Goal: Task Accomplishment & Management: Manage account settings

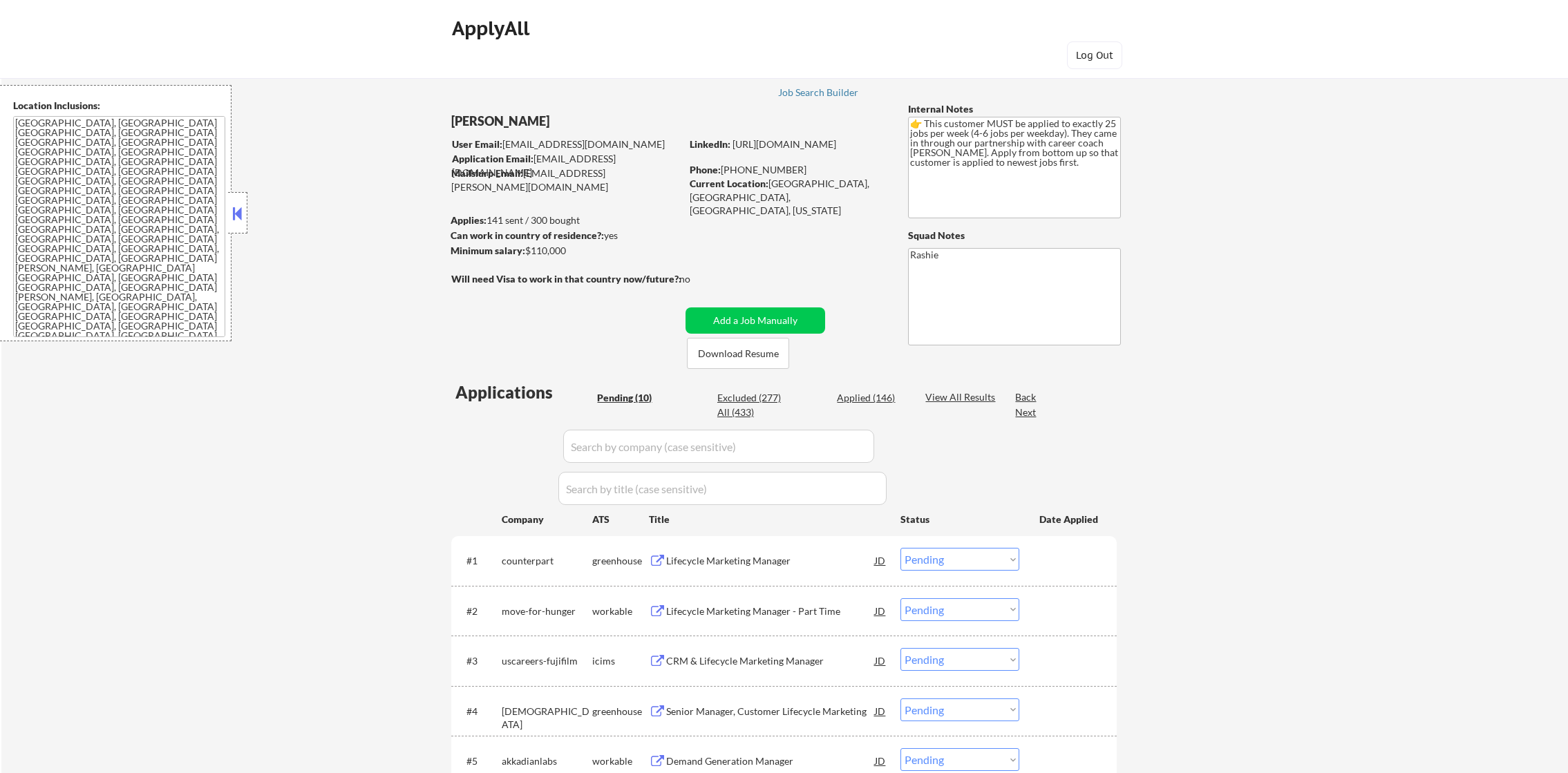
select select ""pending""
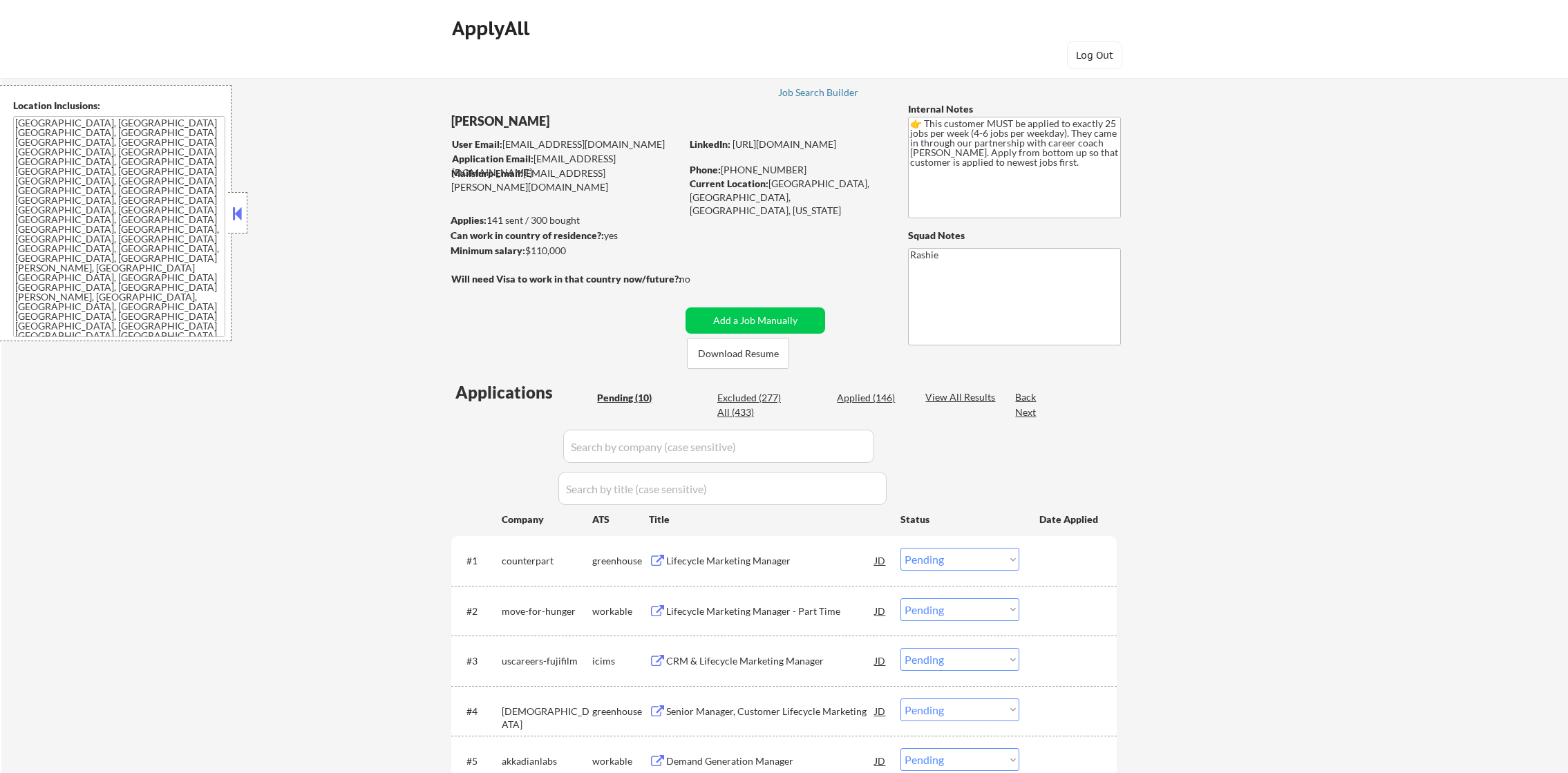
select select ""pending""
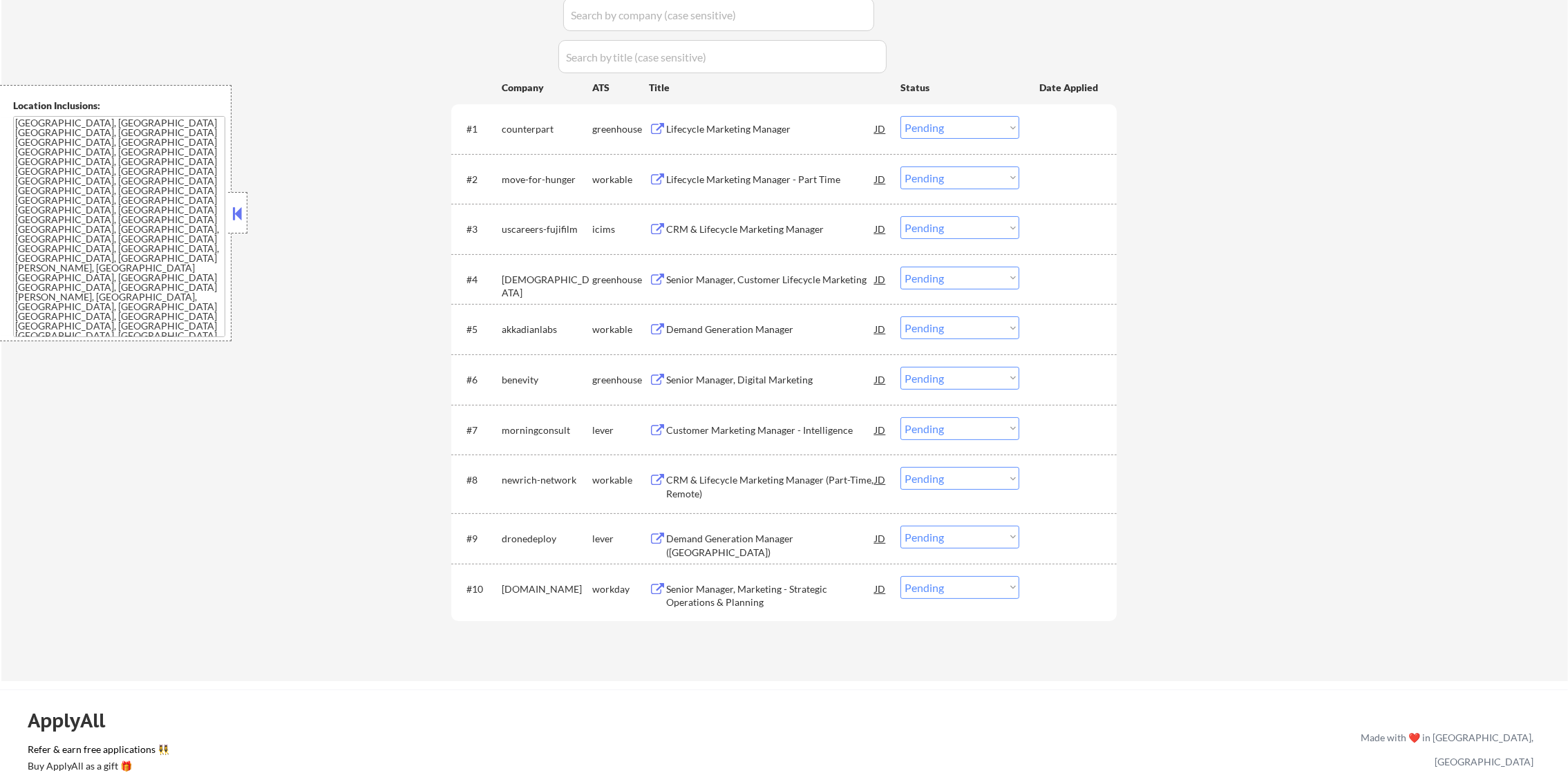
scroll to position [449, 0]
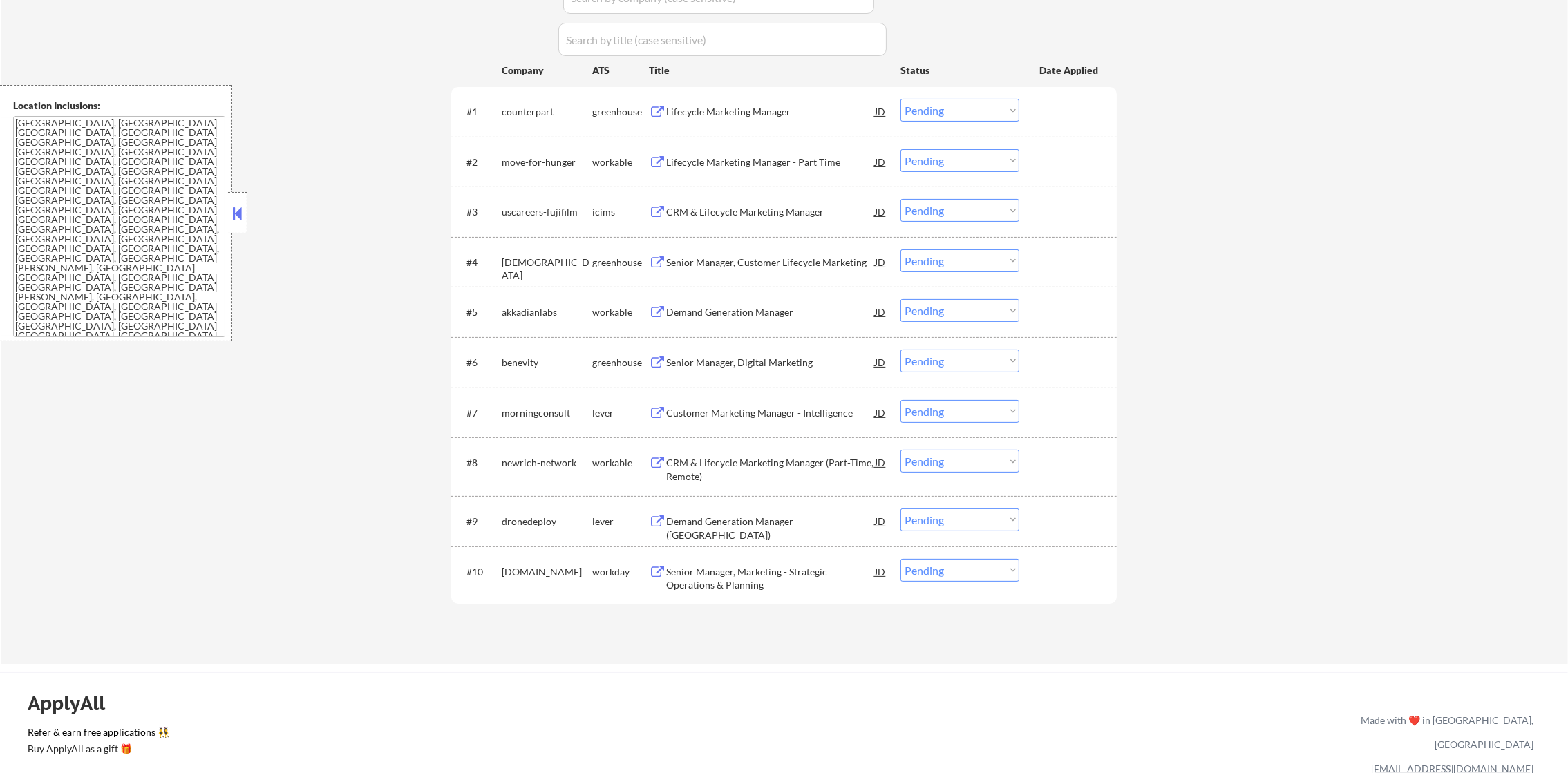
click at [778, 119] on div "Lifecycle Marketing Manager" at bounding box center [770, 111] width 208 height 25
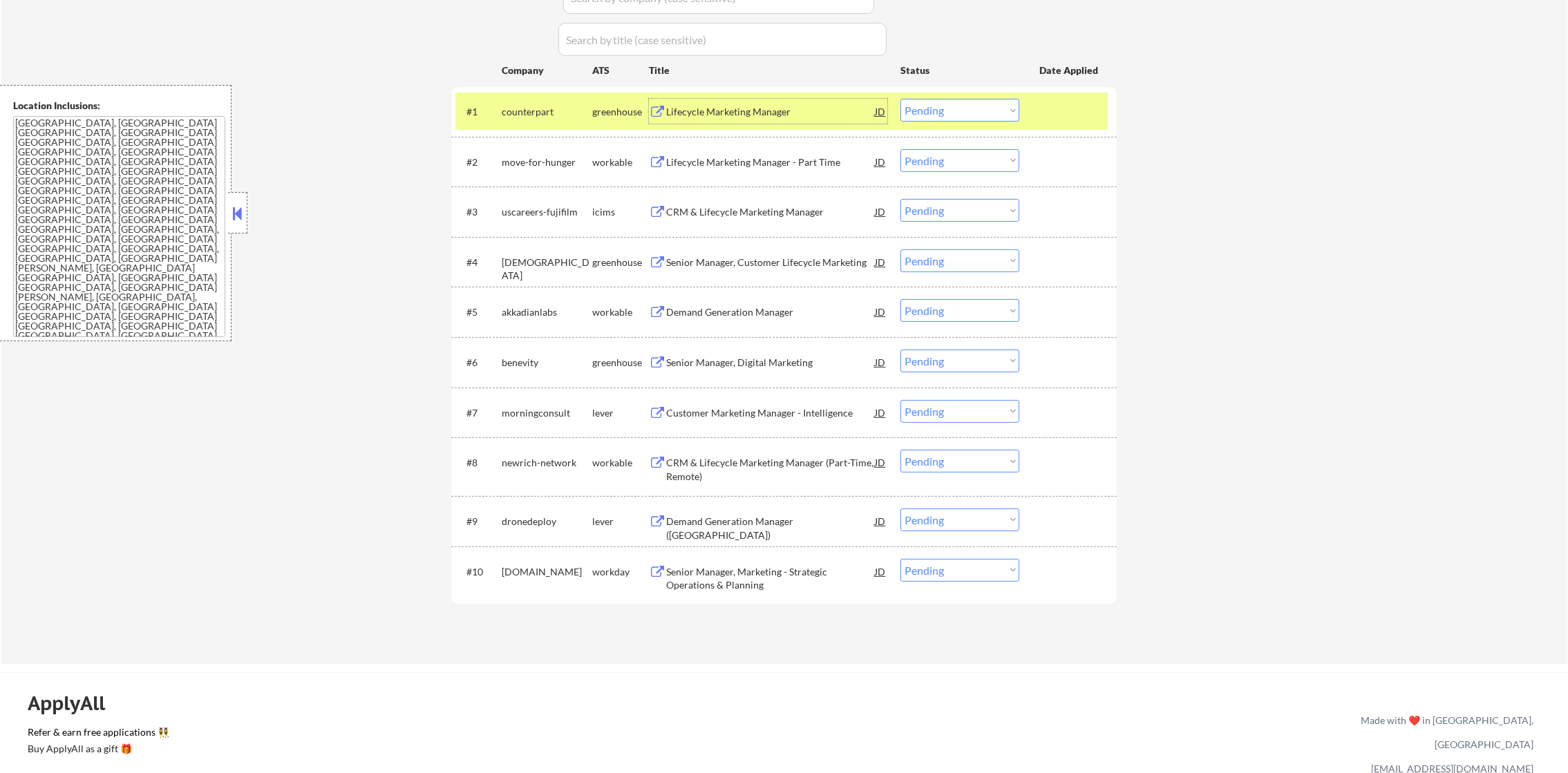
click at [783, 111] on div "Lifecycle Marketing Manager" at bounding box center [770, 112] width 208 height 14
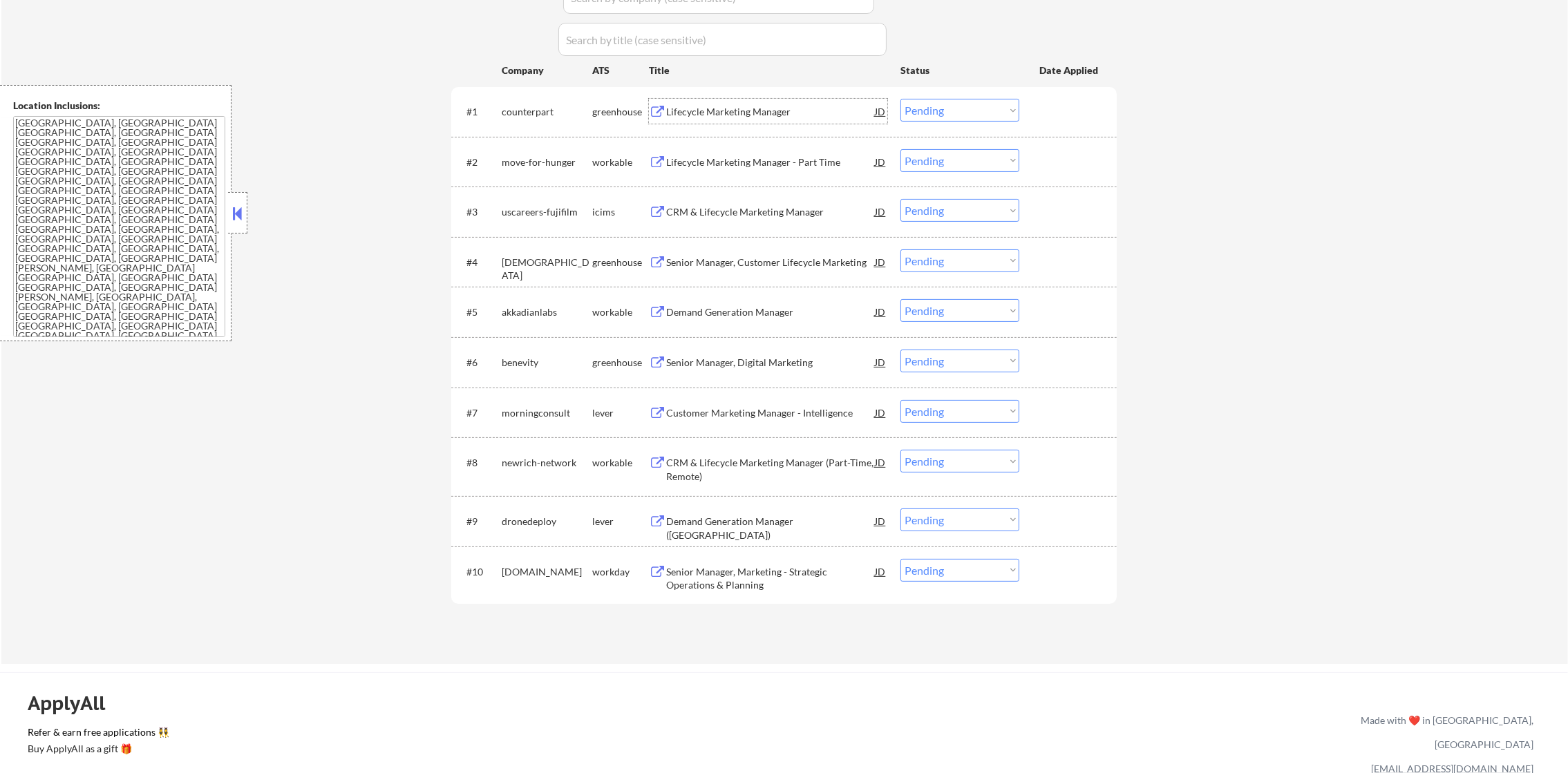
click at [520, 111] on div "counterpart" at bounding box center [547, 112] width 91 height 14
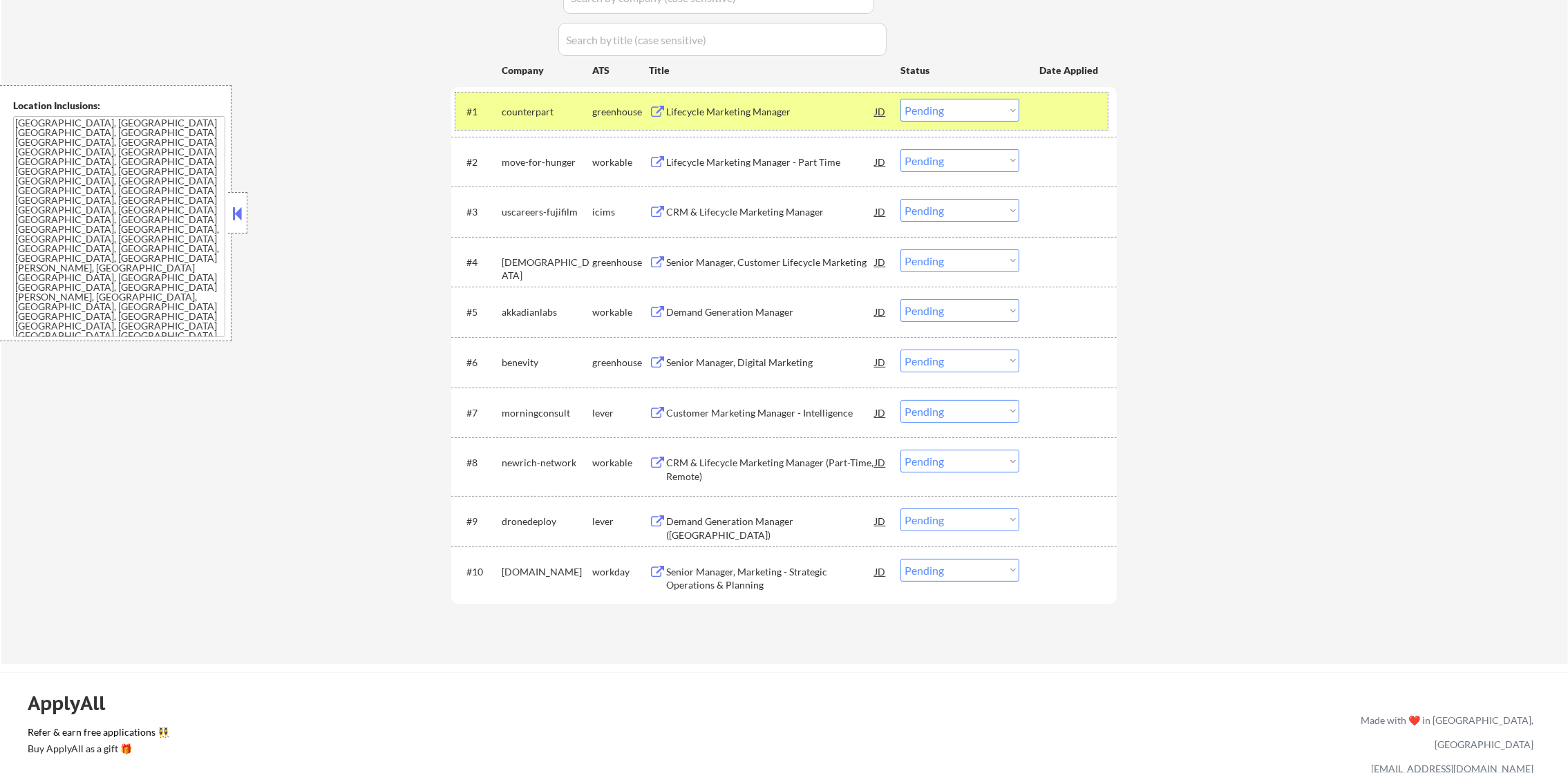
click at [930, 117] on select "Choose an option... Pending Applied Excluded (Questions) Excluded (Expired) Exc…" at bounding box center [959, 110] width 119 height 23
click at [900, 99] on select "Choose an option... Pending Applied Excluded (Questions) Excluded (Expired) Exc…" at bounding box center [959, 110] width 119 height 23
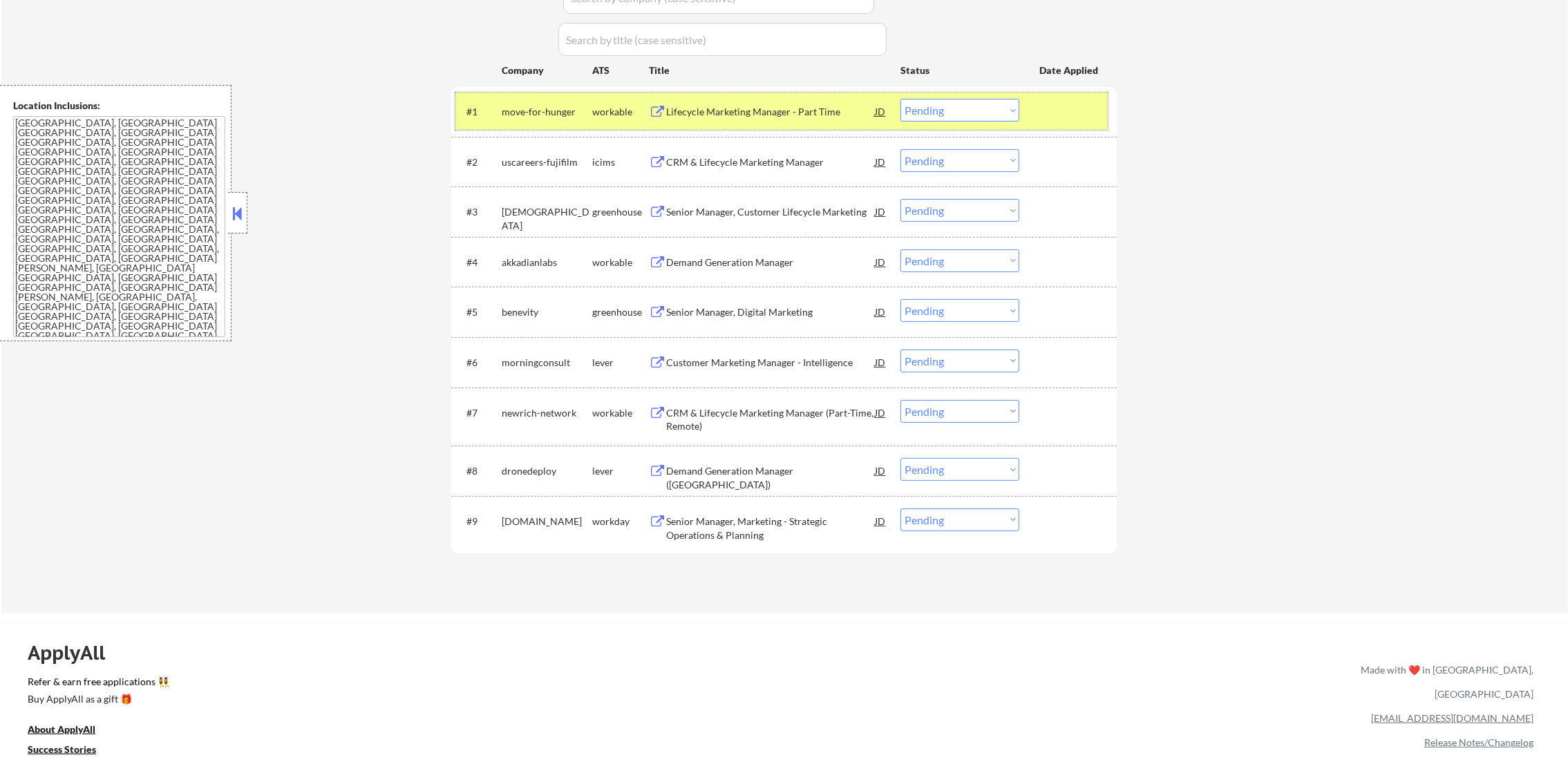
click at [521, 119] on div "move-for-hunger" at bounding box center [547, 111] width 91 height 25
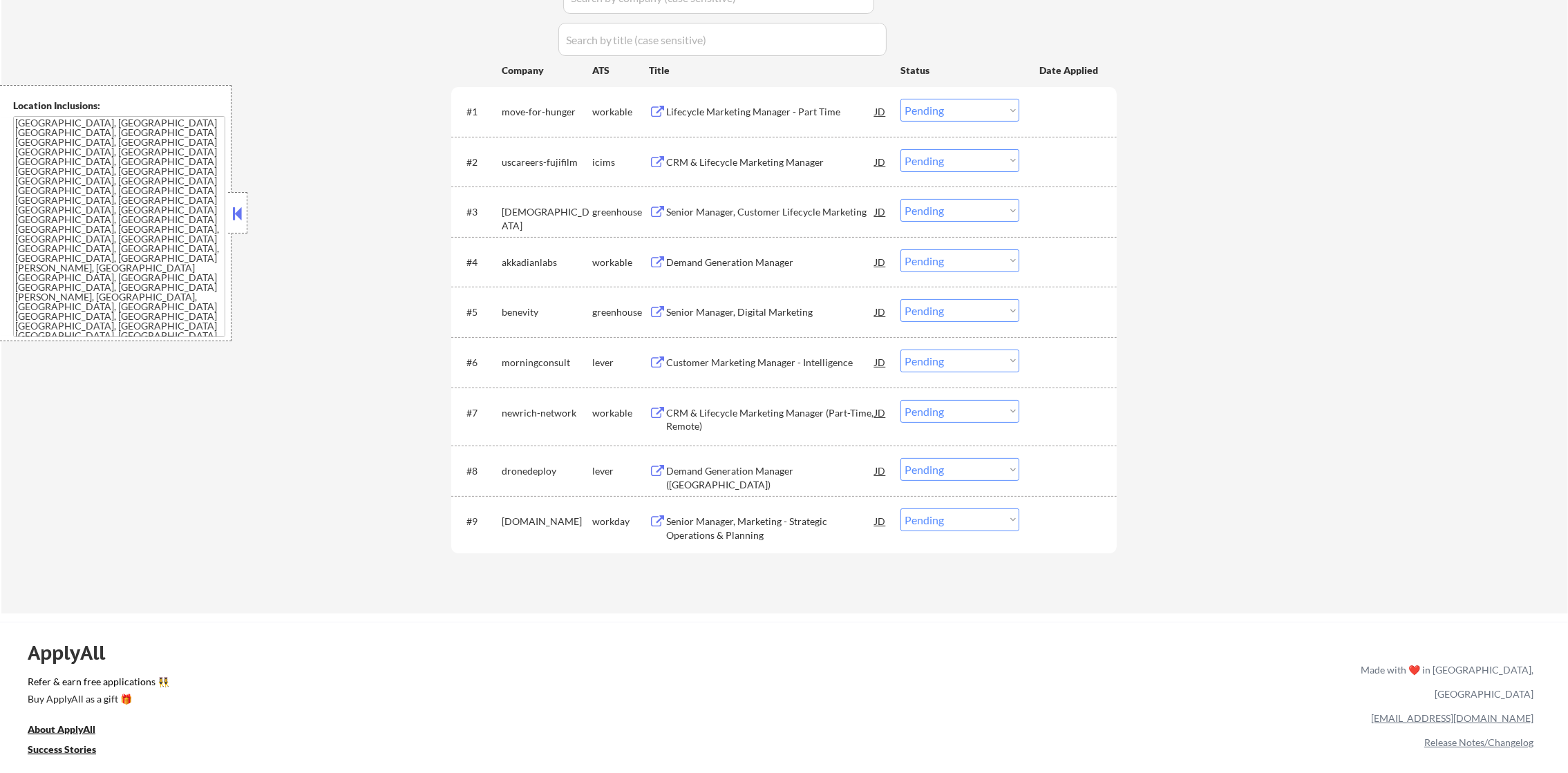
click at [749, 105] on div "Lifecycle Marketing Manager - Part Time" at bounding box center [770, 112] width 208 height 14
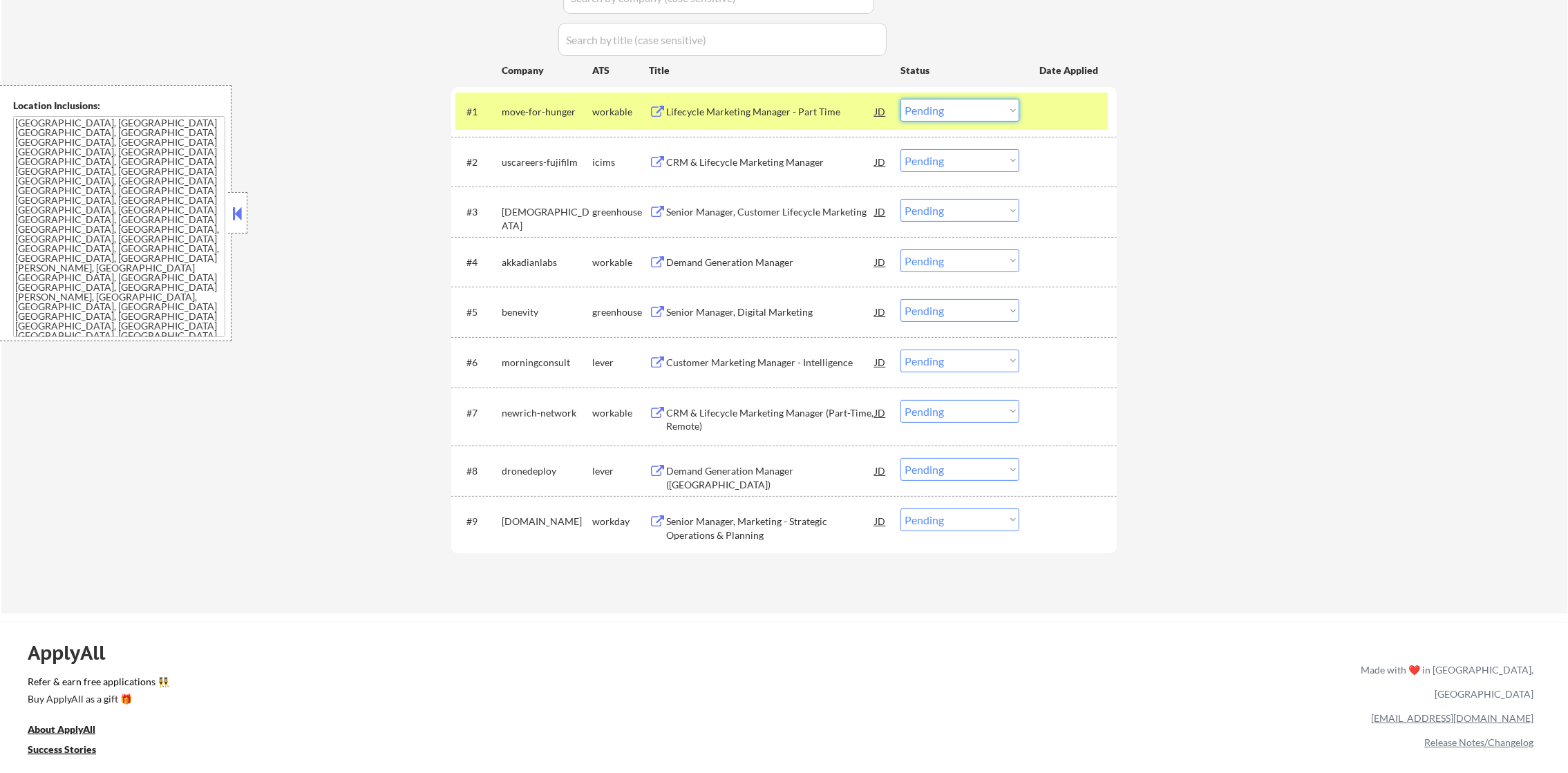
click at [957, 101] on select "Choose an option... Pending Applied Excluded (Questions) Excluded (Expired) Exc…" at bounding box center [959, 110] width 119 height 23
click at [900, 99] on select "Choose an option... Pending Applied Excluded (Questions) Excluded (Expired) Exc…" at bounding box center [959, 110] width 119 height 23
click at [514, 107] on div "move-for-hunger" at bounding box center [547, 112] width 91 height 14
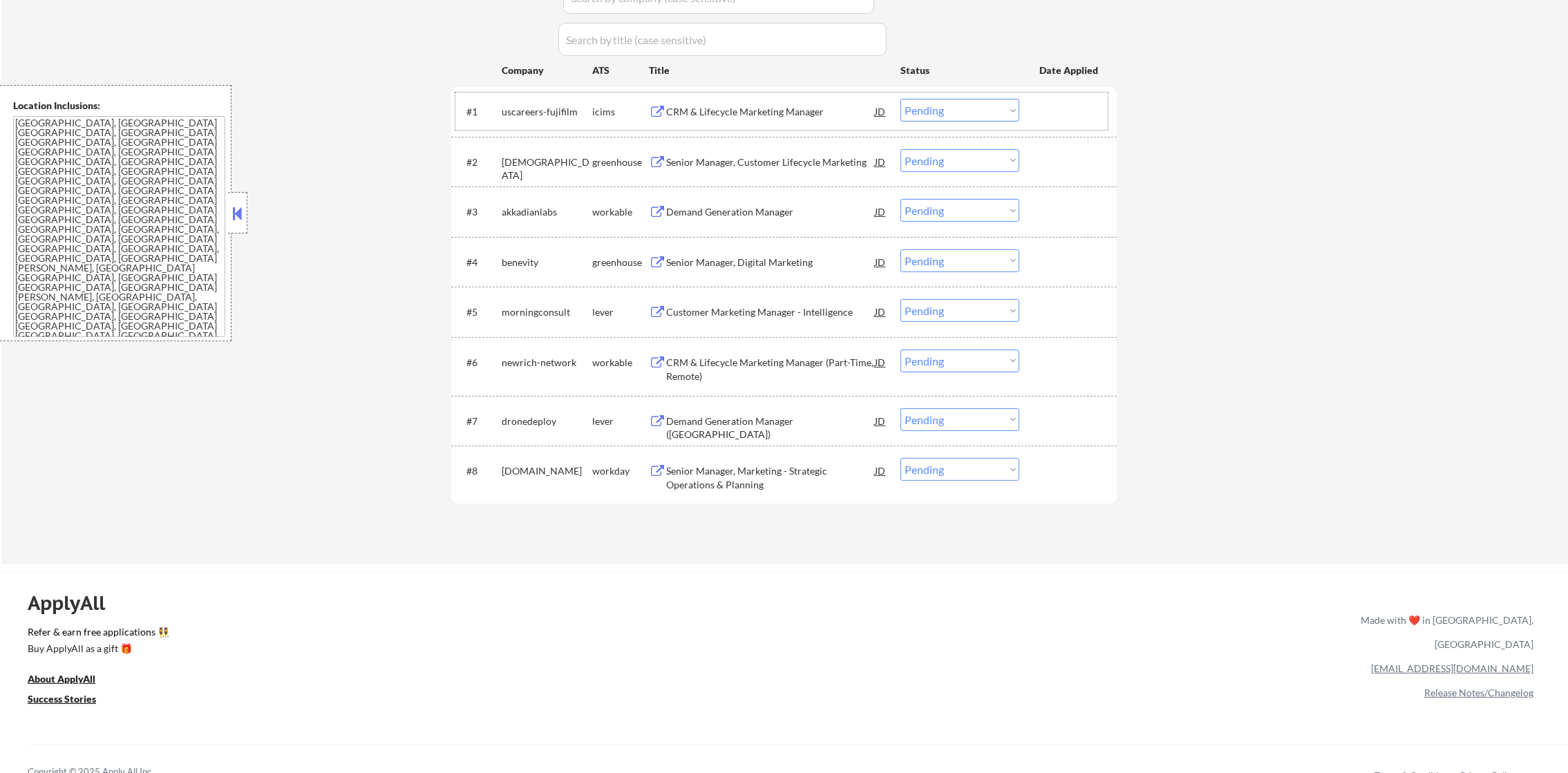
click at [772, 111] on div "CRM & Lifecycle Marketing Manager" at bounding box center [770, 112] width 208 height 14
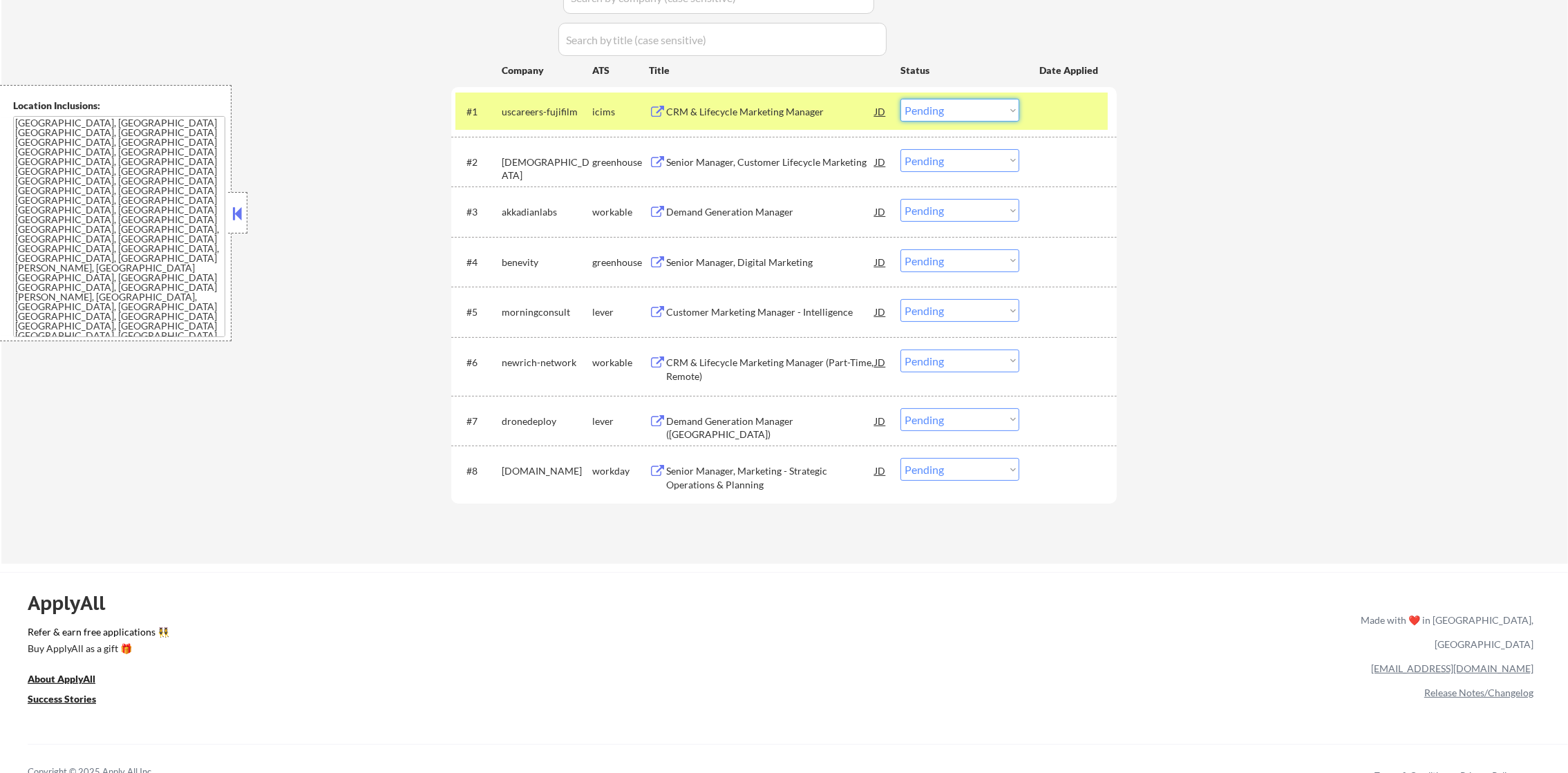
click at [953, 112] on select "Choose an option... Pending Applied Excluded (Questions) Excluded (Expired) Exc…" at bounding box center [959, 110] width 119 height 23
click at [900, 99] on select "Choose an option... Pending Applied Excluded (Questions) Excluded (Expired) Exc…" at bounding box center [959, 110] width 119 height 23
click at [543, 101] on div "uscareers-fujifilm" at bounding box center [547, 111] width 91 height 25
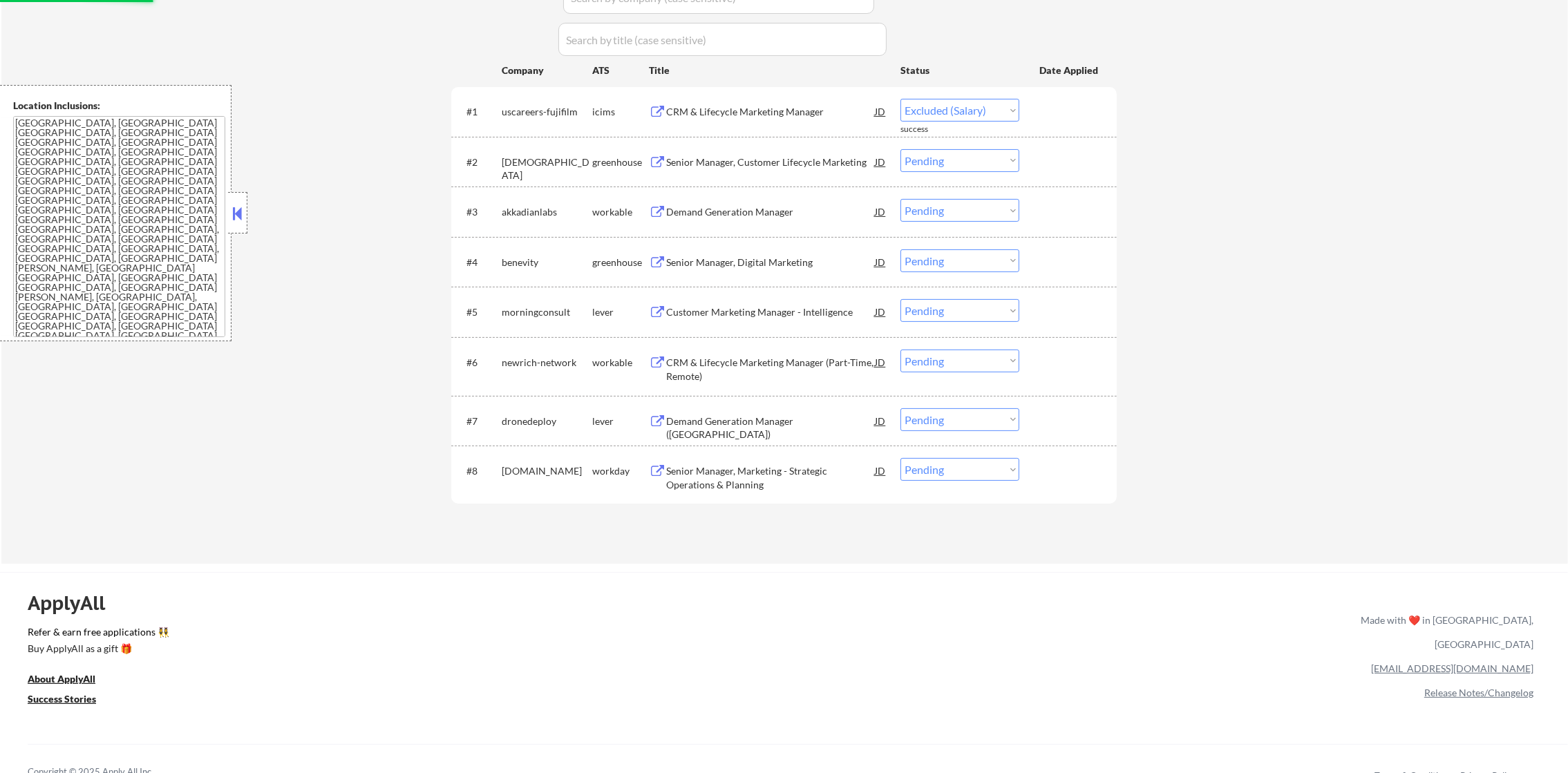
select select ""pending""
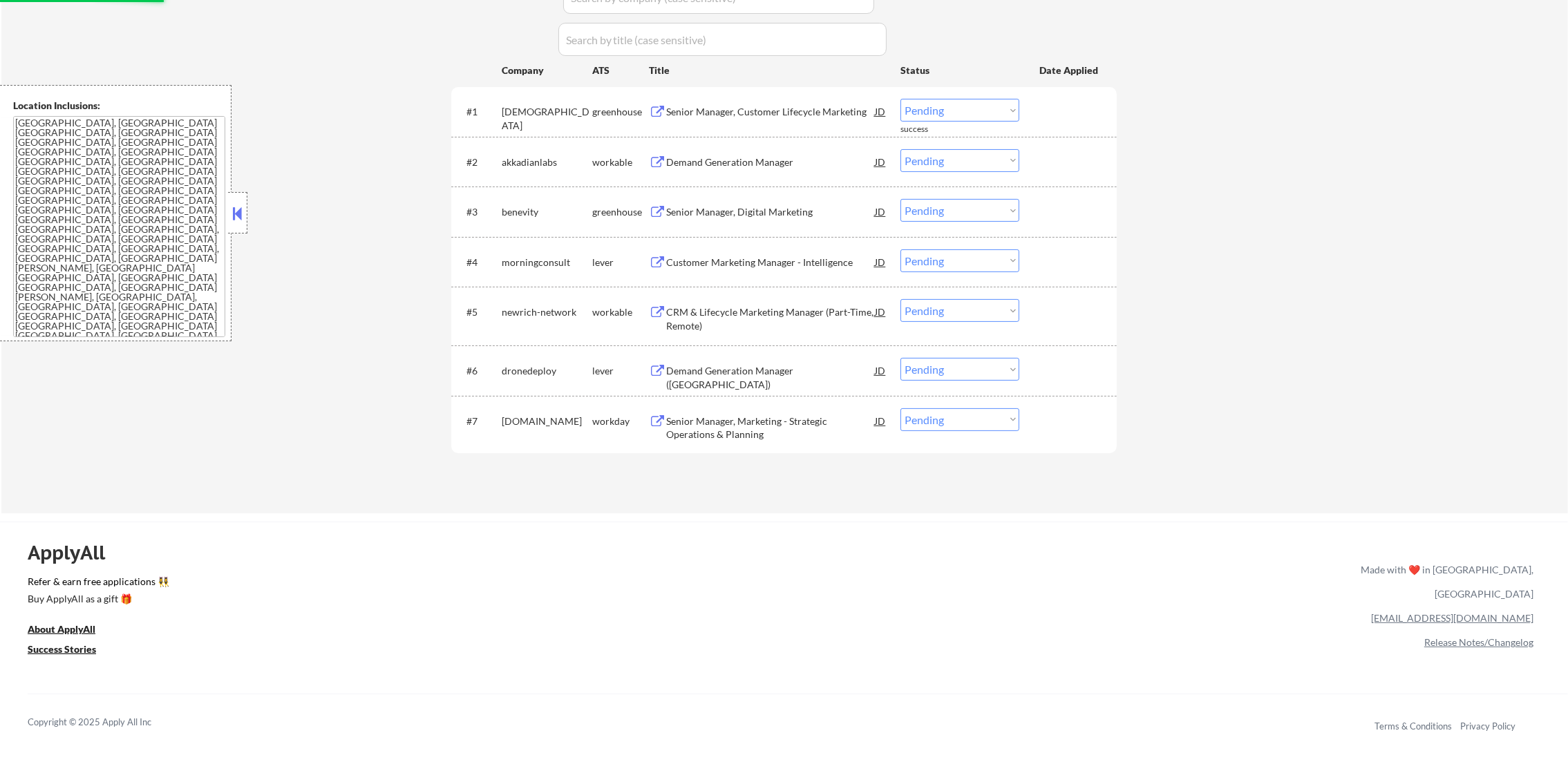
click at [790, 112] on div "Senior Manager, Customer Lifecycle Marketing" at bounding box center [770, 112] width 208 height 14
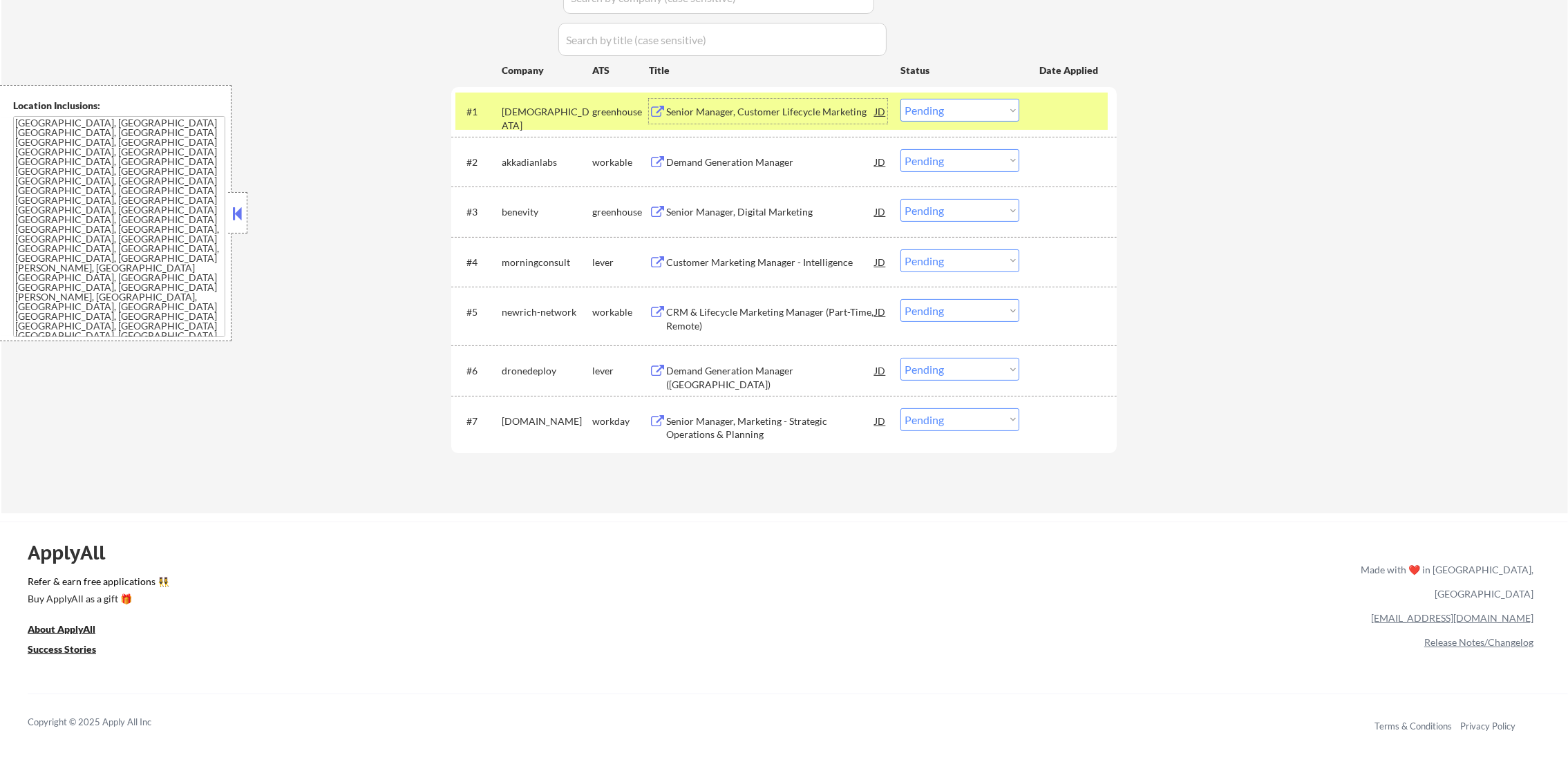
click at [562, 115] on div "[DEMOGRAPHIC_DATA]" at bounding box center [547, 118] width 91 height 27
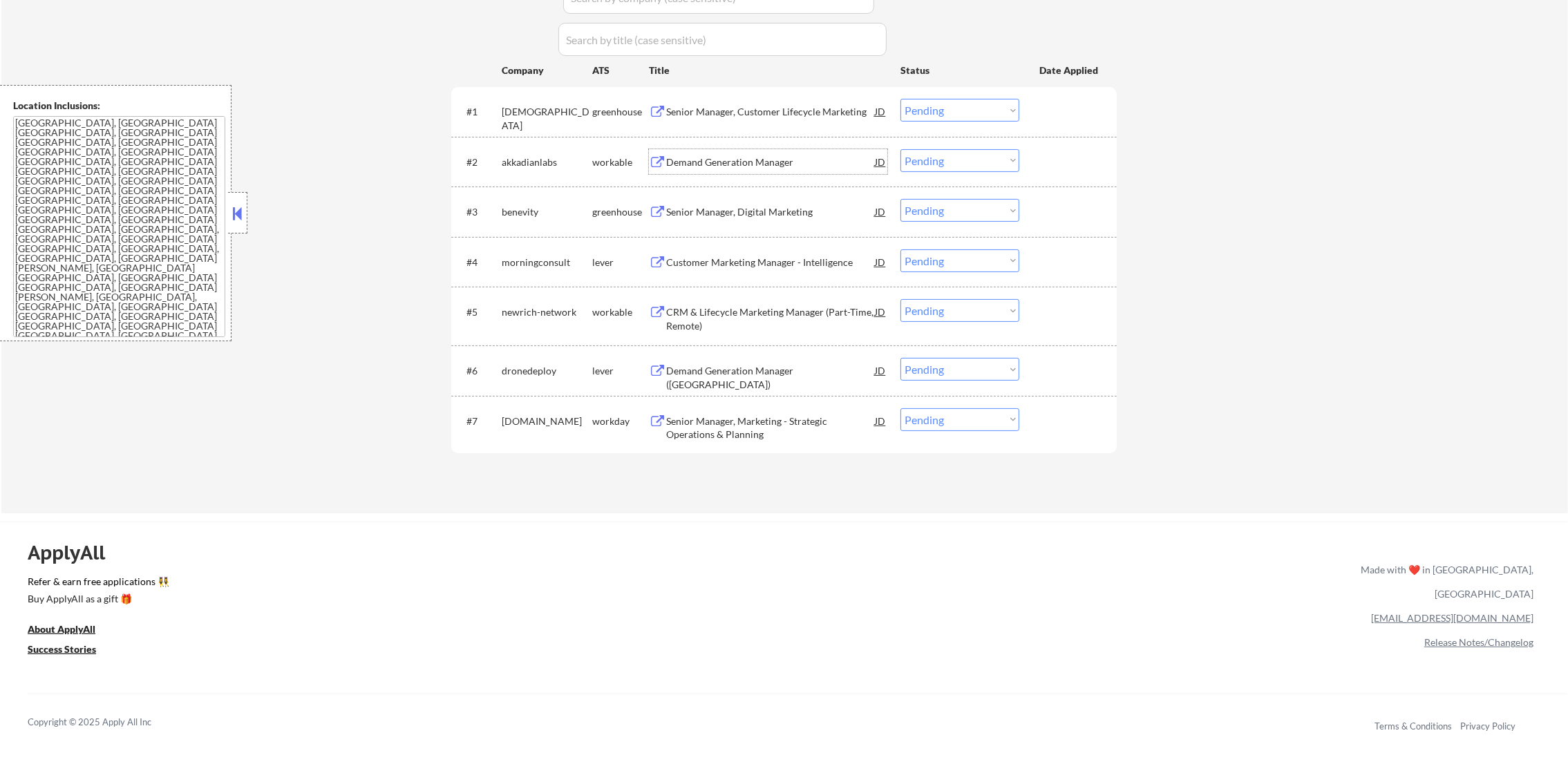
click at [728, 173] on div "Demand Generation Manager" at bounding box center [770, 161] width 208 height 25
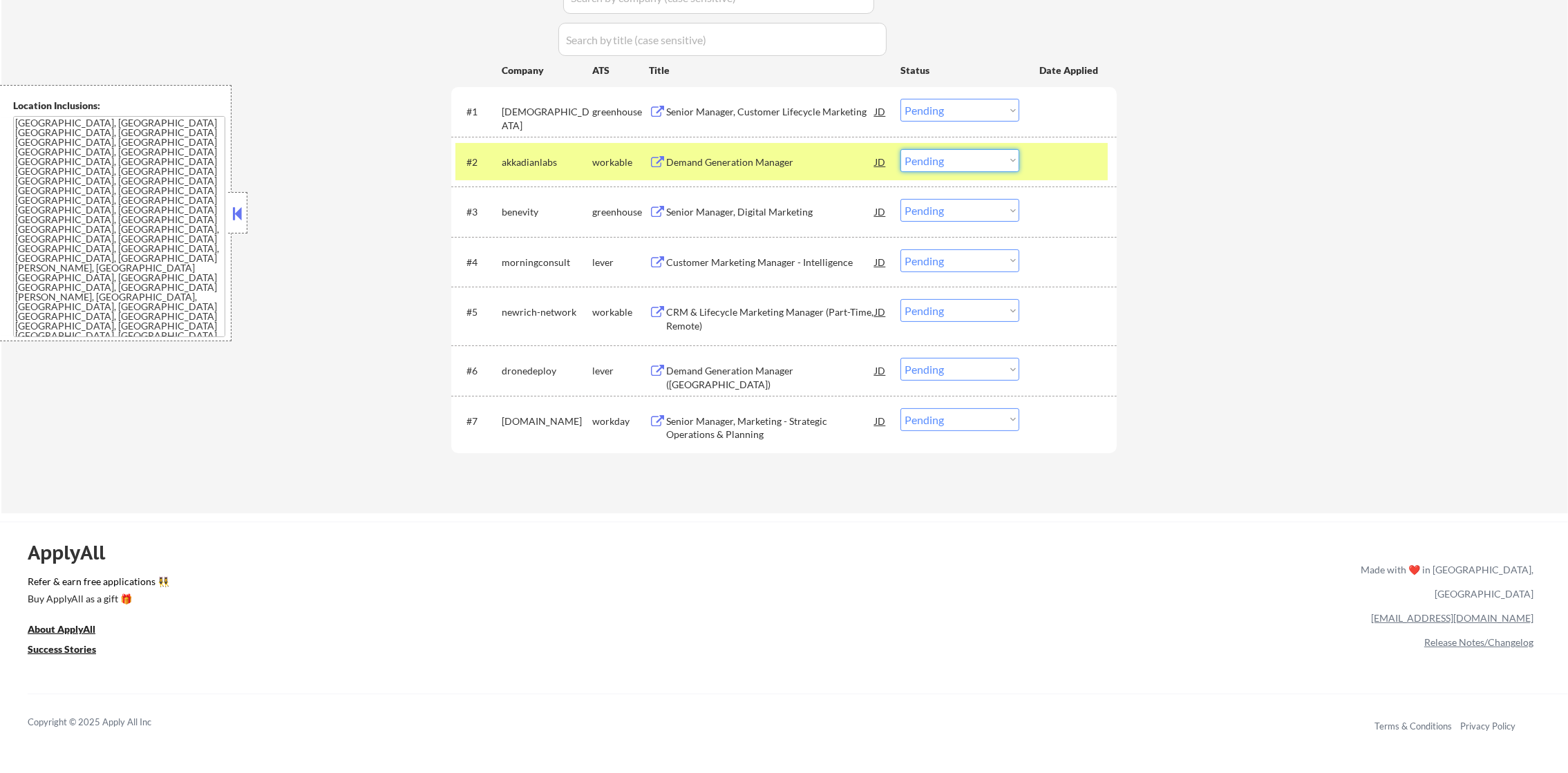
click at [923, 166] on select "Choose an option... Pending Applied Excluded (Questions) Excluded (Expired) Exc…" at bounding box center [959, 160] width 119 height 23
click at [900, 149] on select "Choose an option... Pending Applied Excluded (Questions) Excluded (Expired) Exc…" at bounding box center [959, 160] width 119 height 23
click at [522, 150] on div "akkadianlabs" at bounding box center [547, 161] width 91 height 25
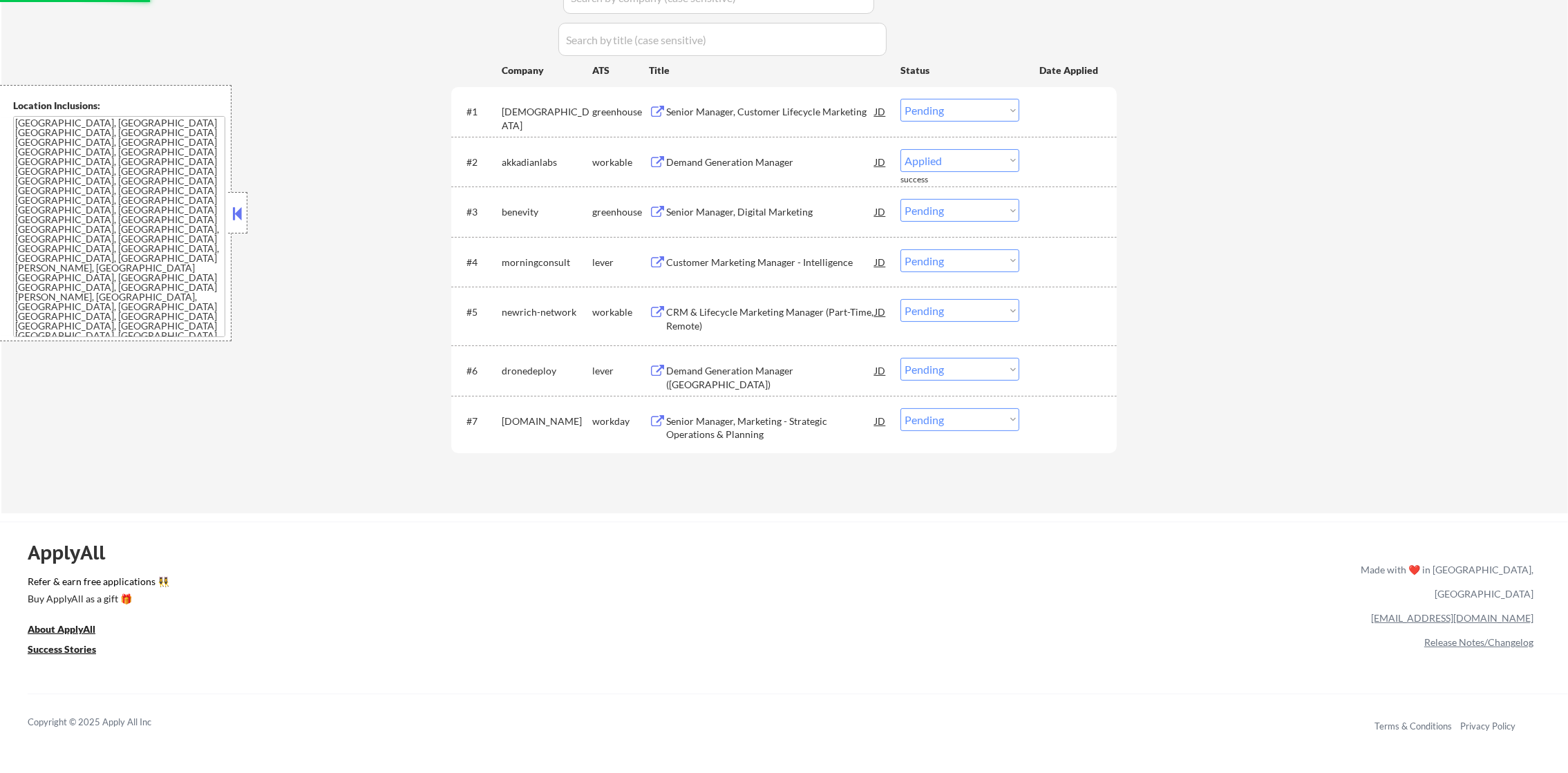
select select ""pending""
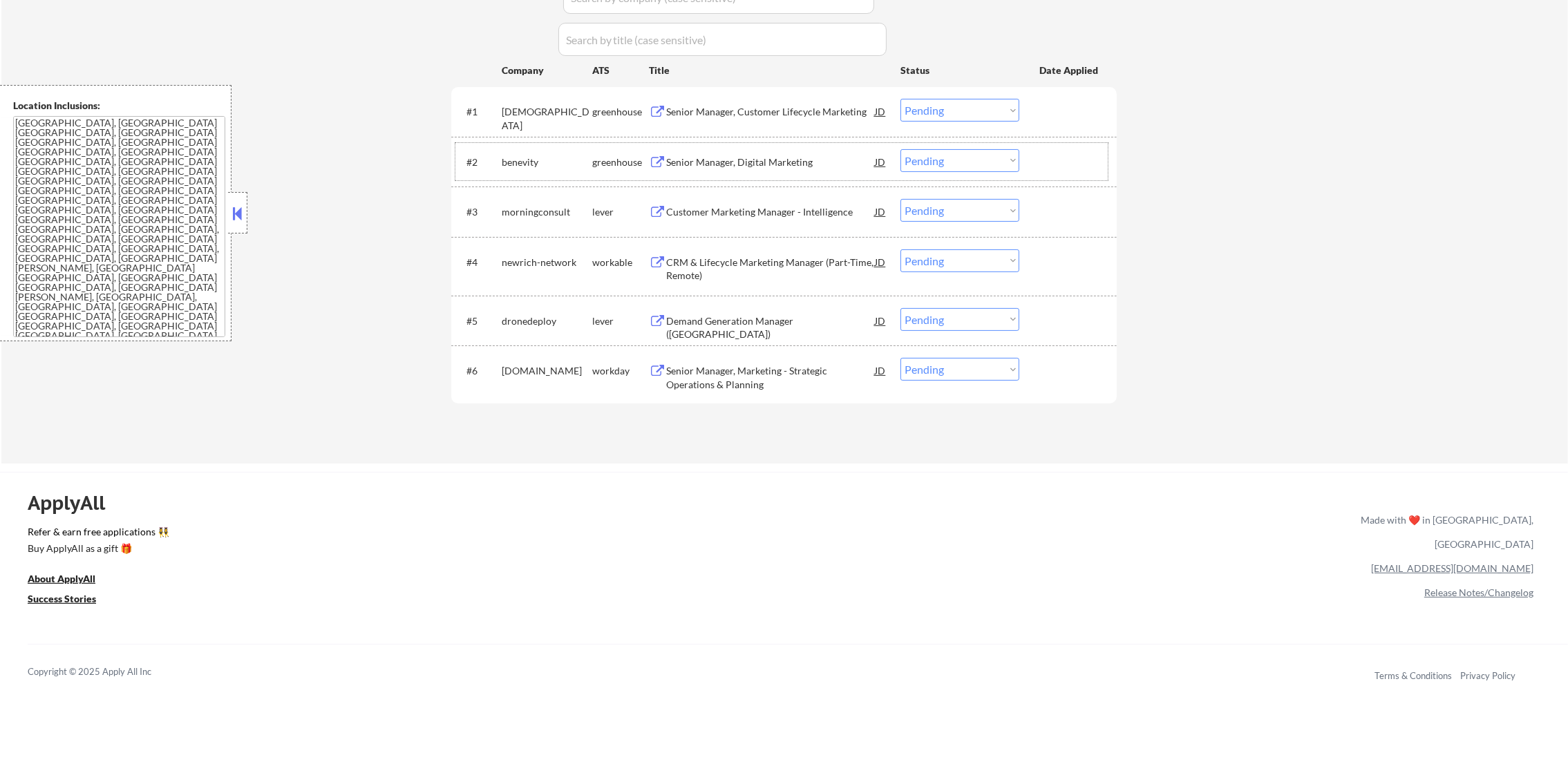
click at [775, 159] on div "Senior Manager, Digital Marketing" at bounding box center [770, 162] width 208 height 14
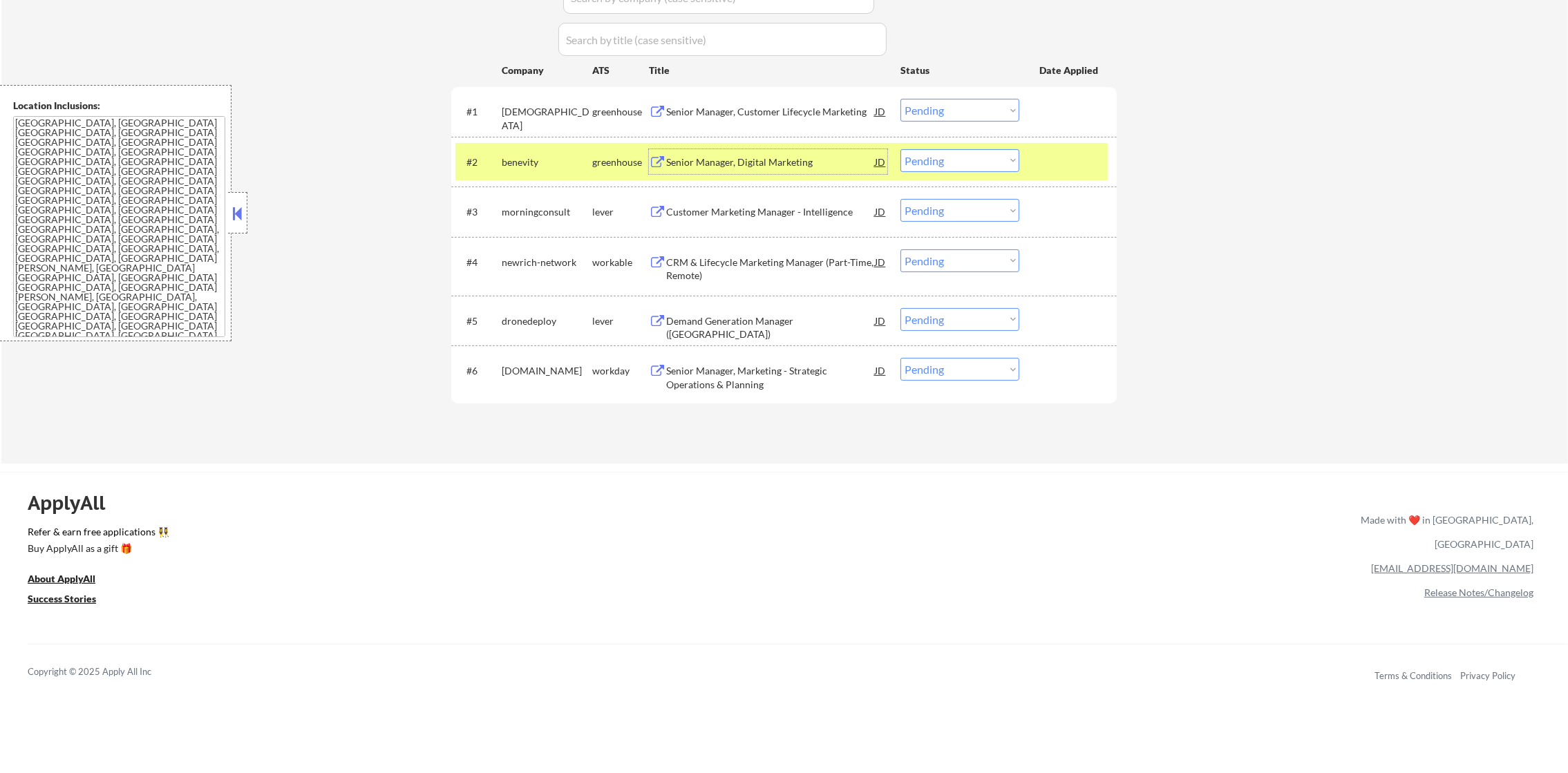
click at [555, 150] on div "benevity" at bounding box center [547, 161] width 91 height 25
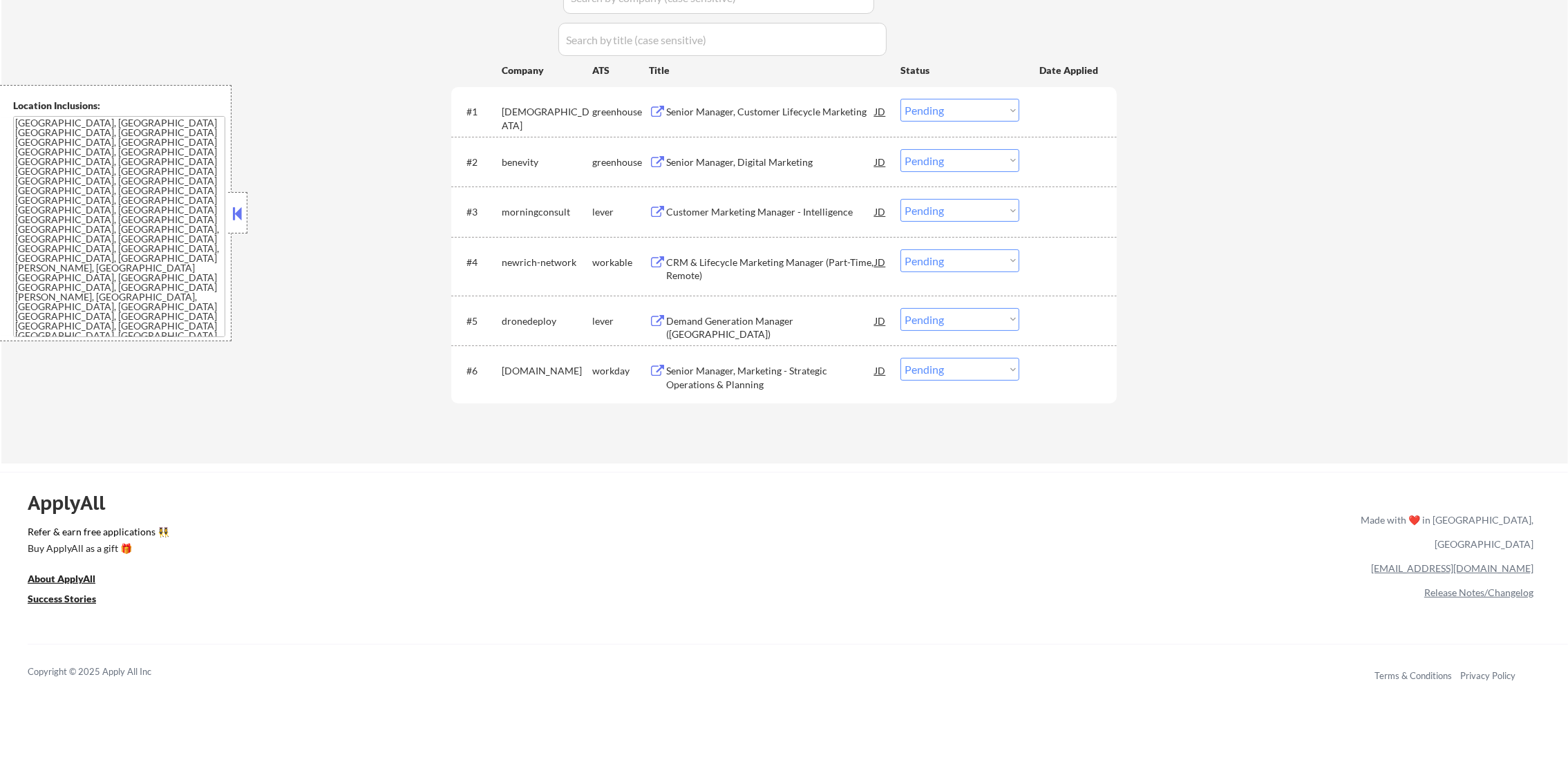
click at [737, 208] on div "Customer Marketing Manager - Intelligence" at bounding box center [770, 212] width 208 height 14
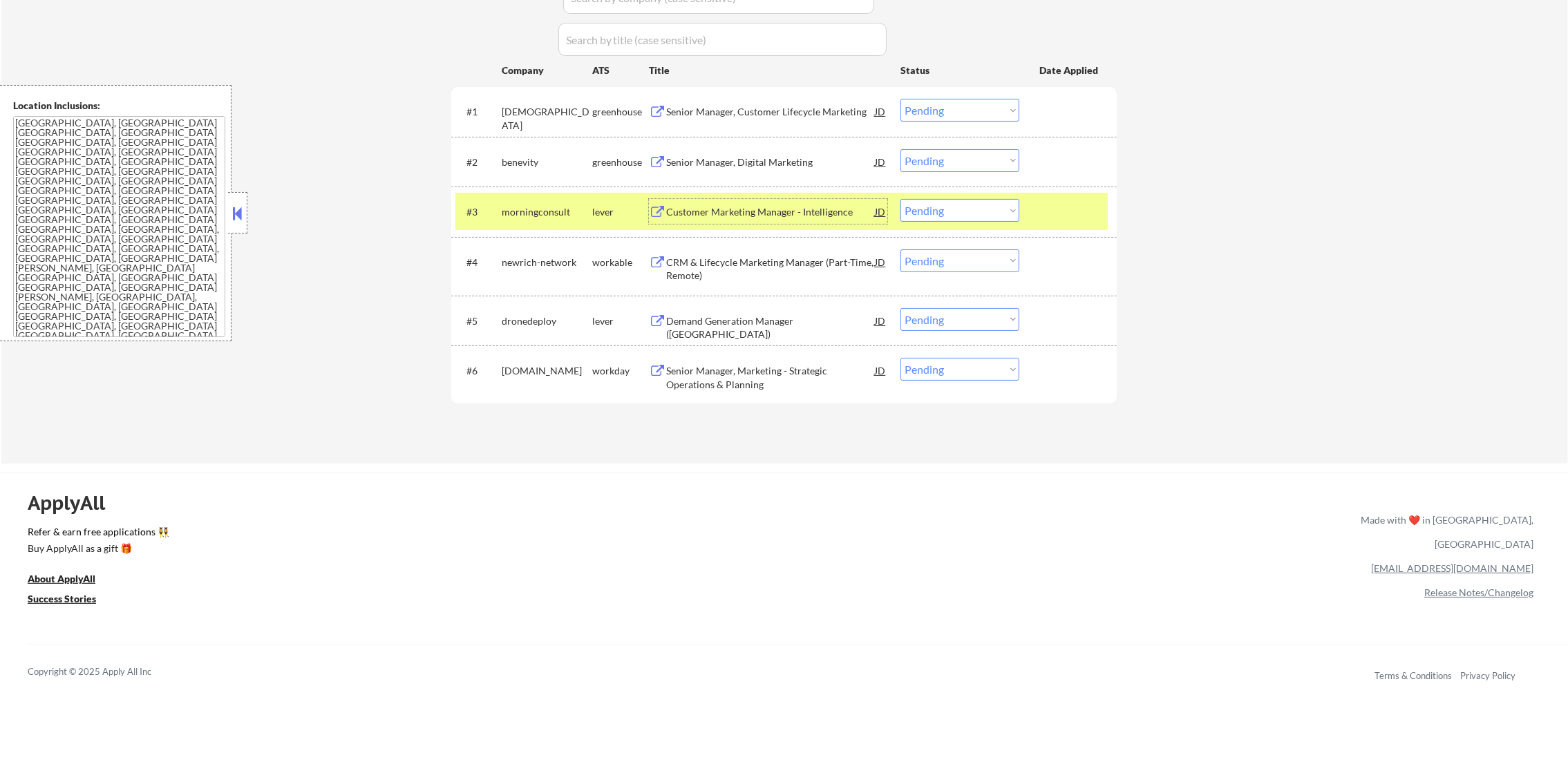
drag, startPoint x: 1009, startPoint y: 214, endPoint x: 1006, endPoint y: 224, distance: 10.4
click at [1009, 213] on select "Choose an option... Pending Applied Excluded (Questions) Excluded (Expired) Exc…" at bounding box center [959, 210] width 119 height 23
click at [900, 199] on select "Choose an option... Pending Applied Excluded (Questions) Excluded (Expired) Exc…" at bounding box center [959, 210] width 119 height 23
click at [523, 213] on div "morningconsult" at bounding box center [547, 212] width 91 height 14
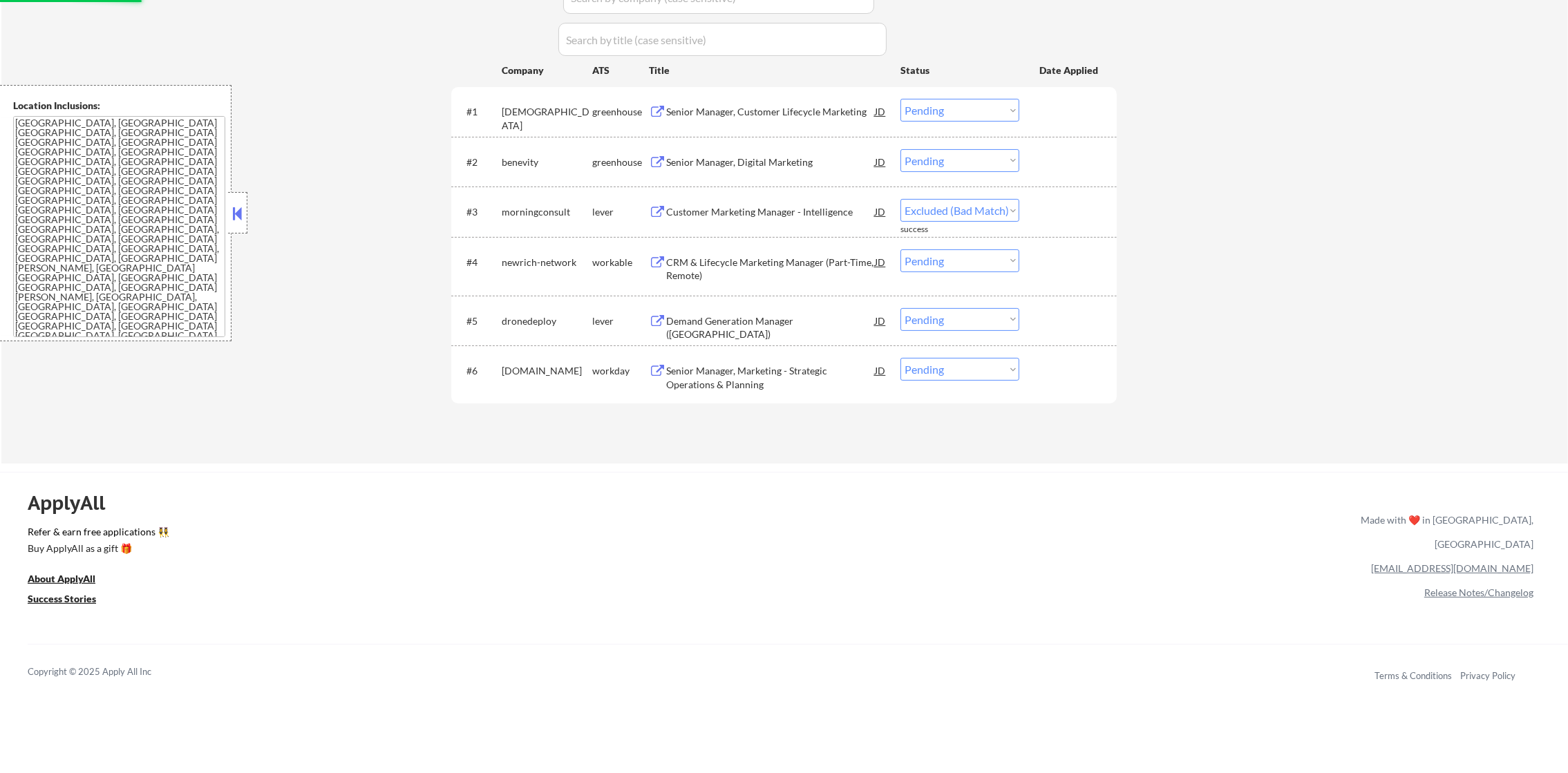
select select ""pending""
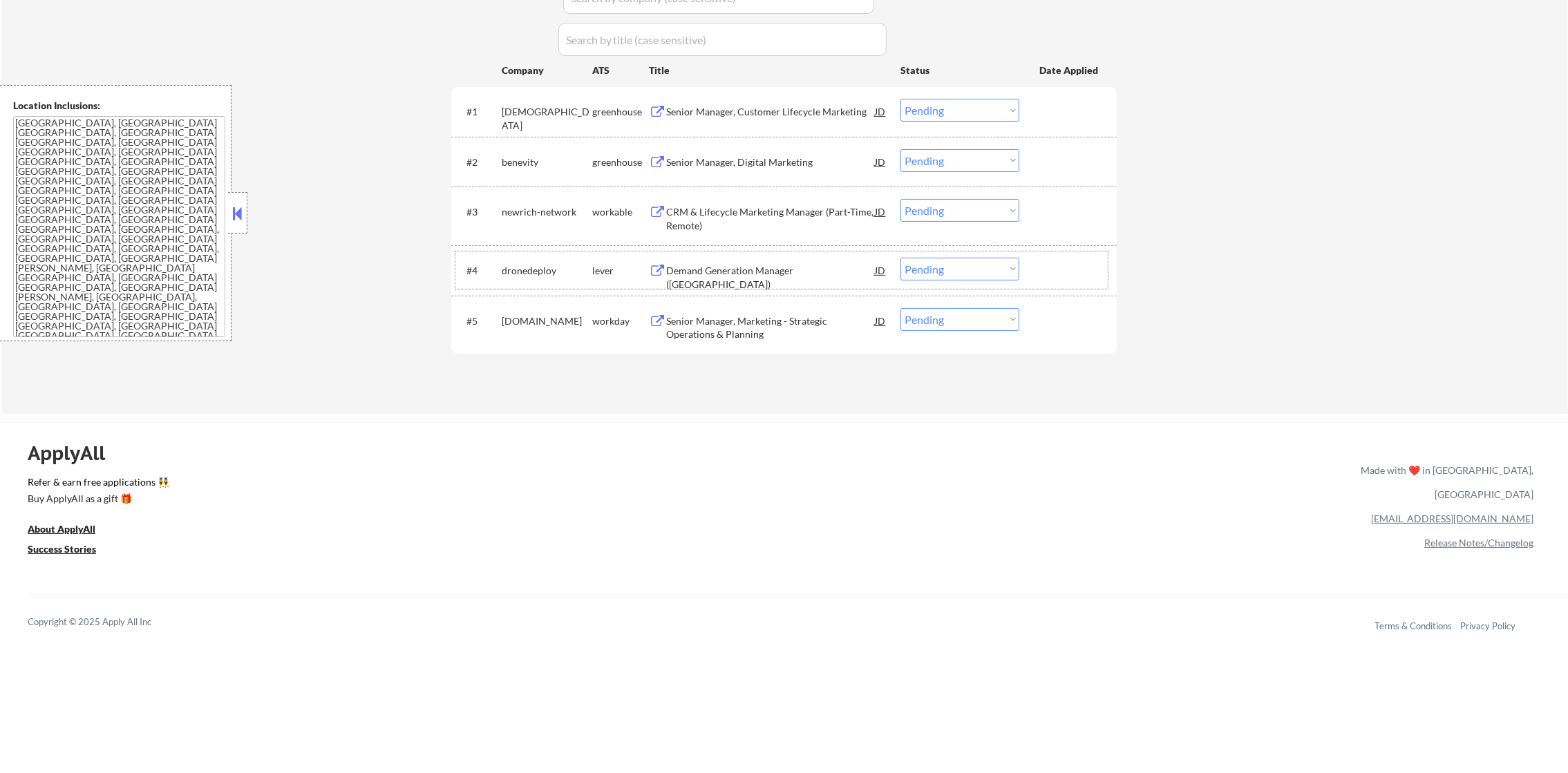
click at [712, 256] on div "#4 dronedeploy lever Demand Generation Manager ([GEOGRAPHIC_DATA]) JD Choose an…" at bounding box center [781, 270] width 652 height 38
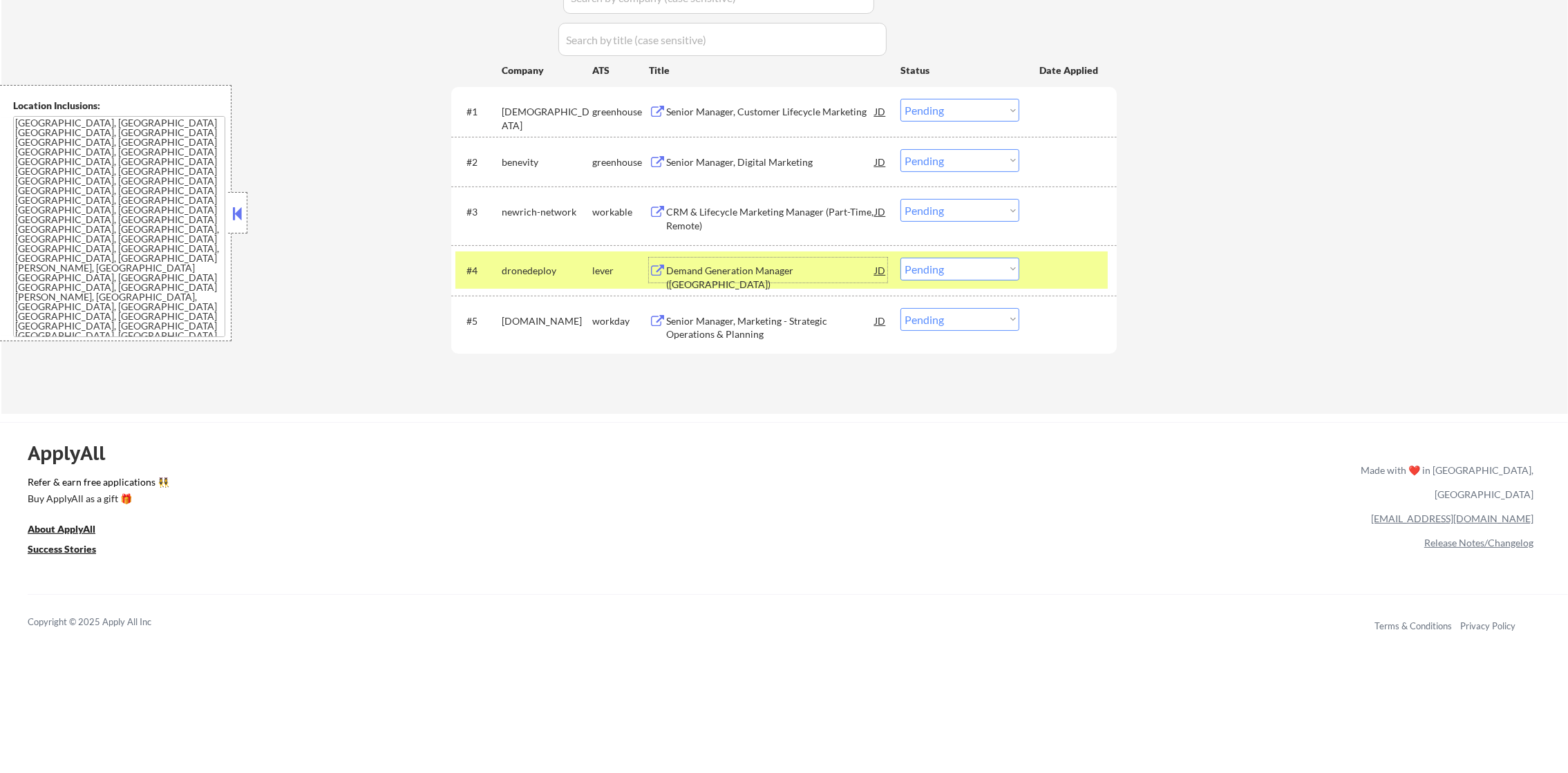
click at [769, 266] on div "Demand Generation Manager ([GEOGRAPHIC_DATA])" at bounding box center [770, 277] width 208 height 27
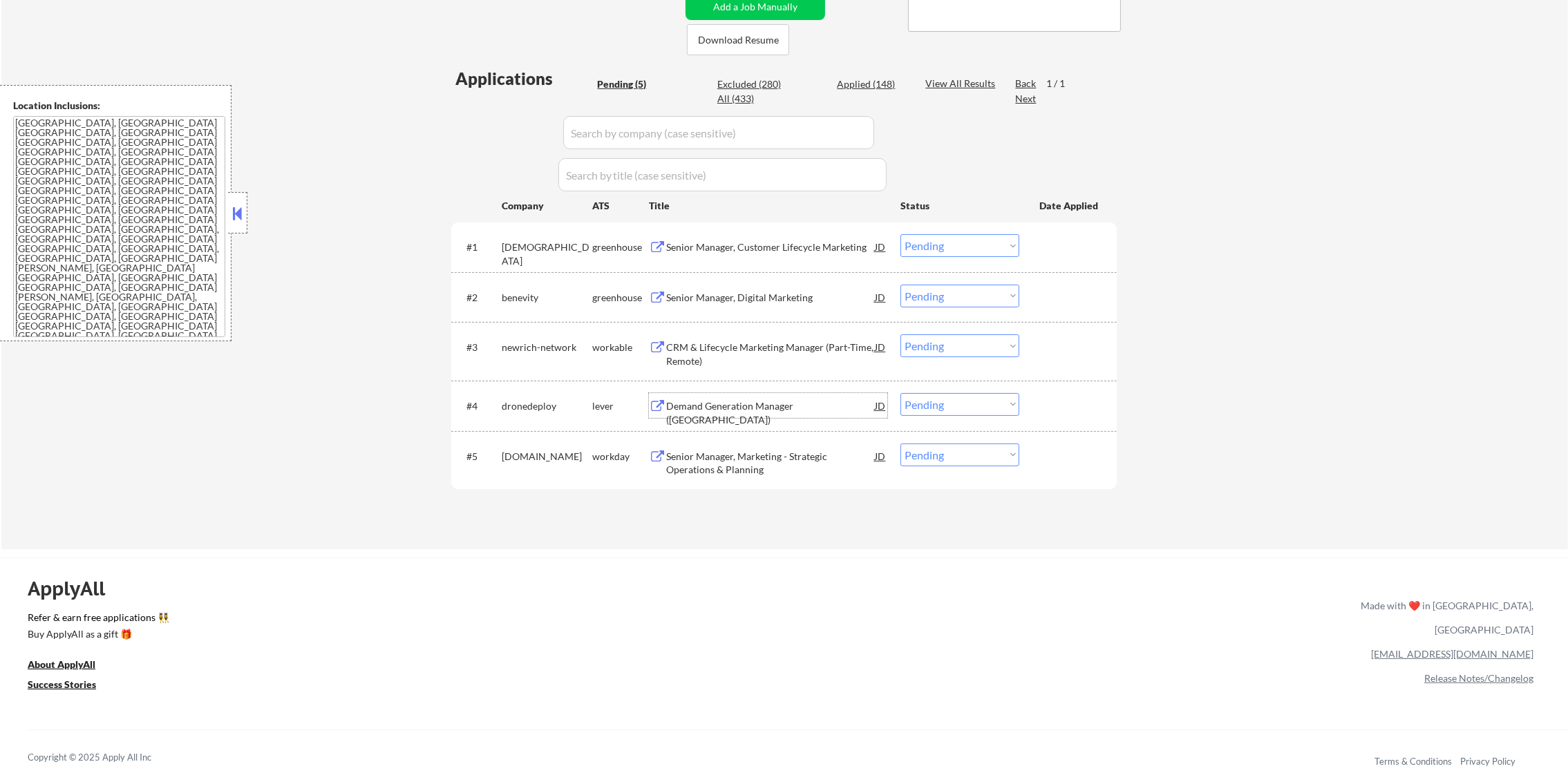
scroll to position [310, 0]
click at [890, 87] on div "Applied (148)" at bounding box center [871, 87] width 69 height 14
select select ""applied""
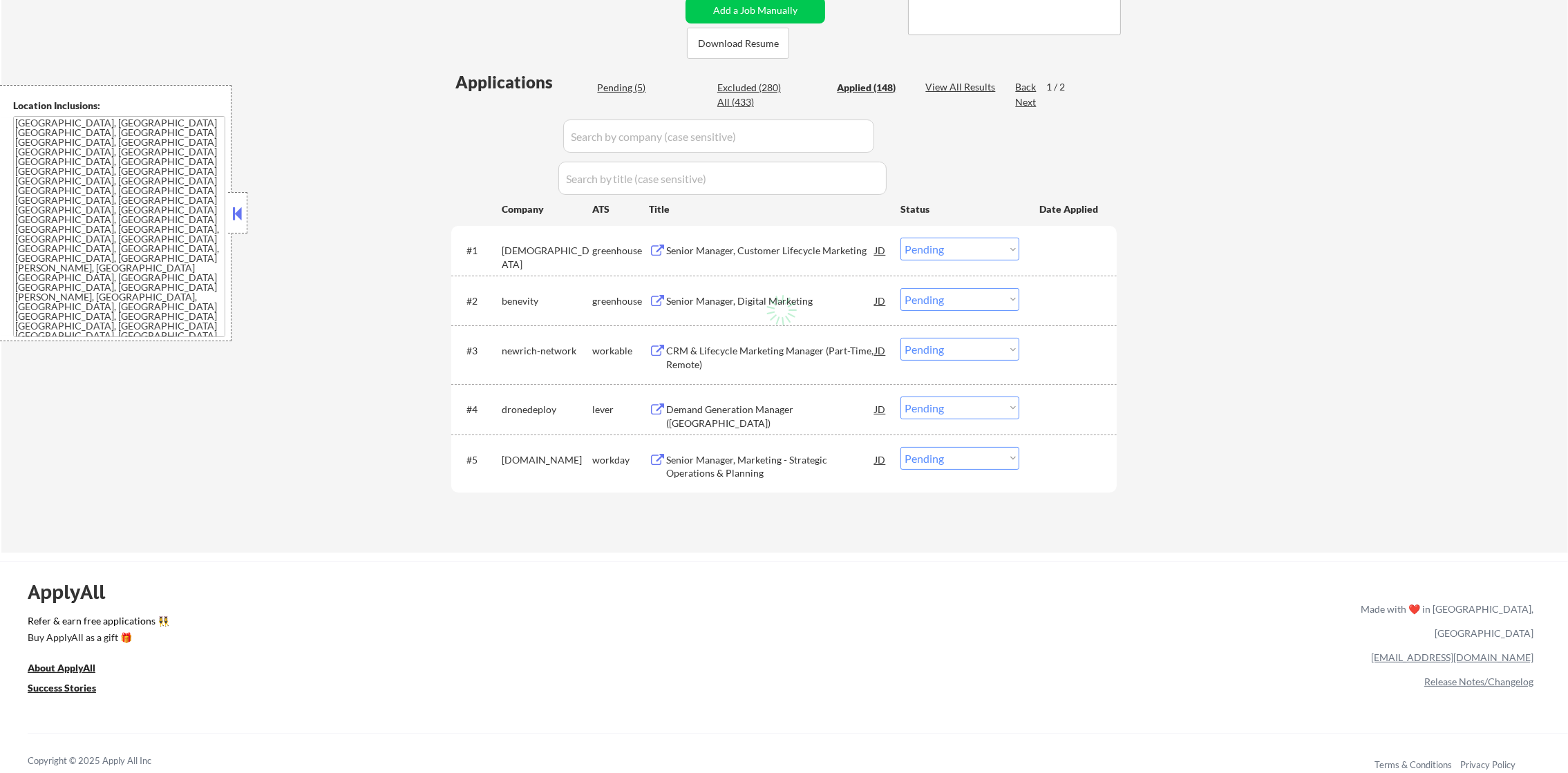
select select ""applied""
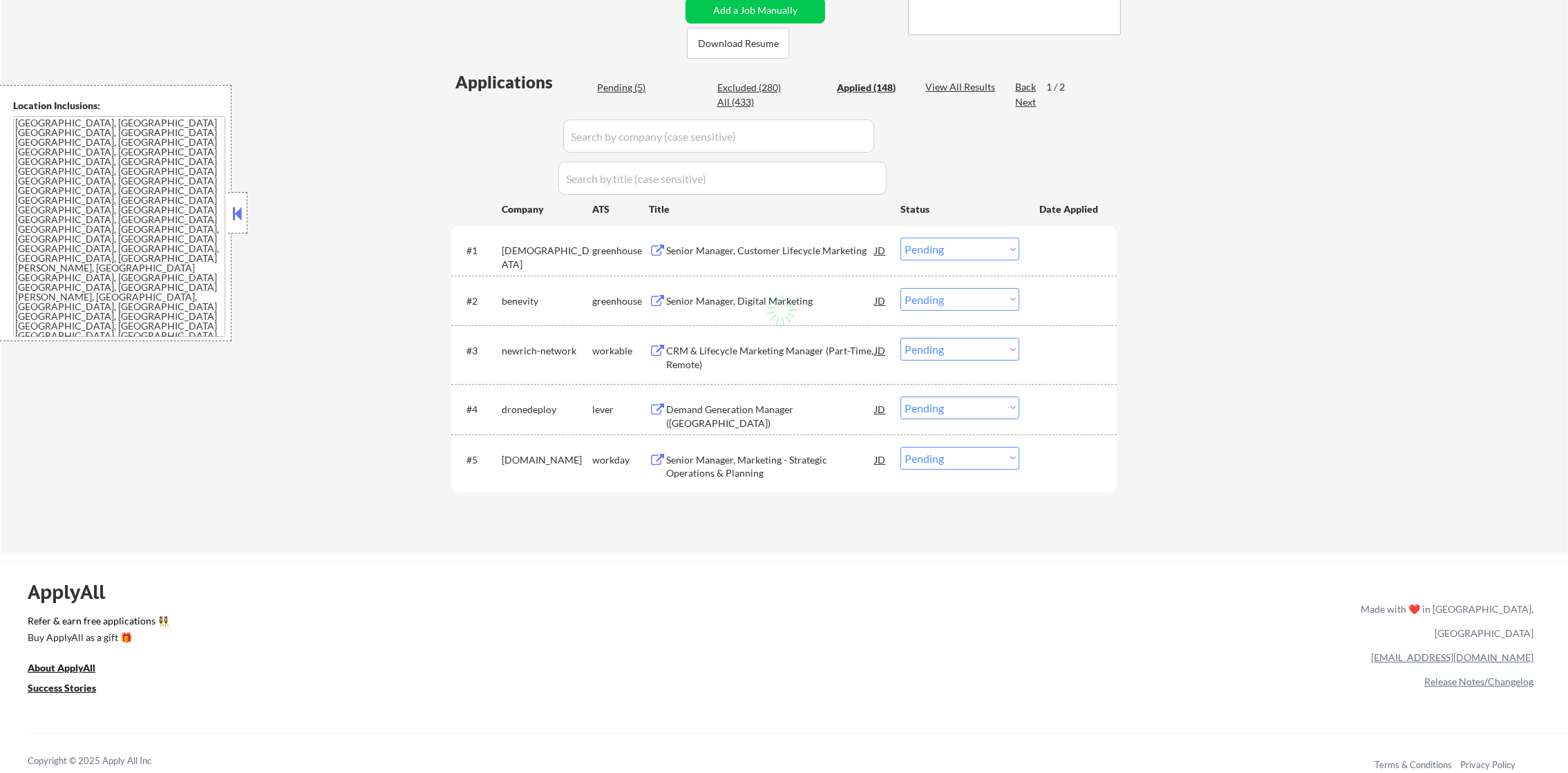
select select ""applied""
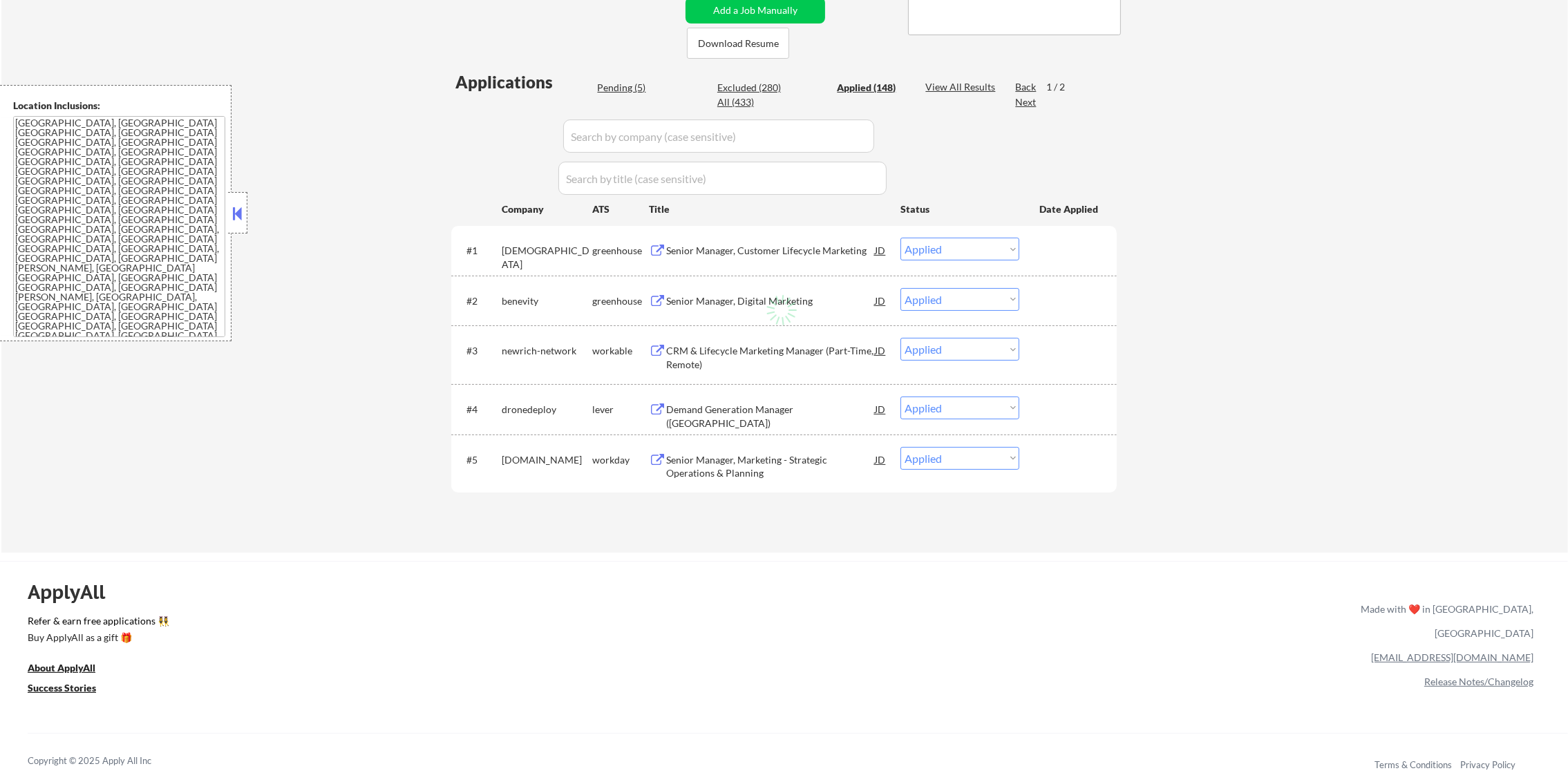
select select ""applied""
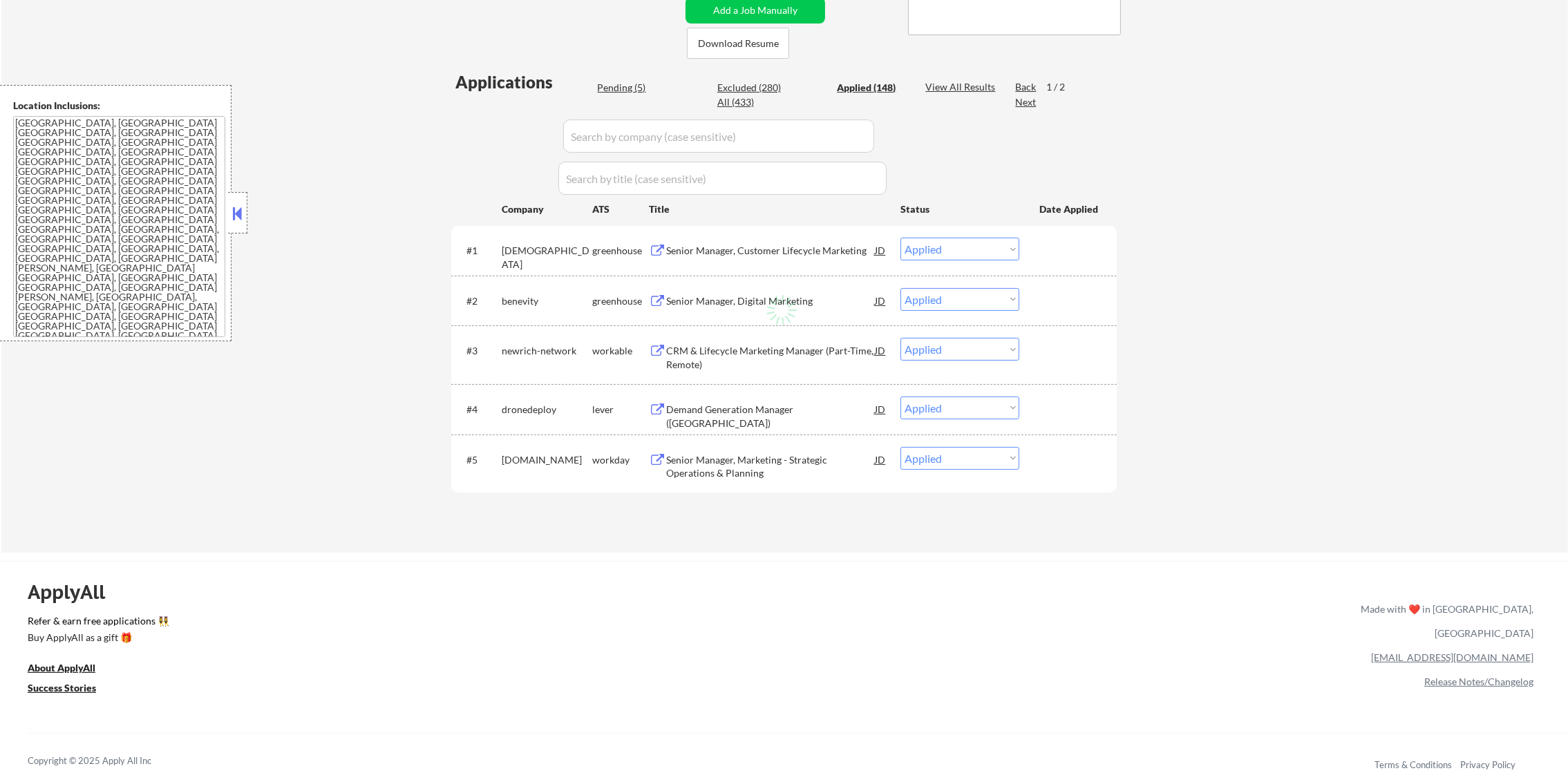
select select ""applied""
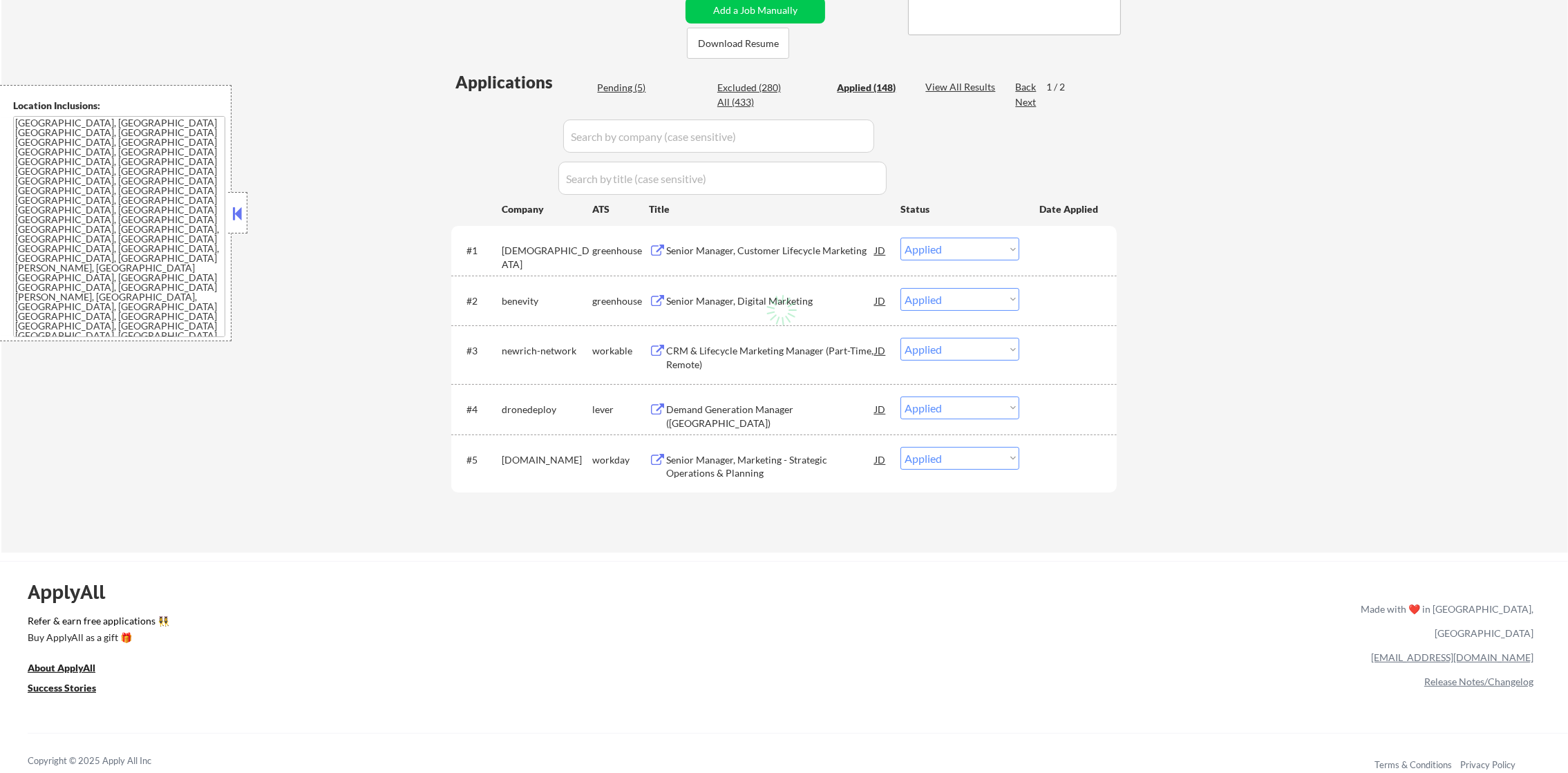
select select ""applied""
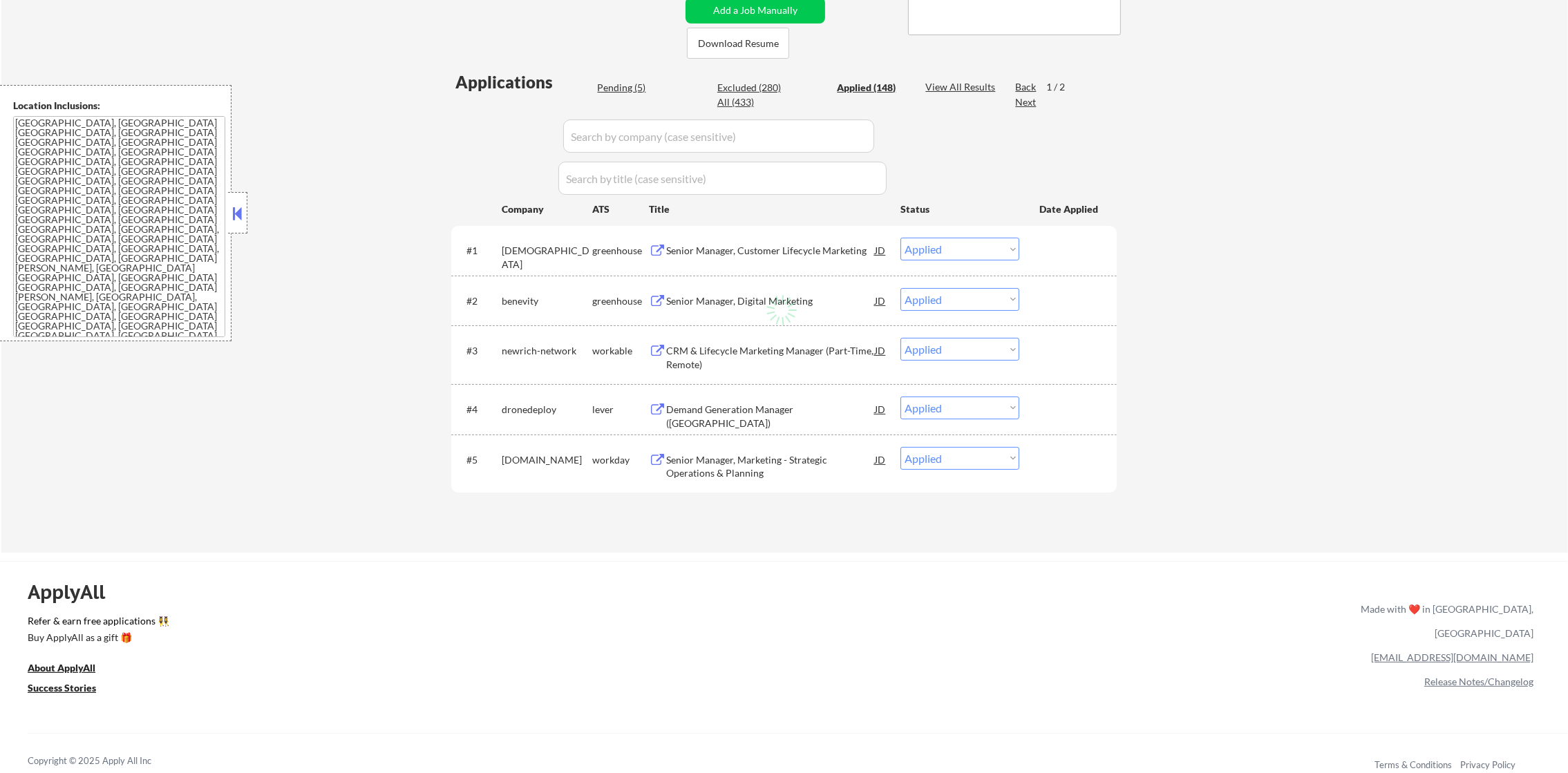
select select ""applied""
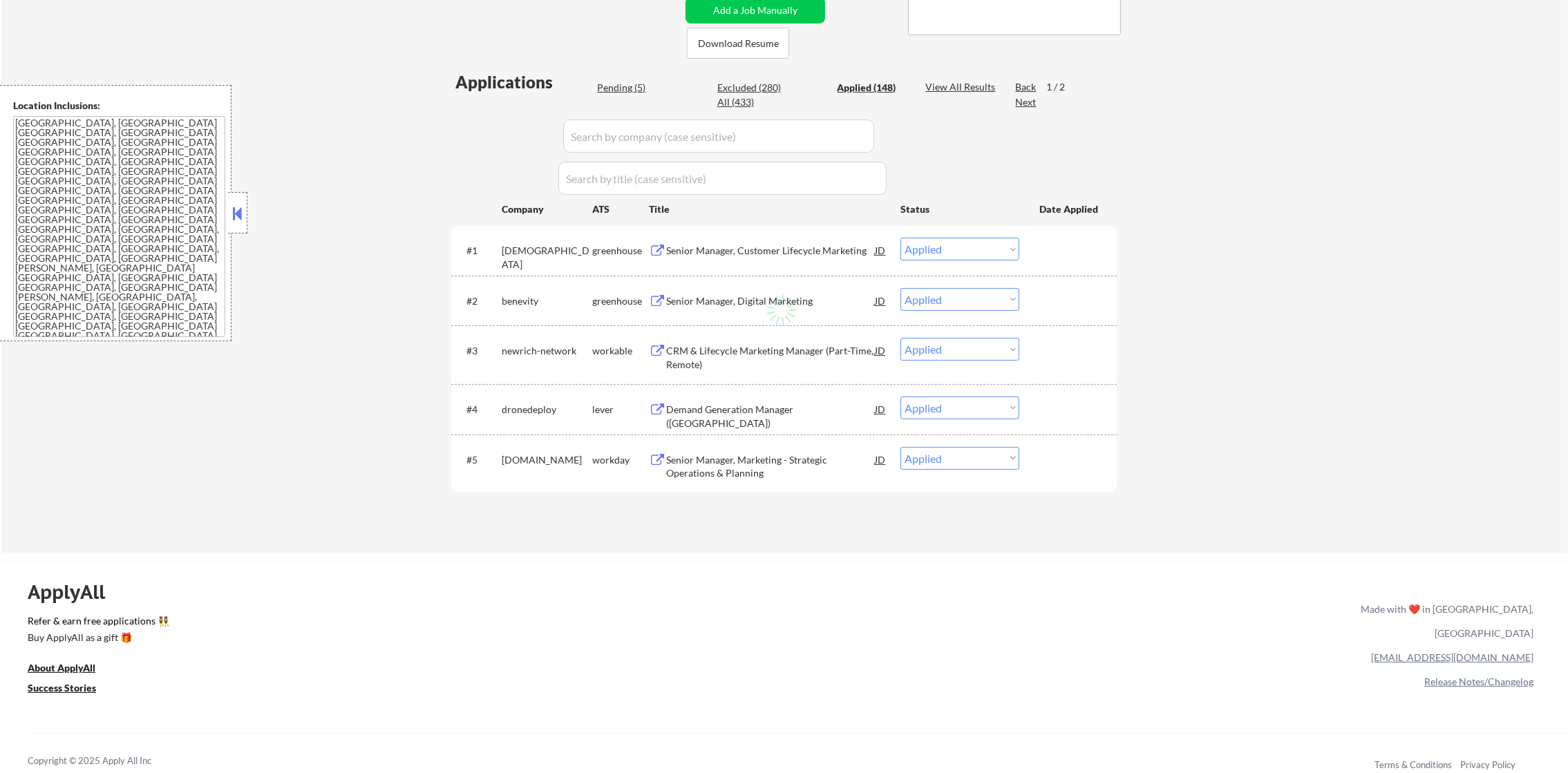
select select ""applied""
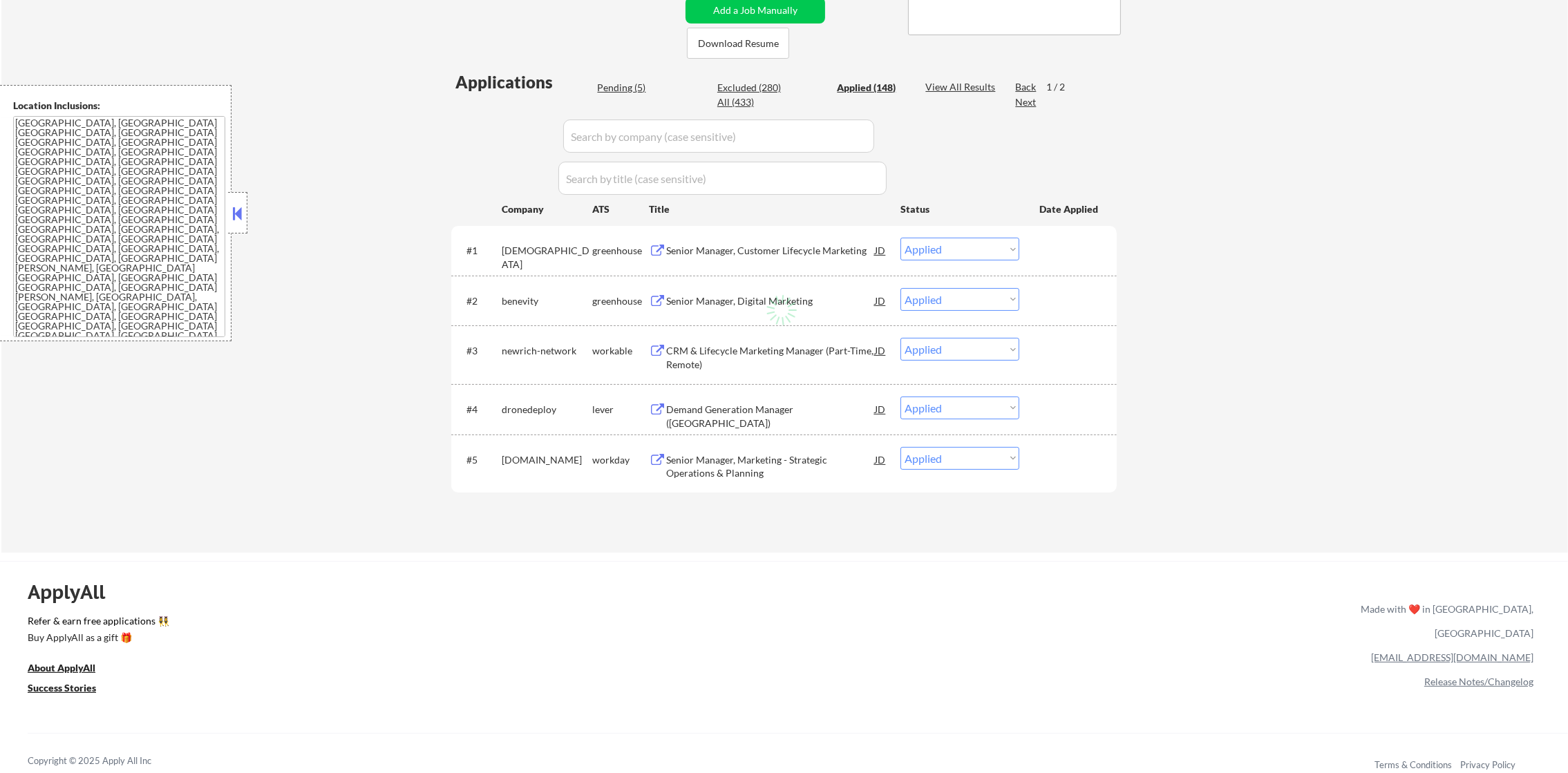
select select ""applied""
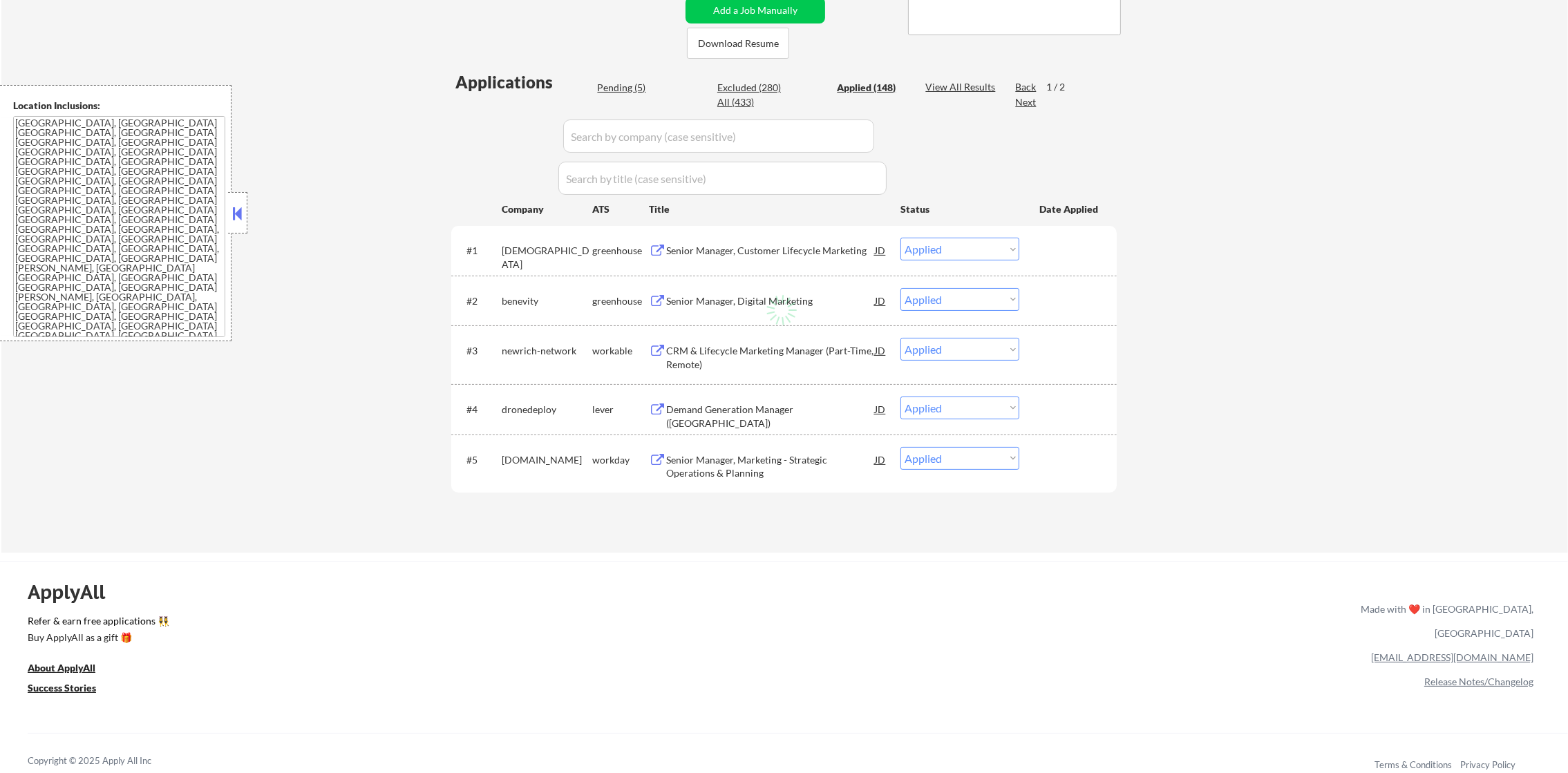
select select ""applied""
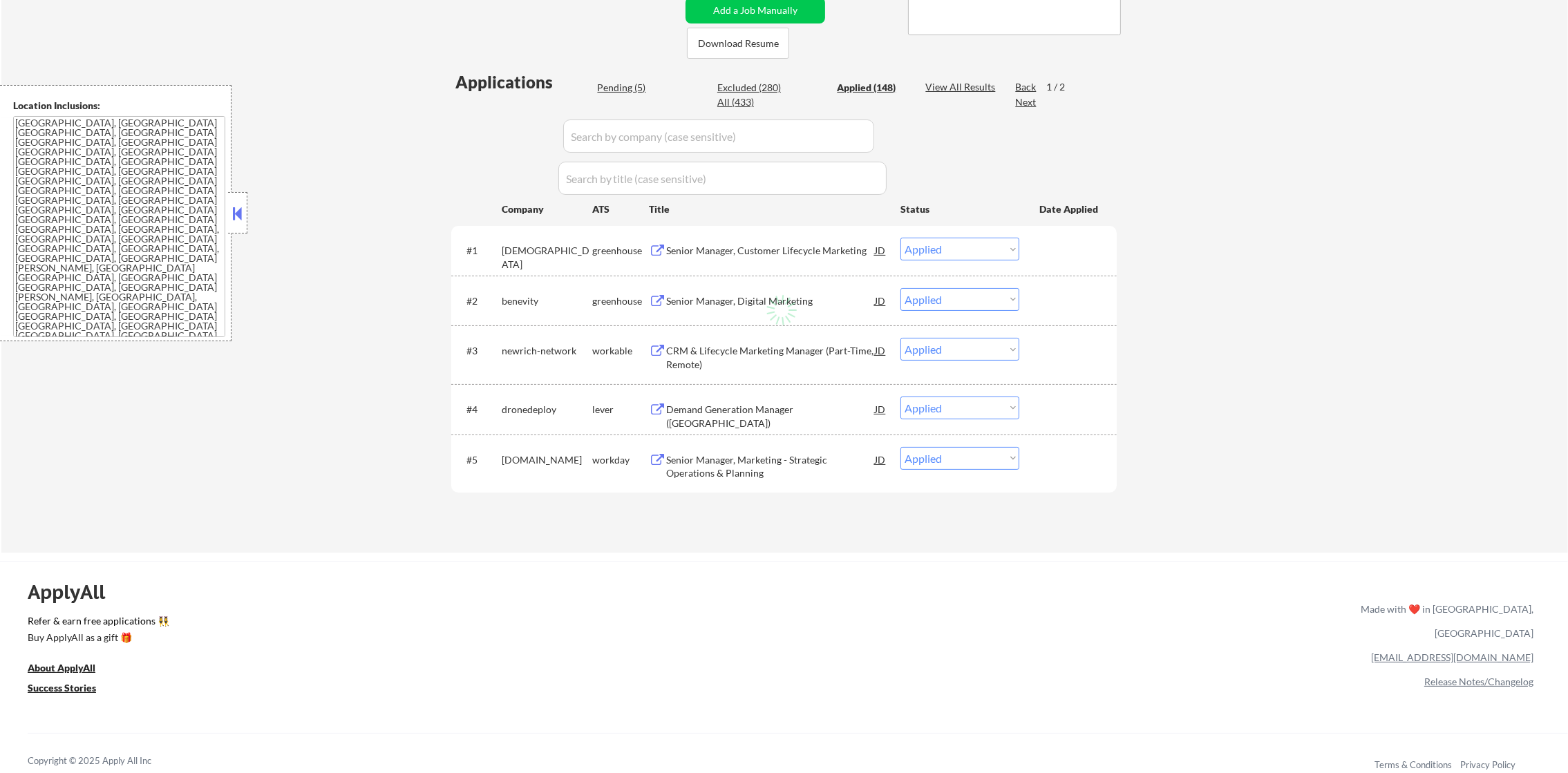
select select ""applied""
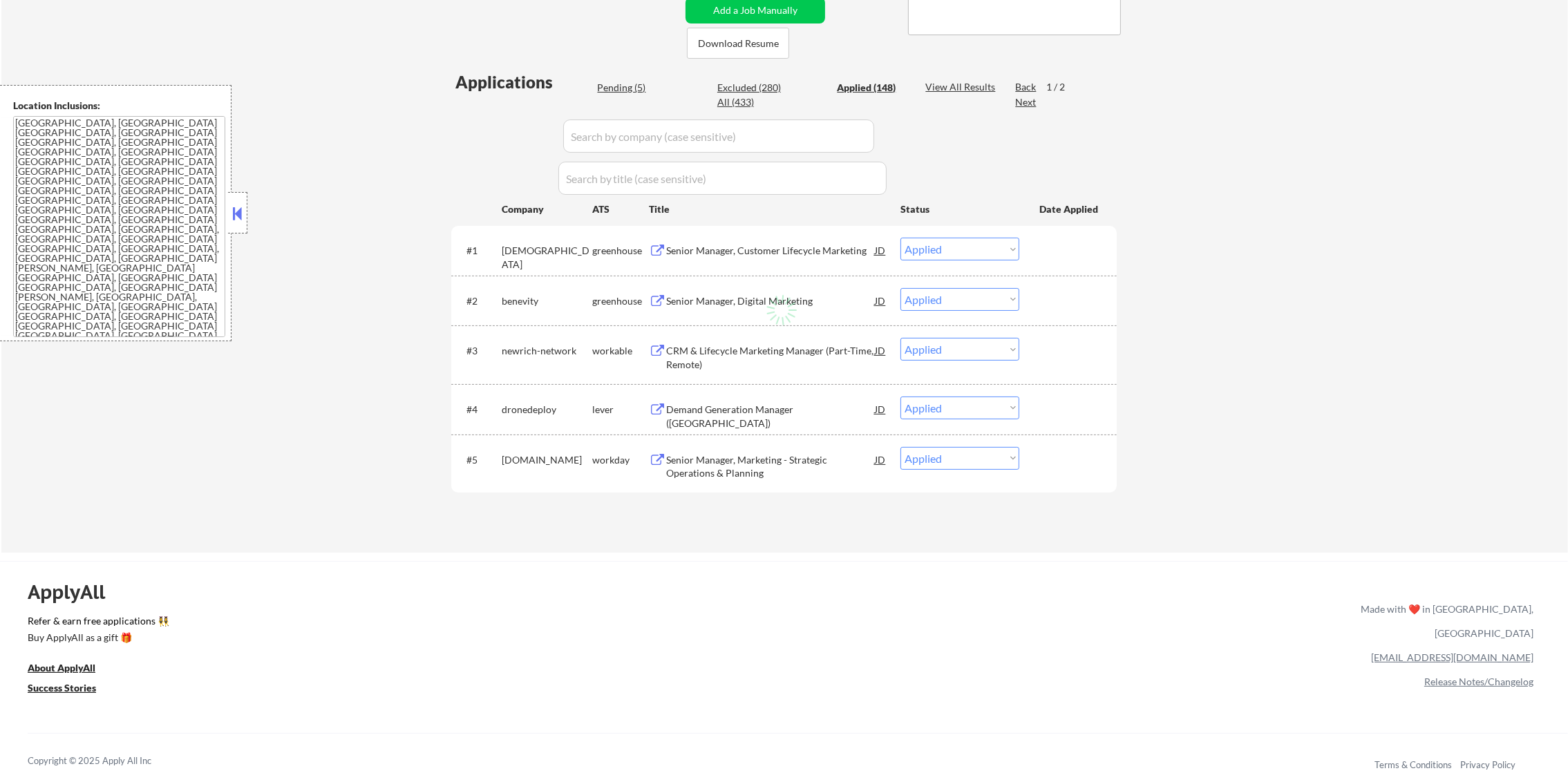
select select ""applied""
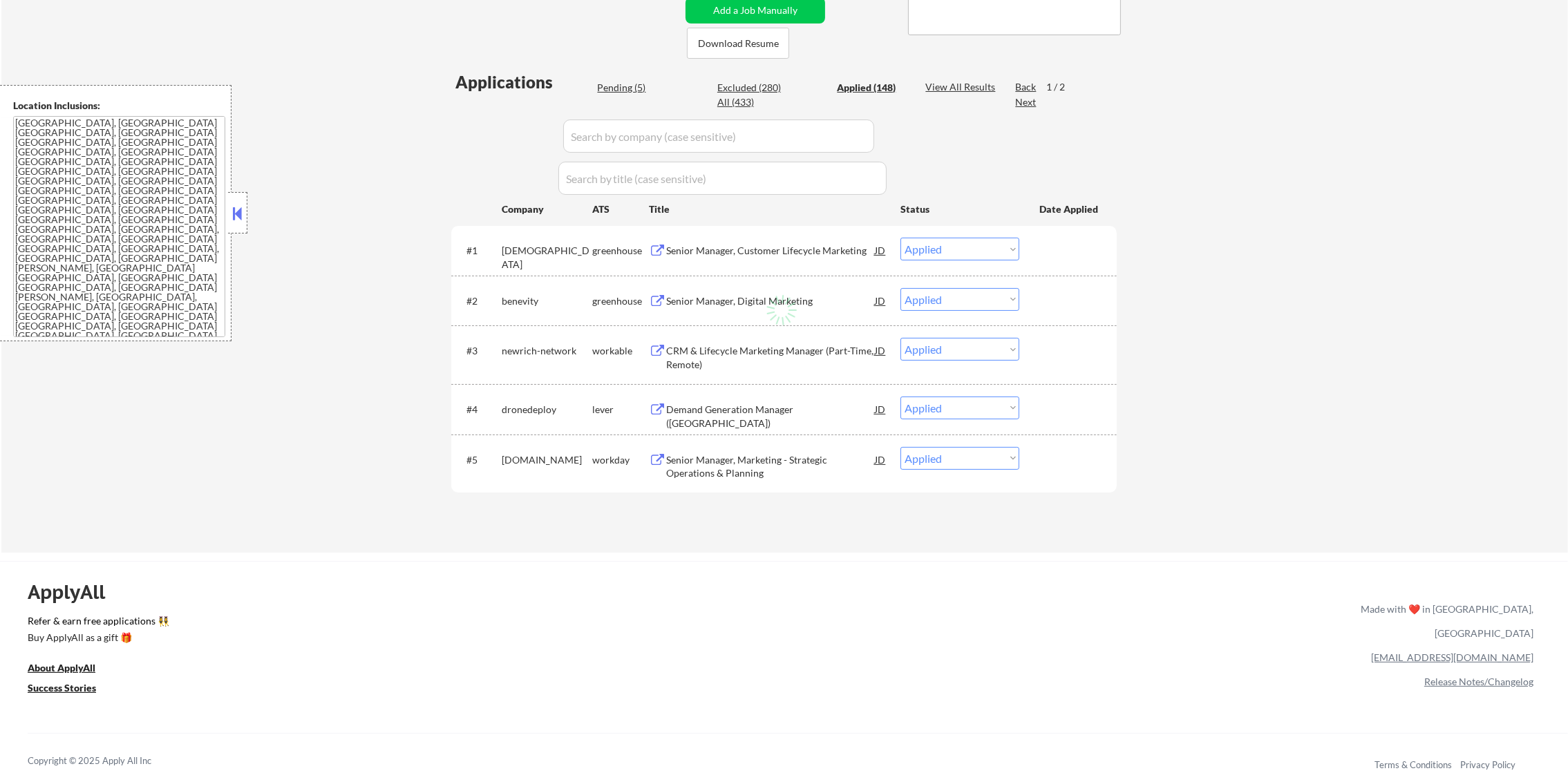
select select ""applied""
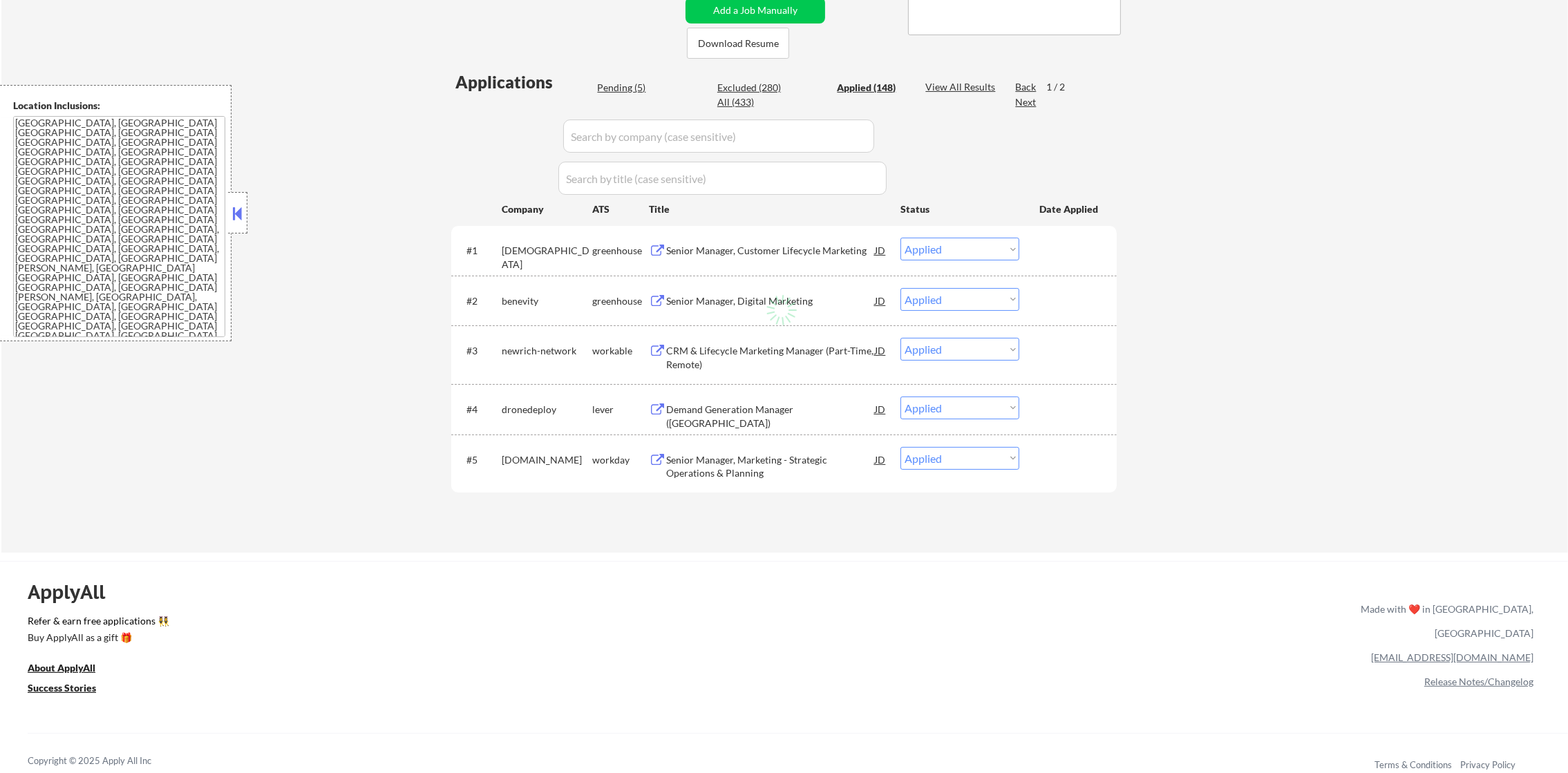
select select ""applied""
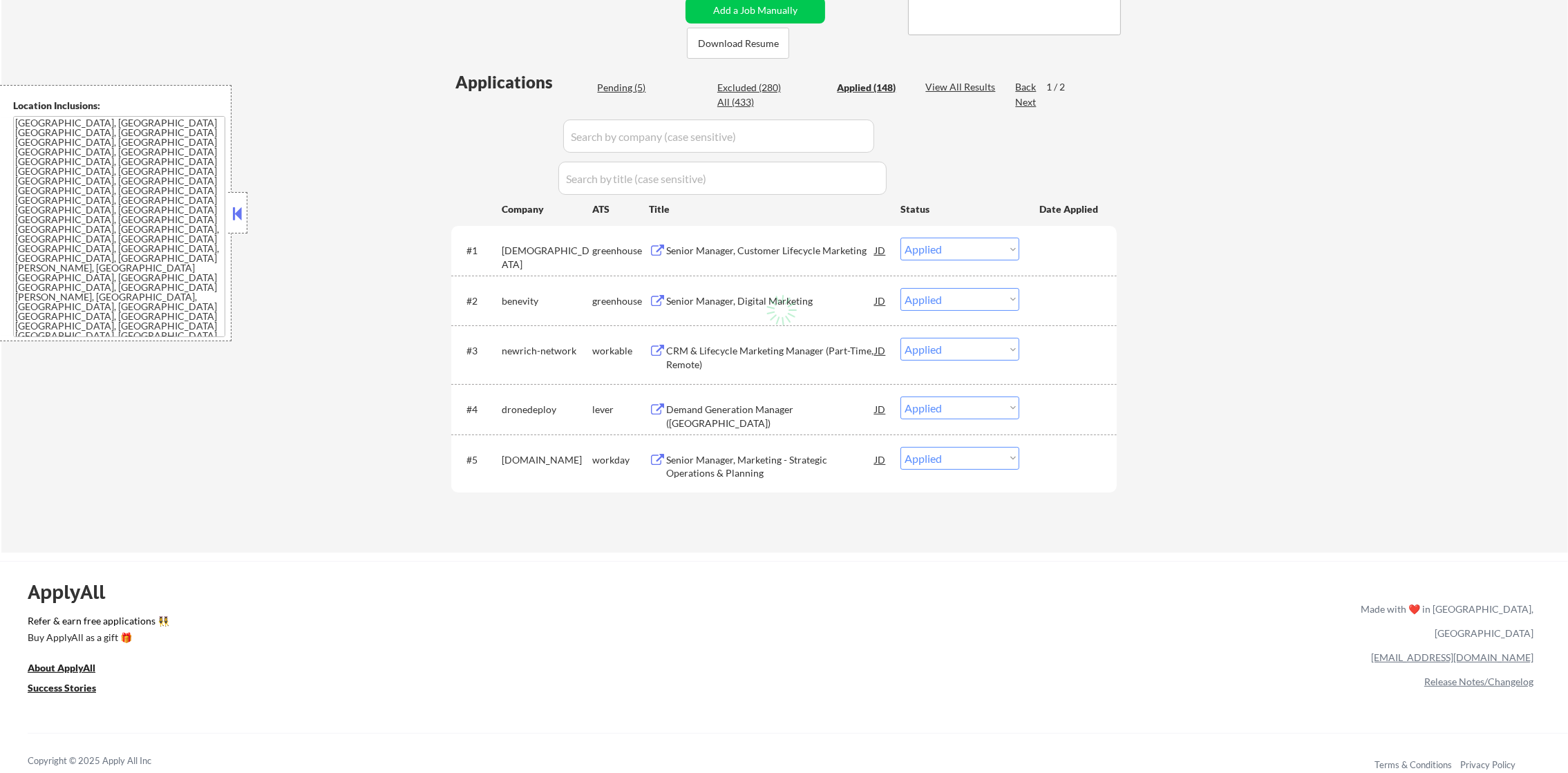
select select ""applied""
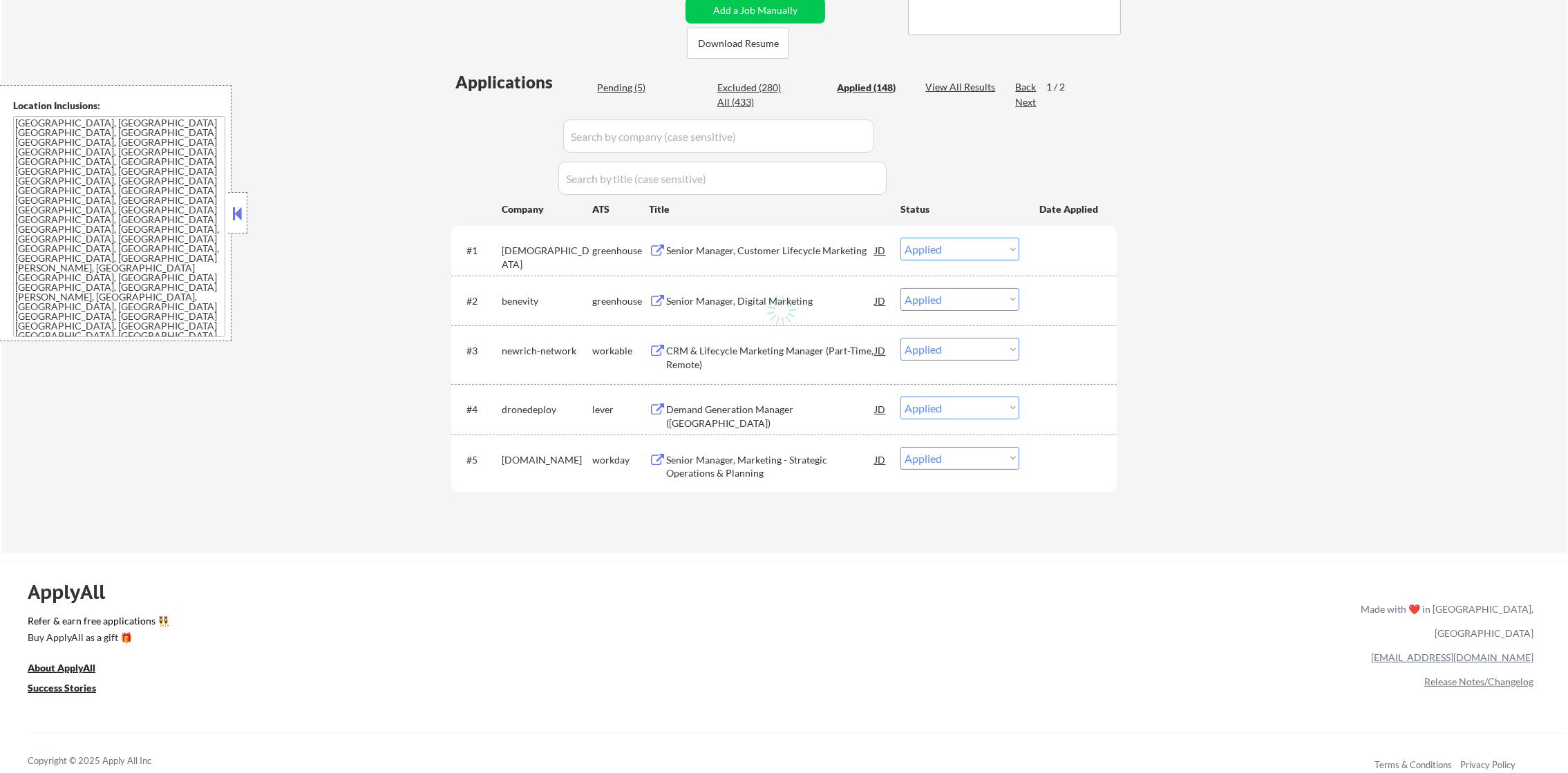
select select ""applied""
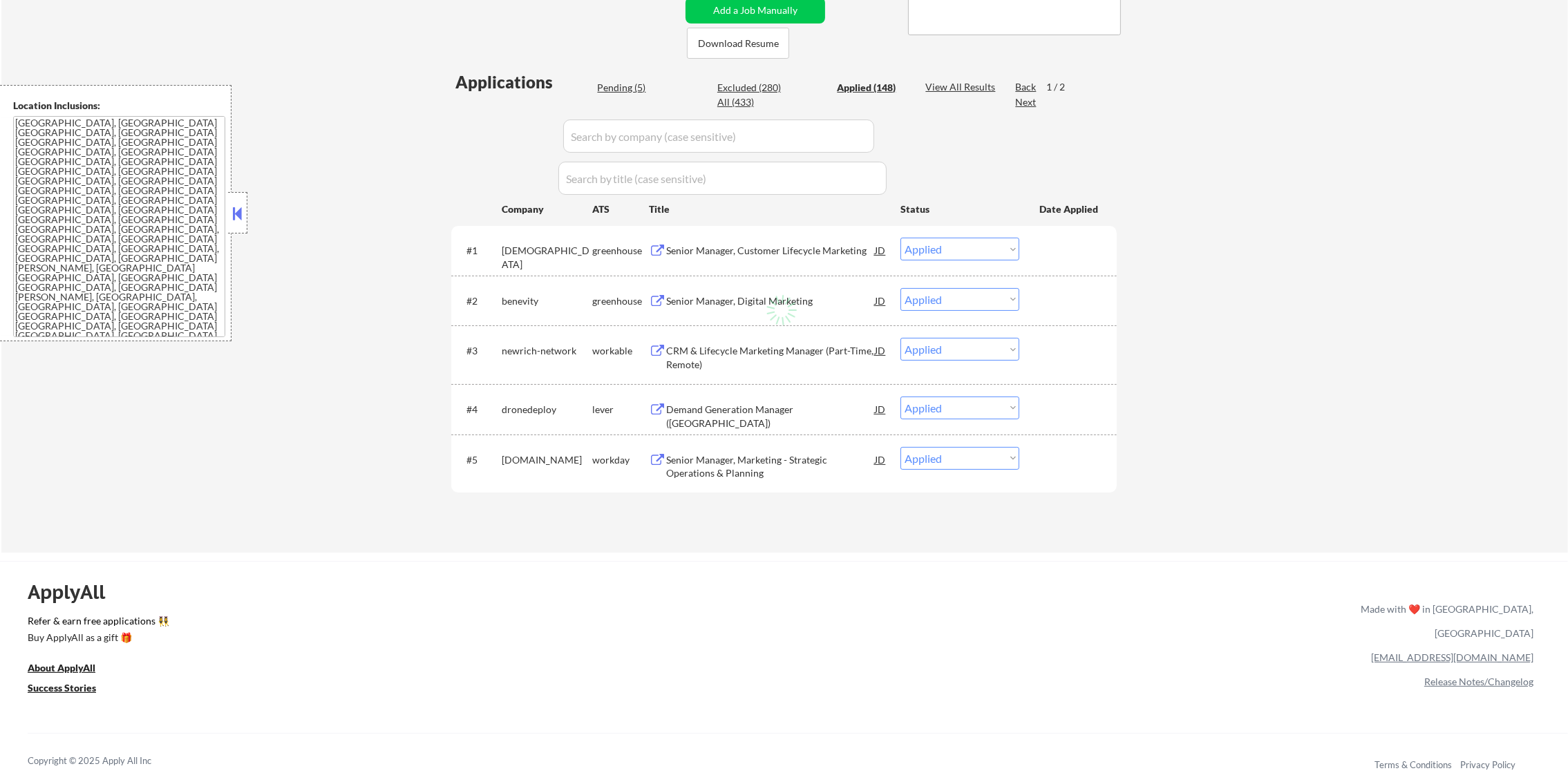
select select ""applied""
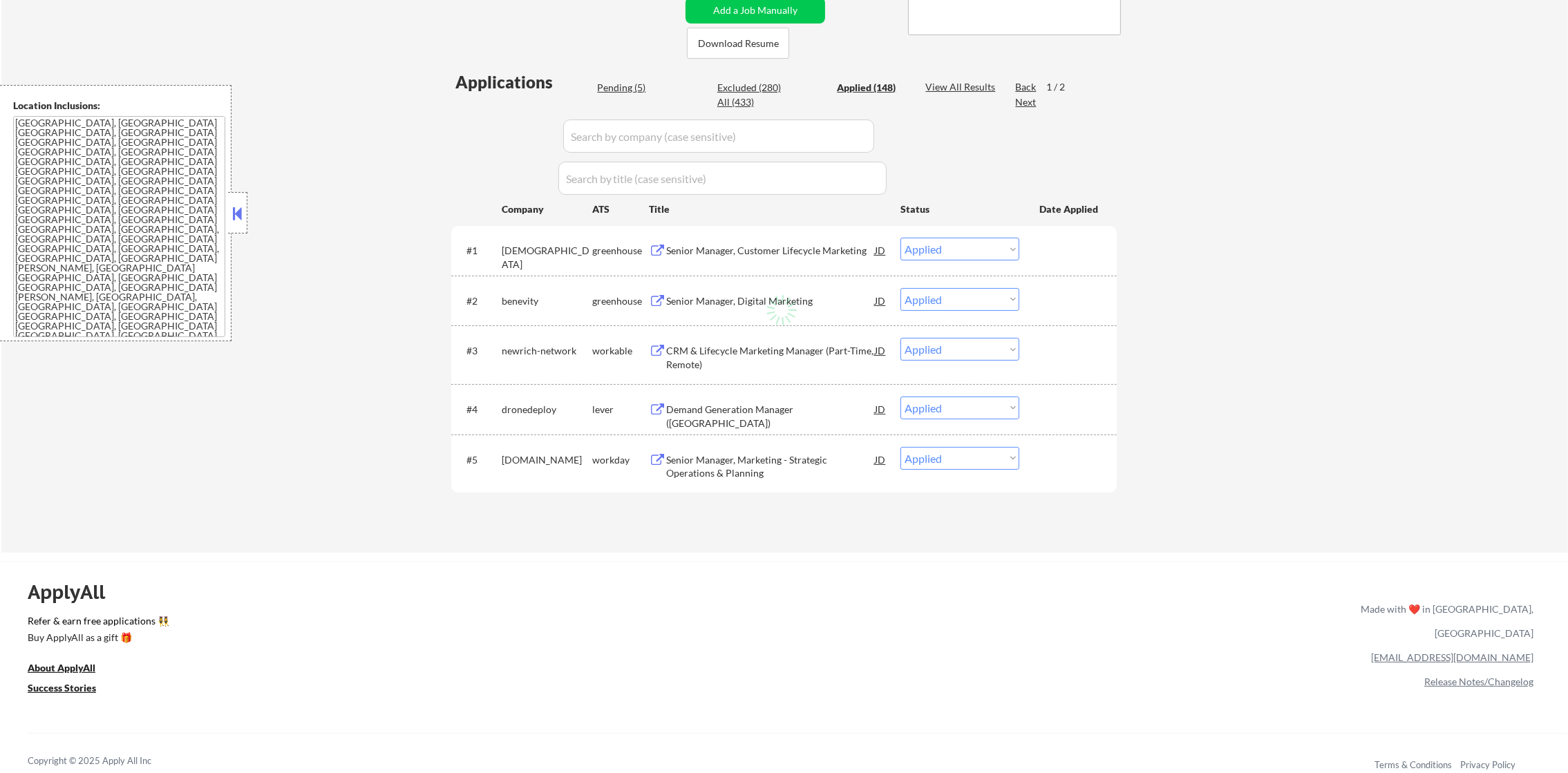
select select ""applied""
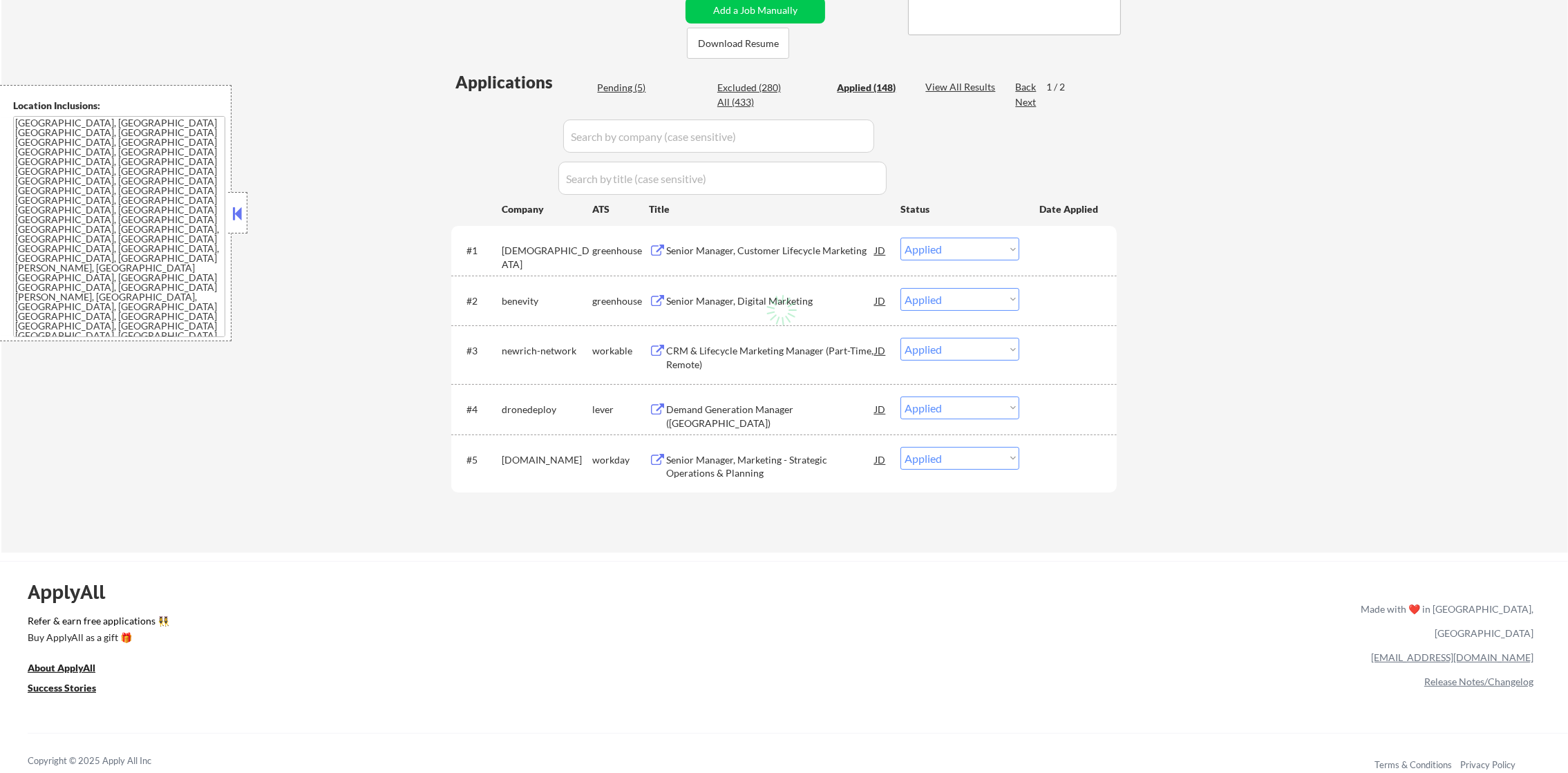
select select ""applied""
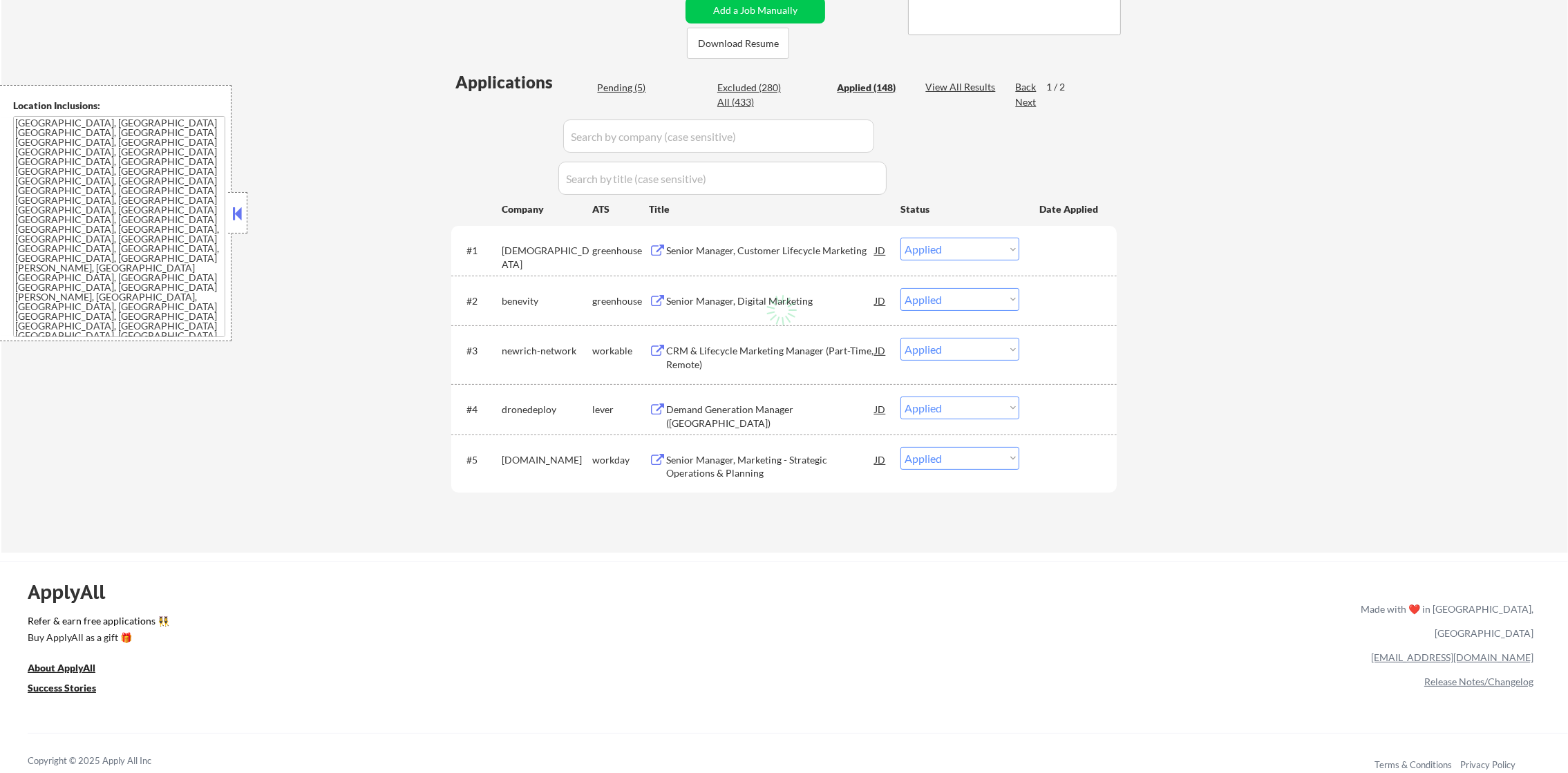
select select ""applied""
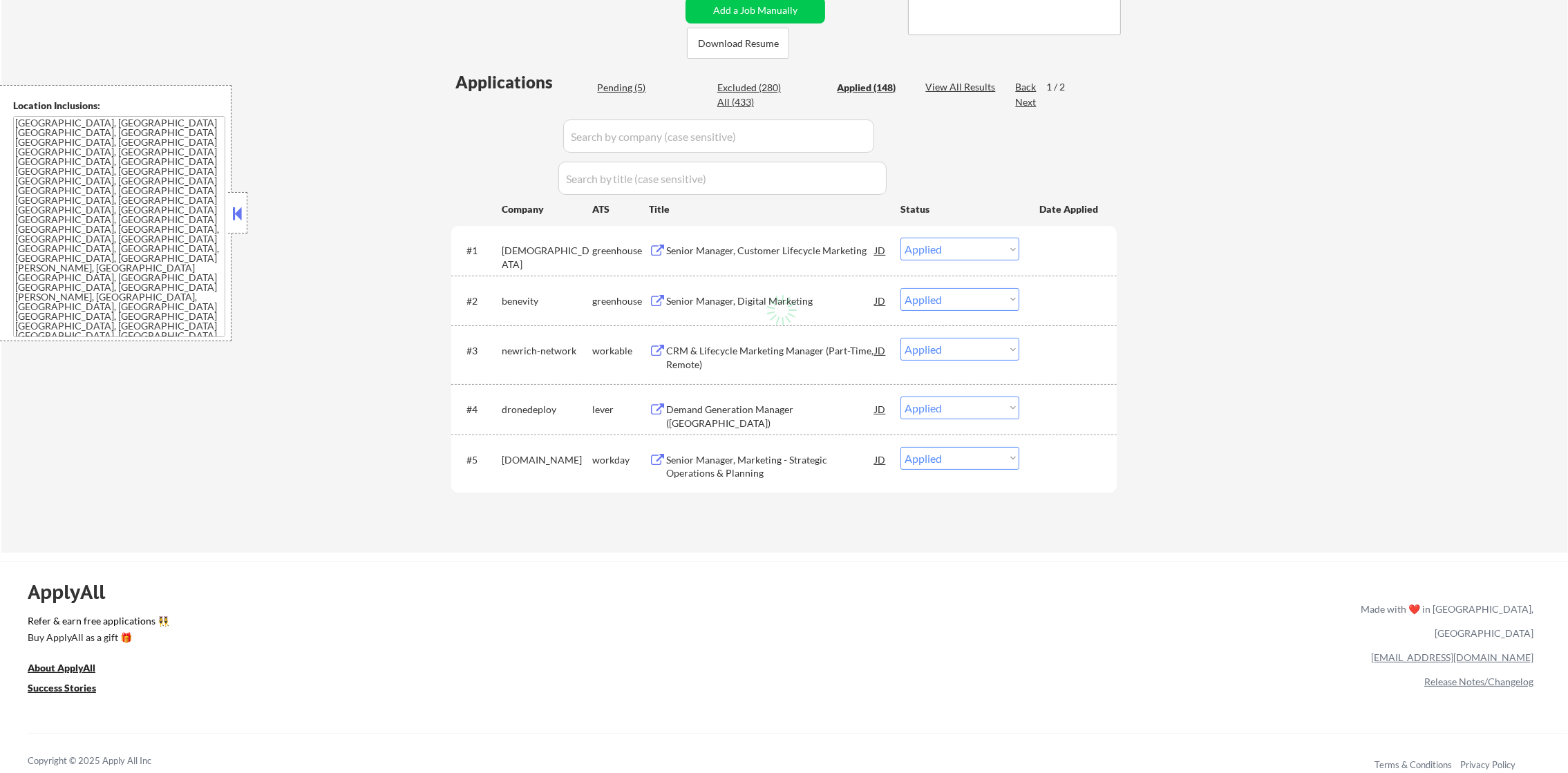
select select ""applied""
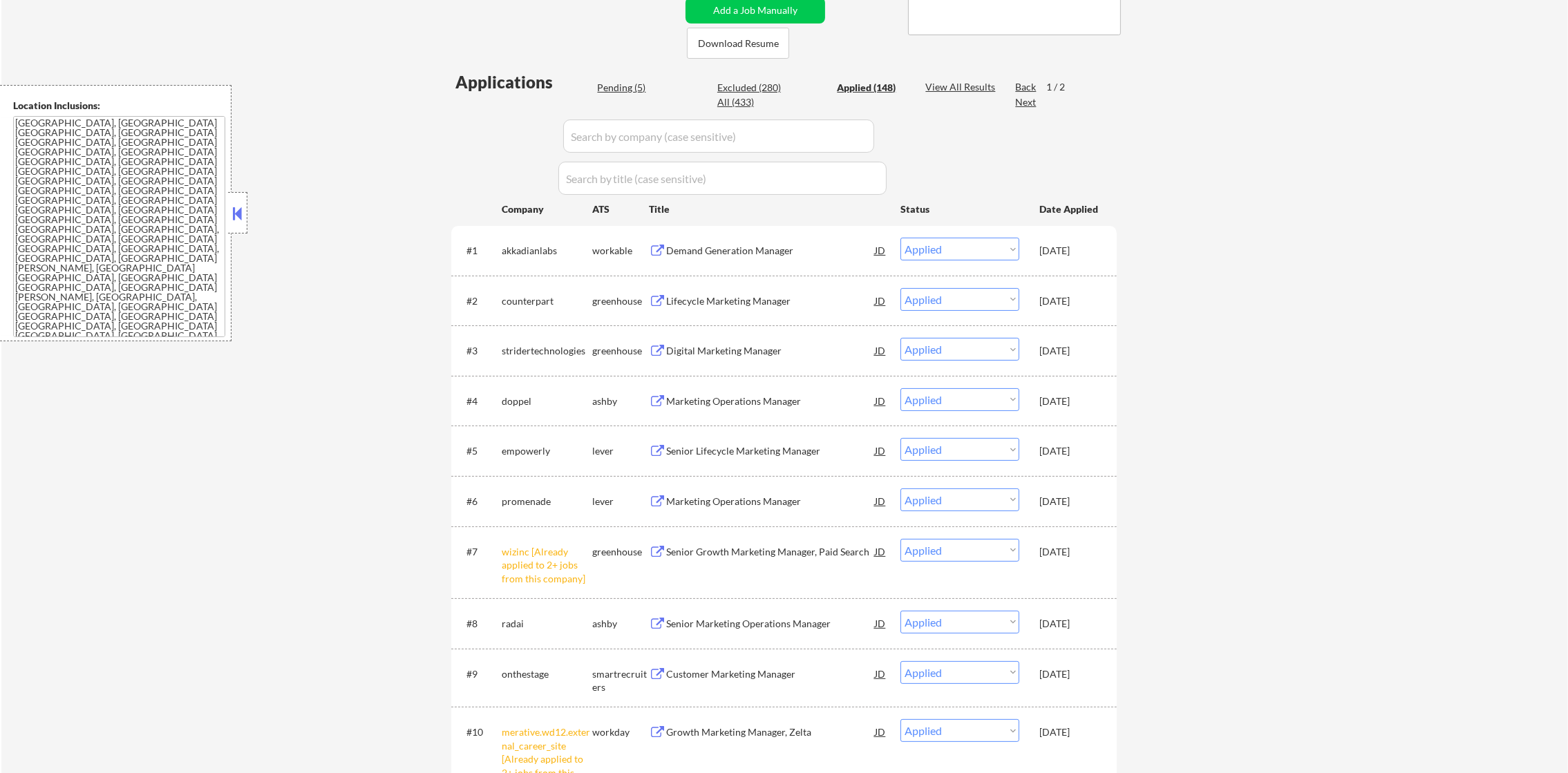
click at [750, 297] on div "Lifecycle Marketing Manager" at bounding box center [770, 301] width 208 height 14
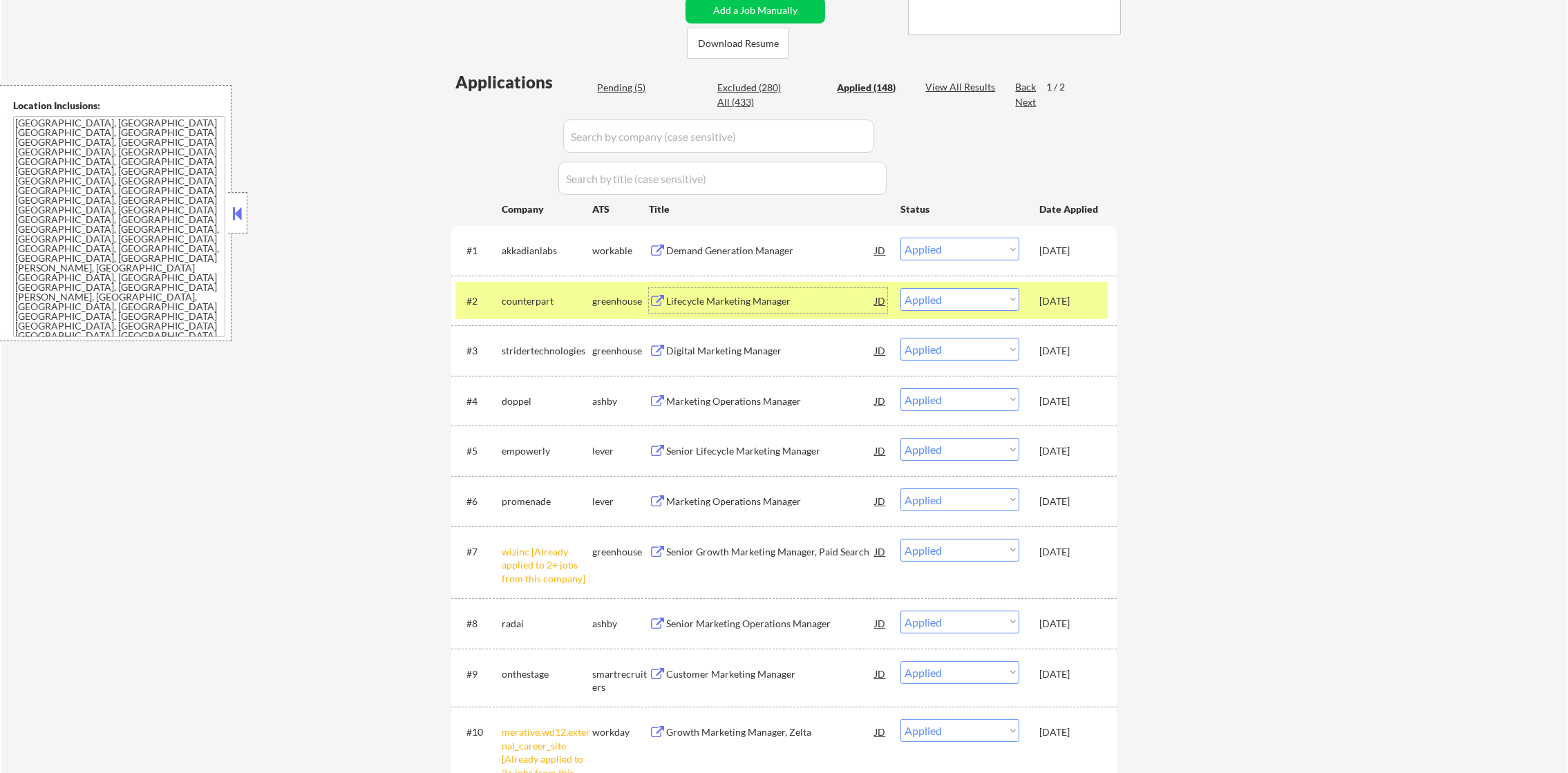
click at [561, 302] on div "counterpart" at bounding box center [547, 301] width 91 height 14
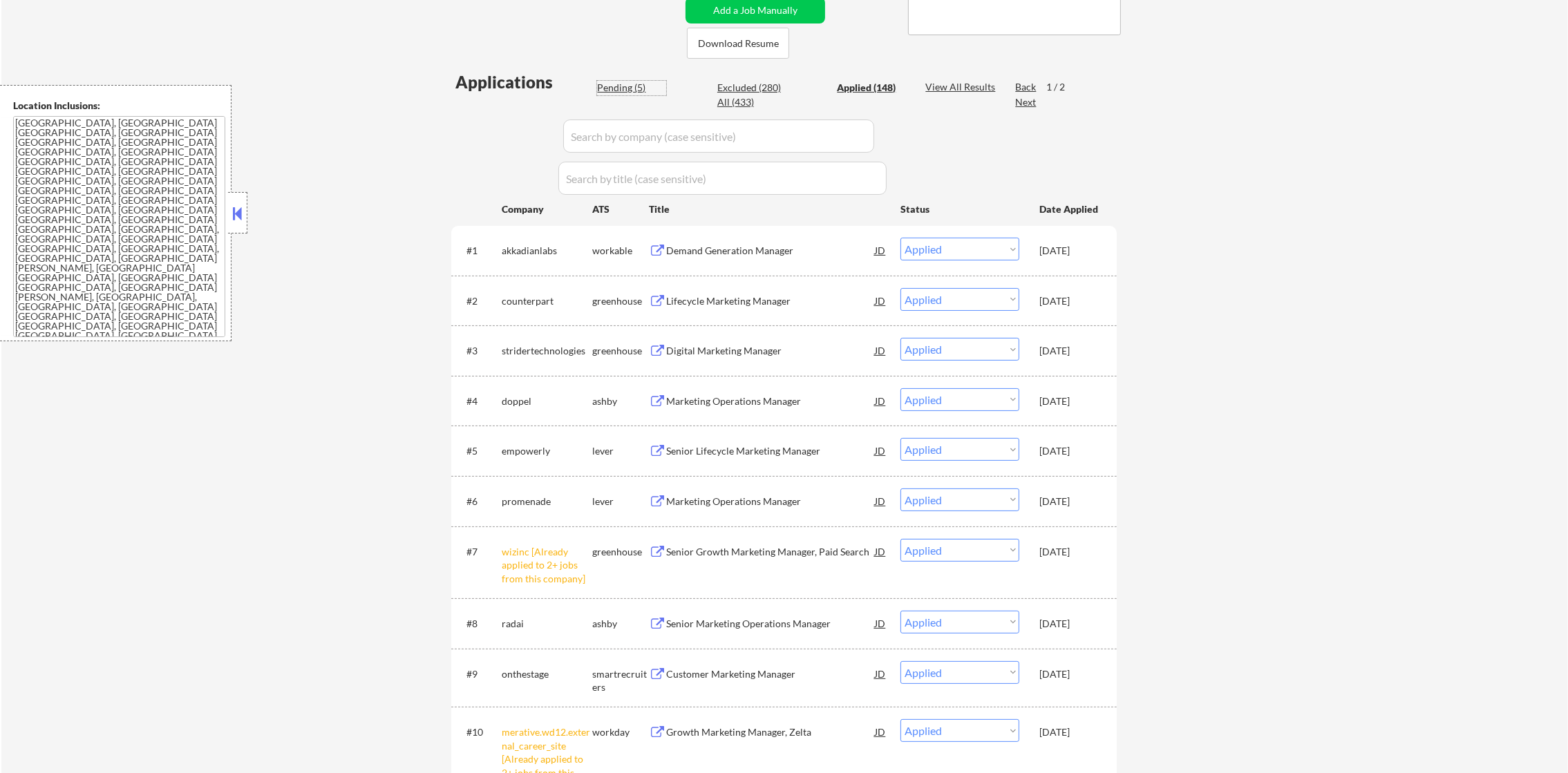
click at [619, 88] on div "Pending (5)" at bounding box center [632, 87] width 69 height 14
select select ""pending""
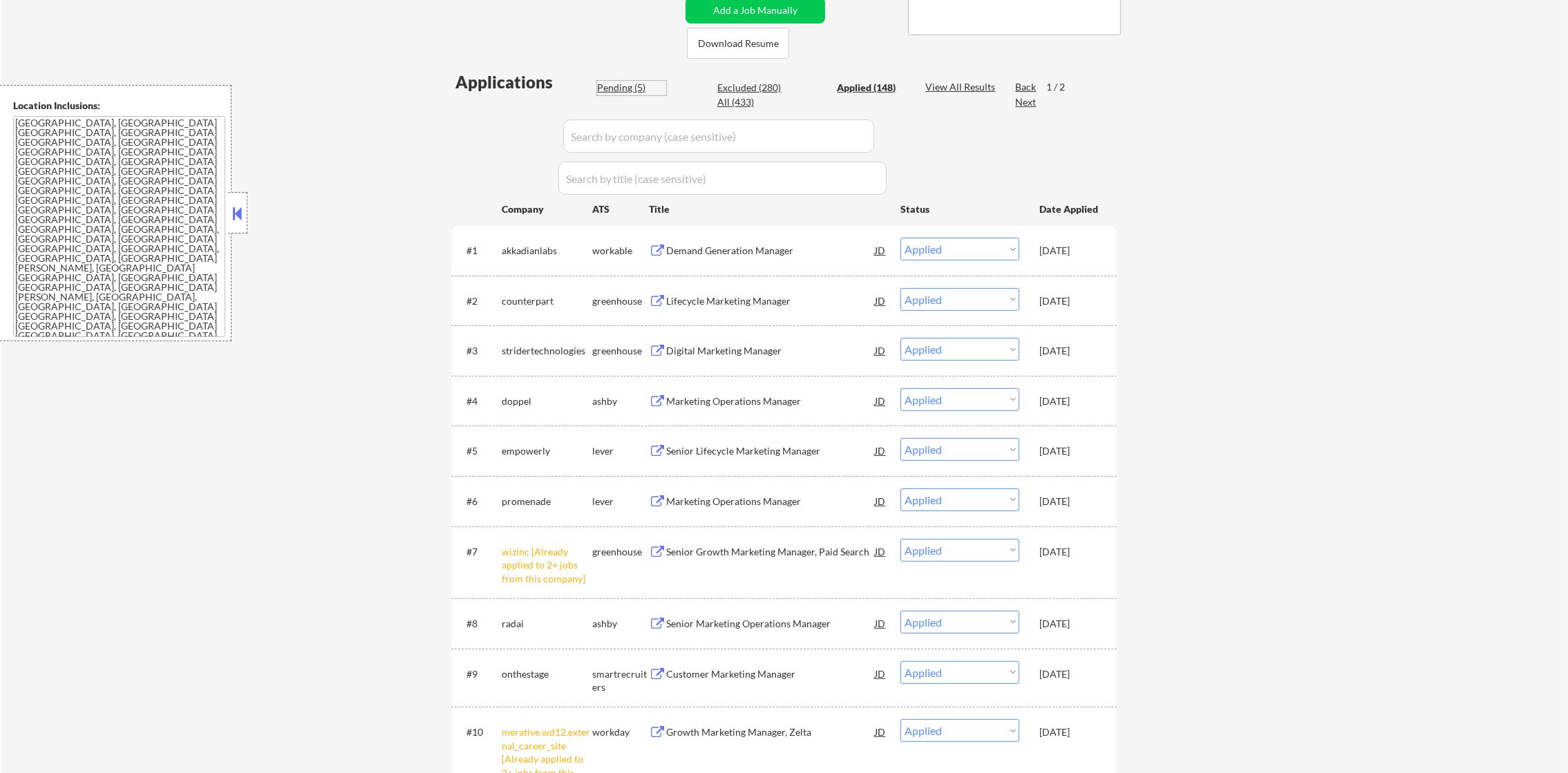
select select ""pending""
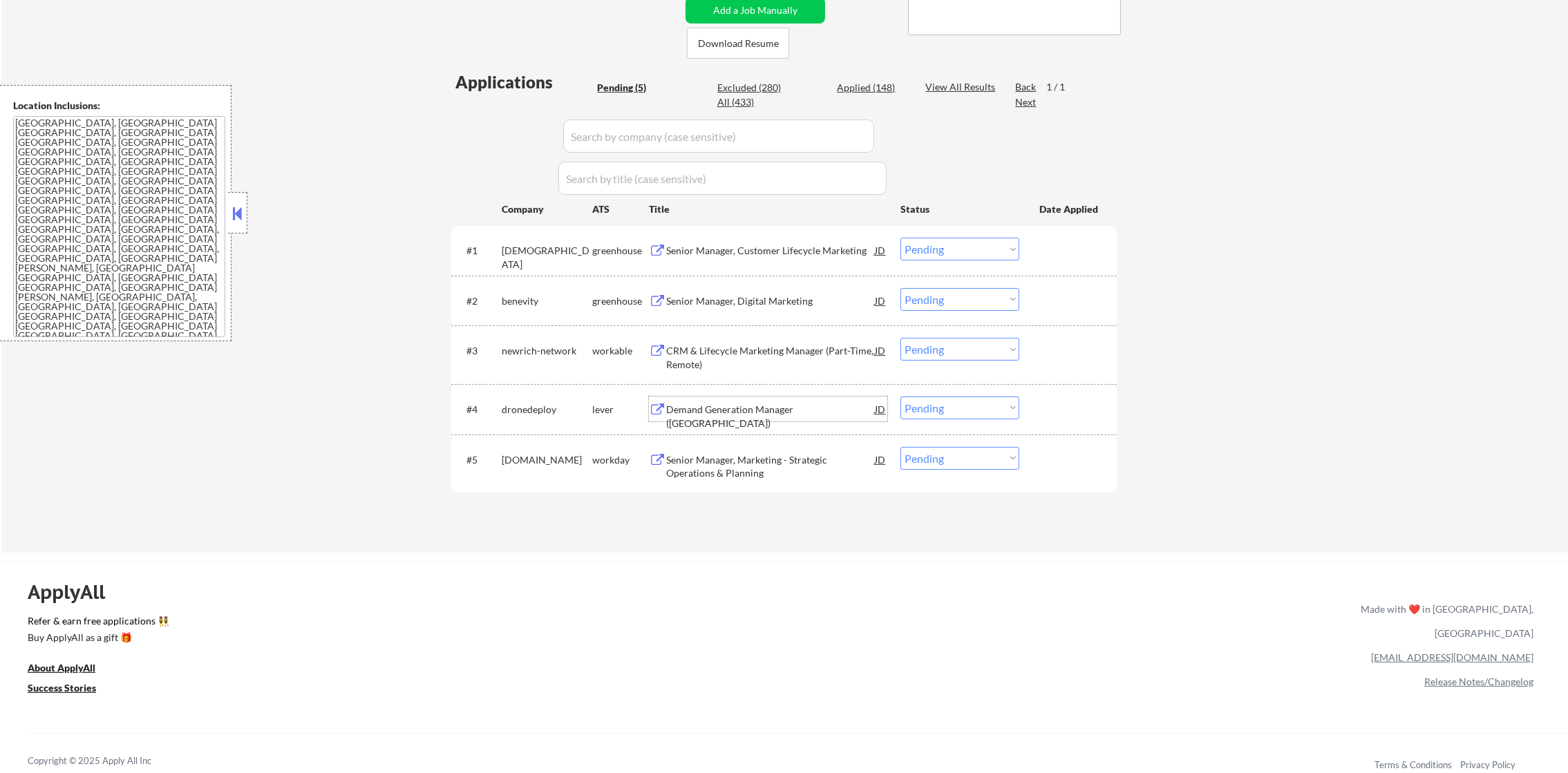
click at [732, 407] on div "Demand Generation Manager ([GEOGRAPHIC_DATA])" at bounding box center [770, 416] width 208 height 27
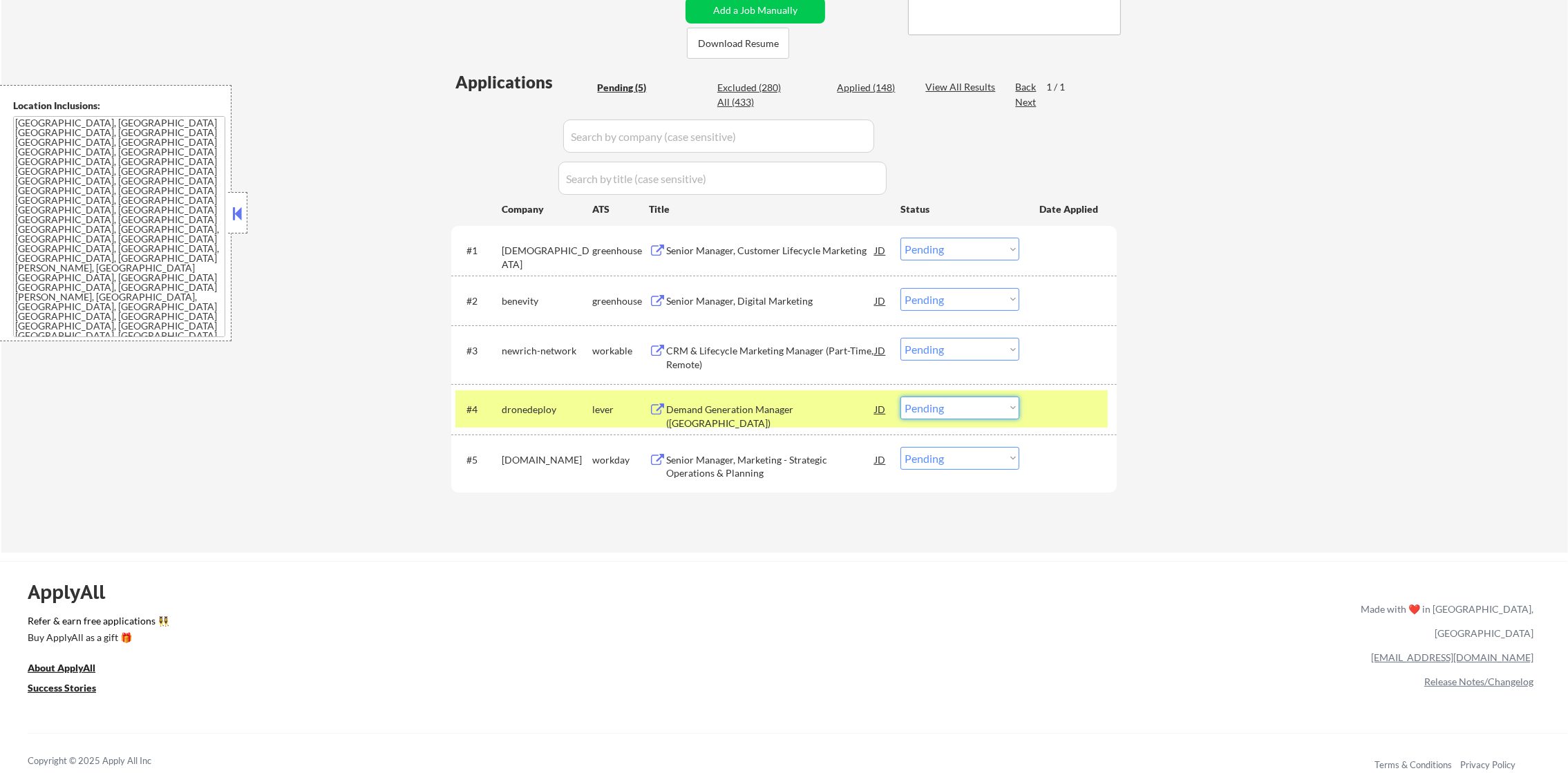
click at [933, 411] on select "Choose an option... Pending Applied Excluded (Questions) Excluded (Expired) Exc…" at bounding box center [959, 408] width 119 height 23
click at [900, 397] on select "Choose an option... Pending Applied Excluded (Questions) Excluded (Expired) Exc…" at bounding box center [959, 408] width 119 height 23
click at [545, 414] on div "dronedeploy" at bounding box center [547, 410] width 91 height 14
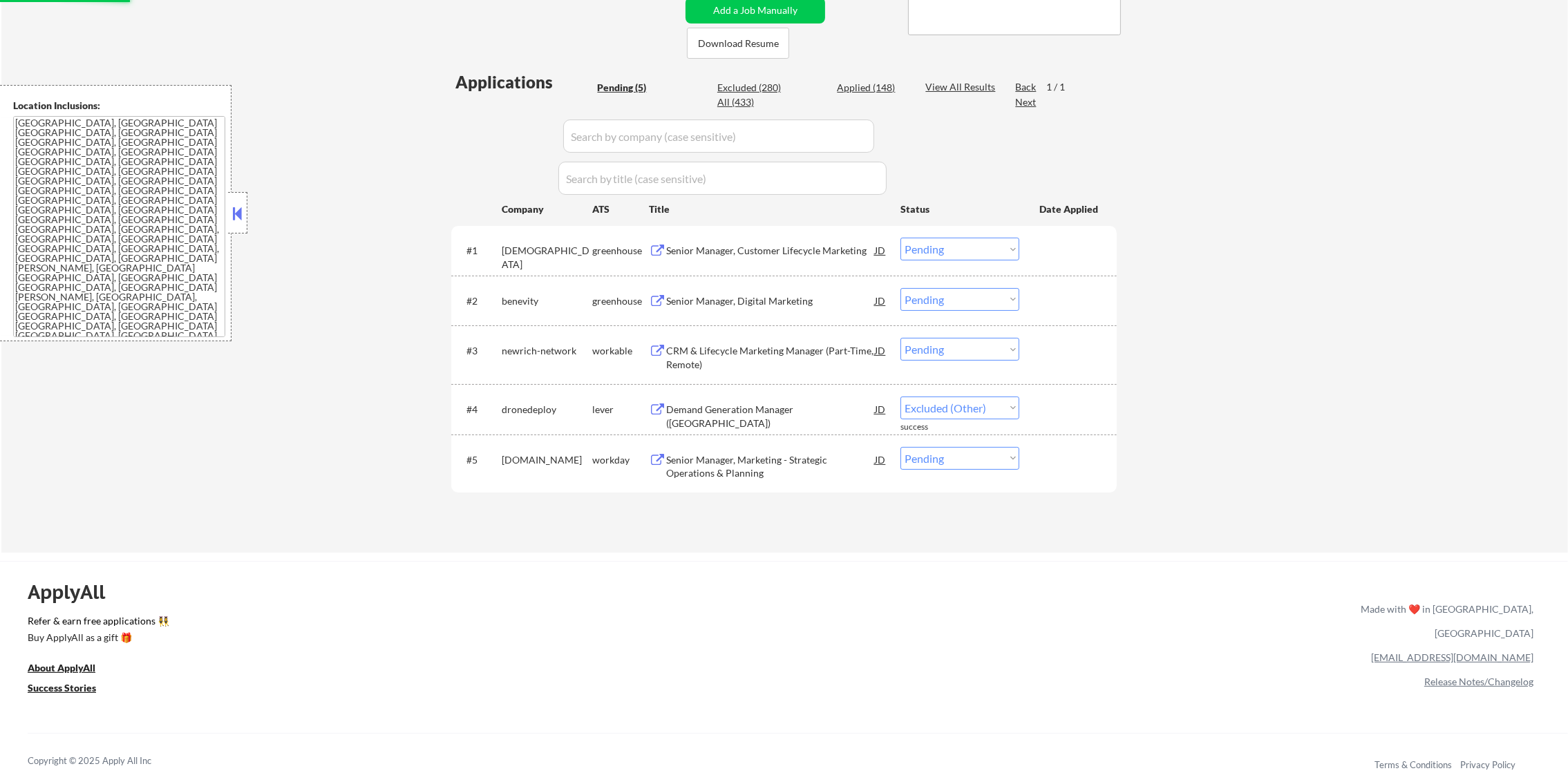
select select ""pending""
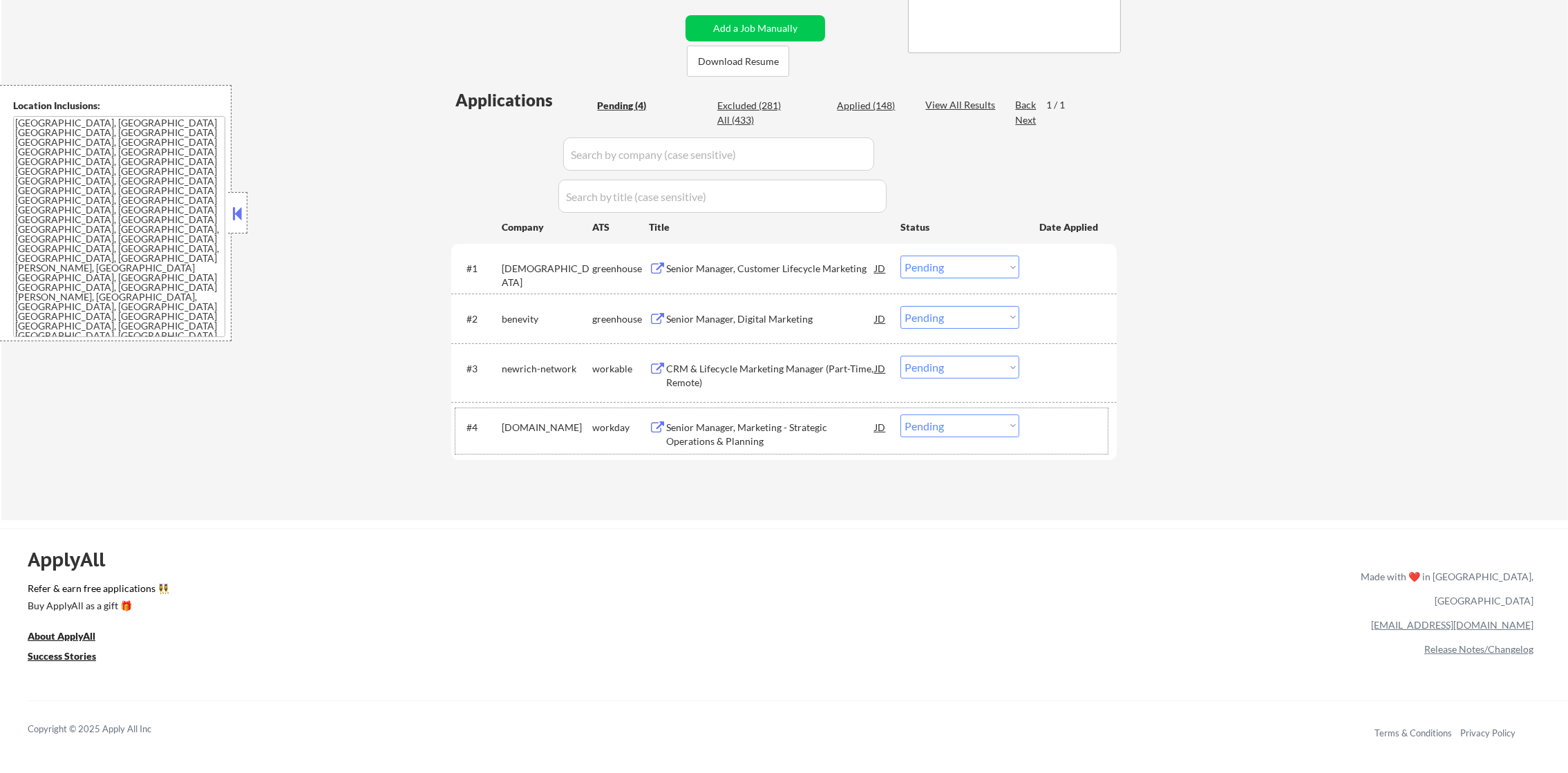
scroll to position [276, 0]
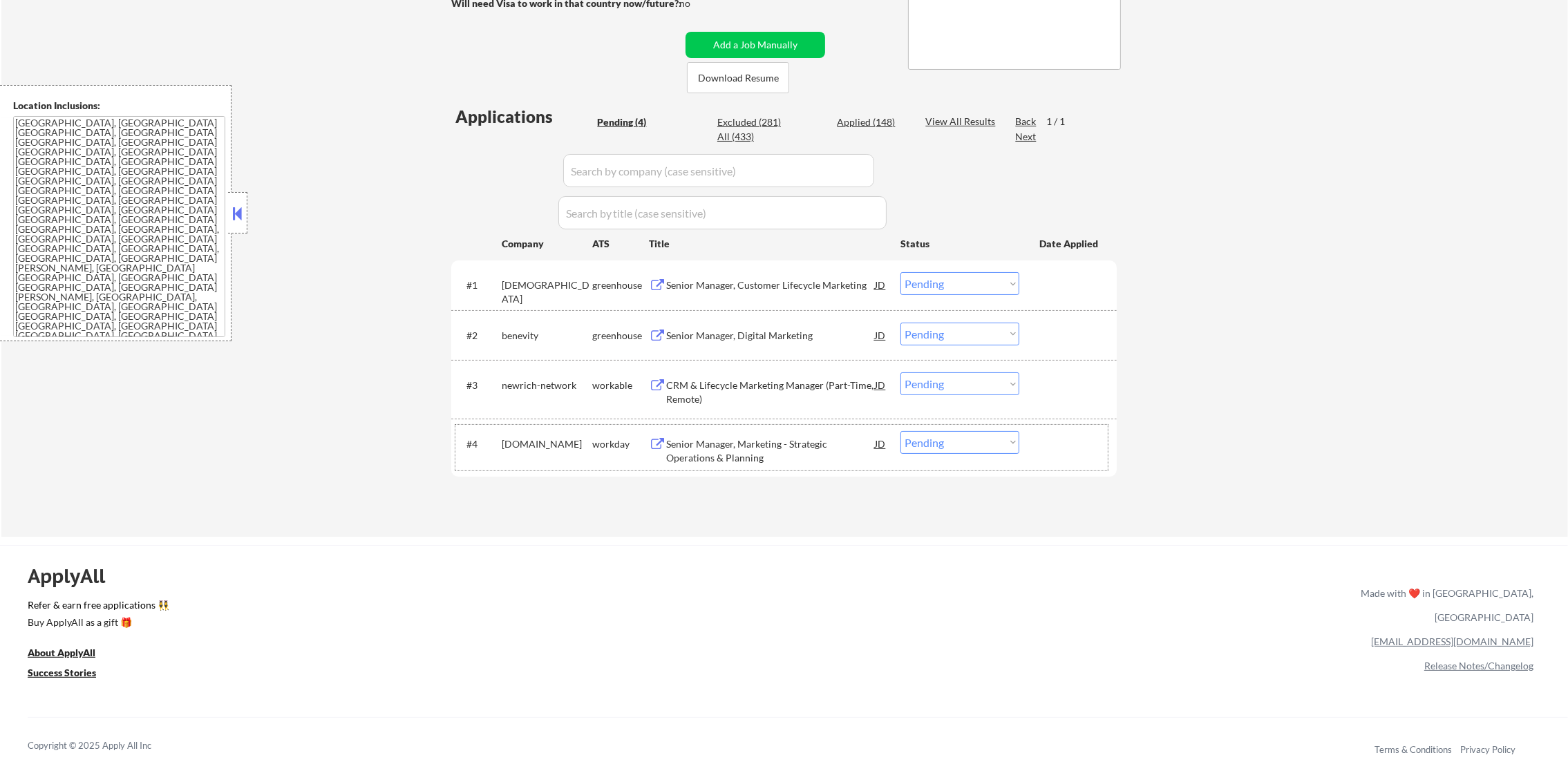
click at [872, 125] on div "Applied (148)" at bounding box center [871, 123] width 69 height 14
select select ""applied""
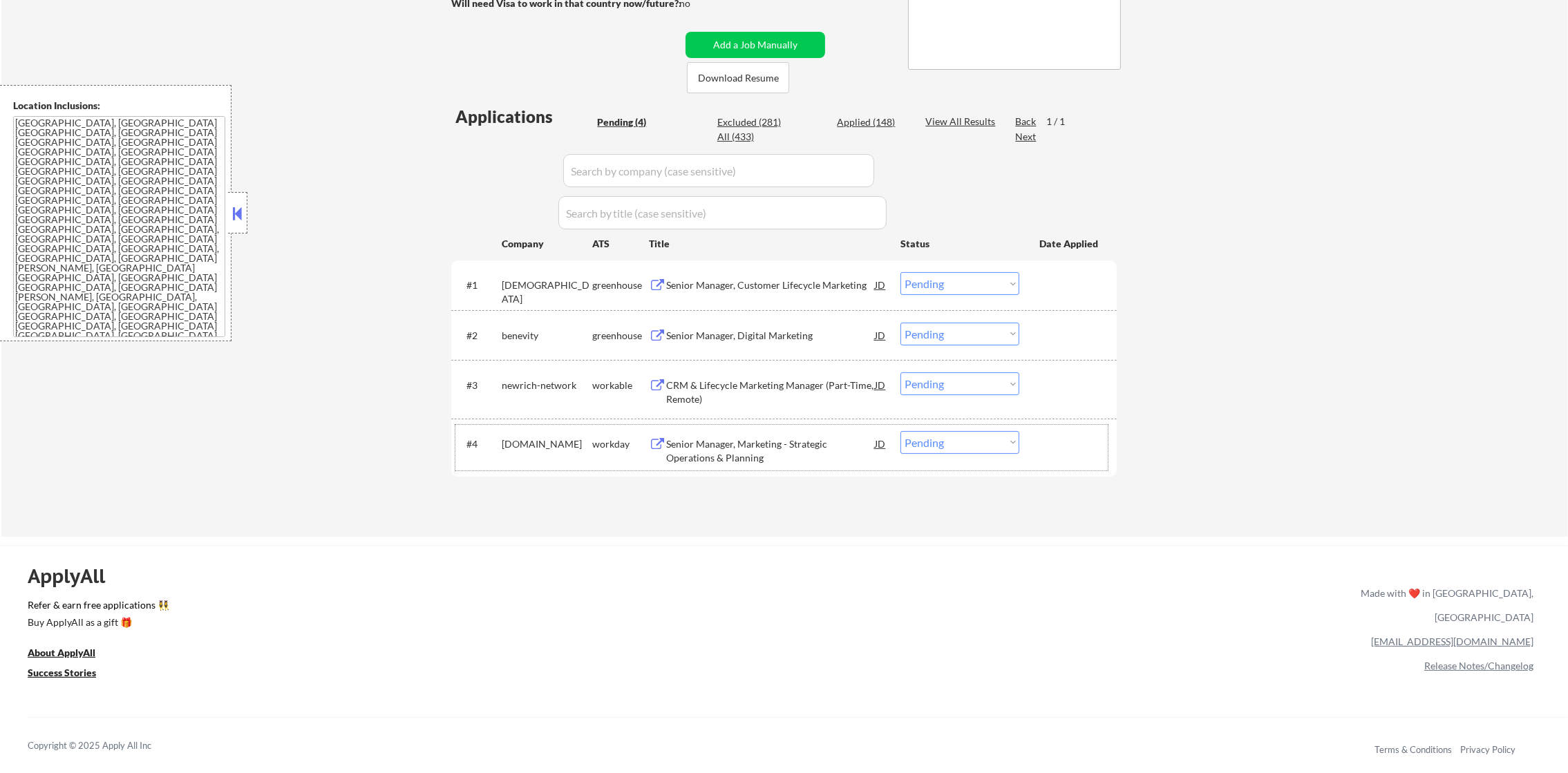
select select ""applied""
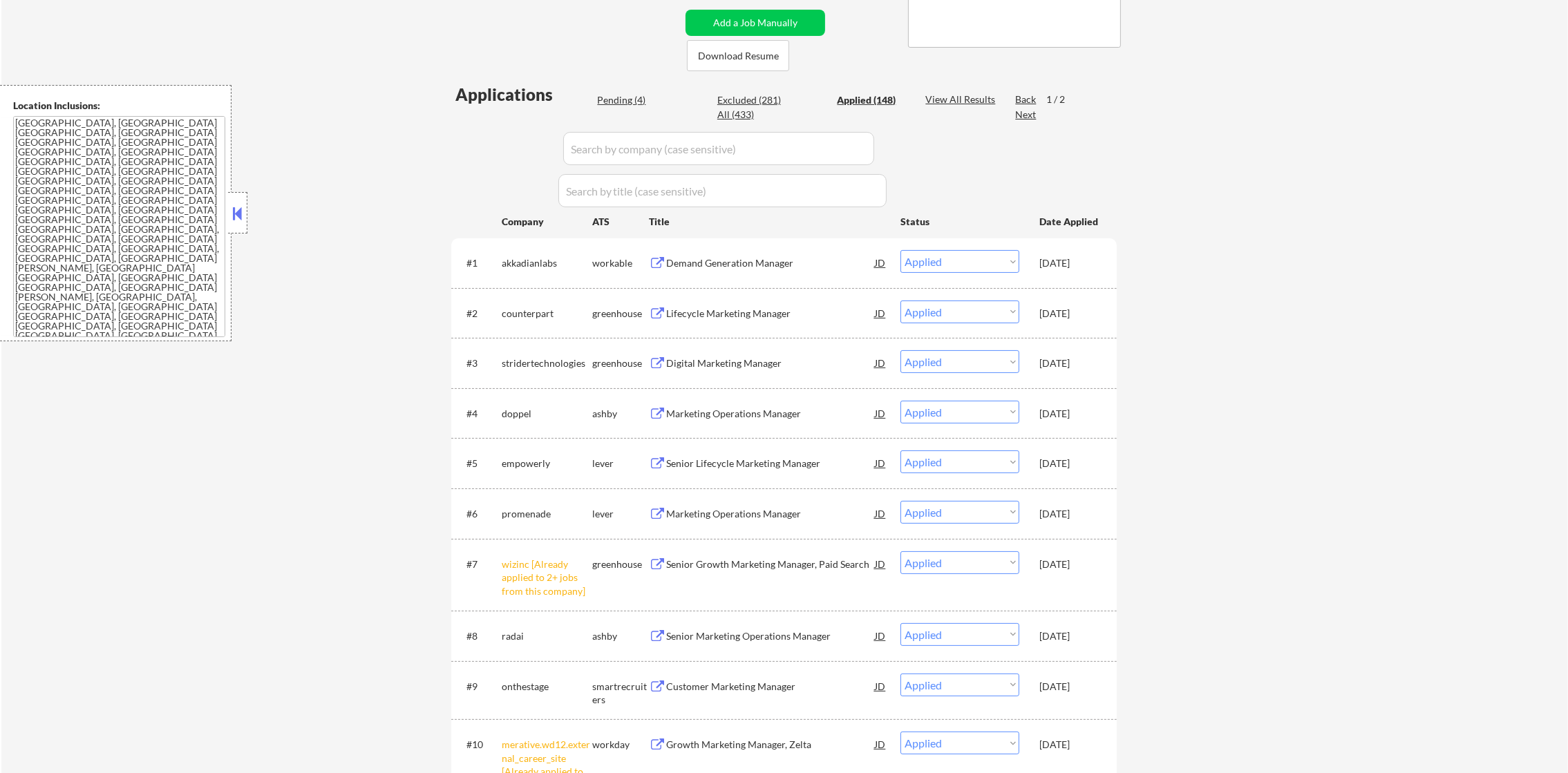
scroll to position [310, 0]
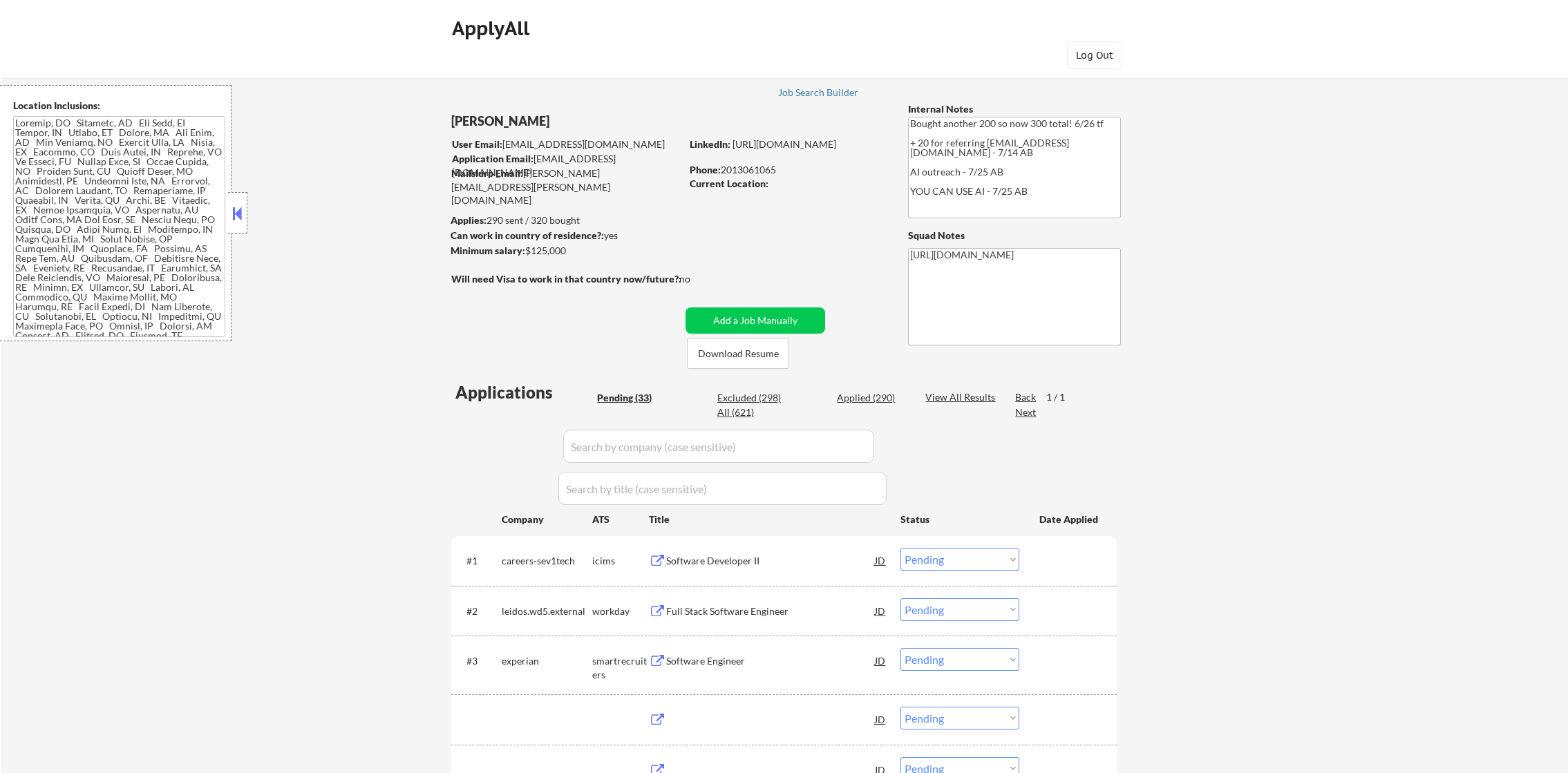
select select ""pending""
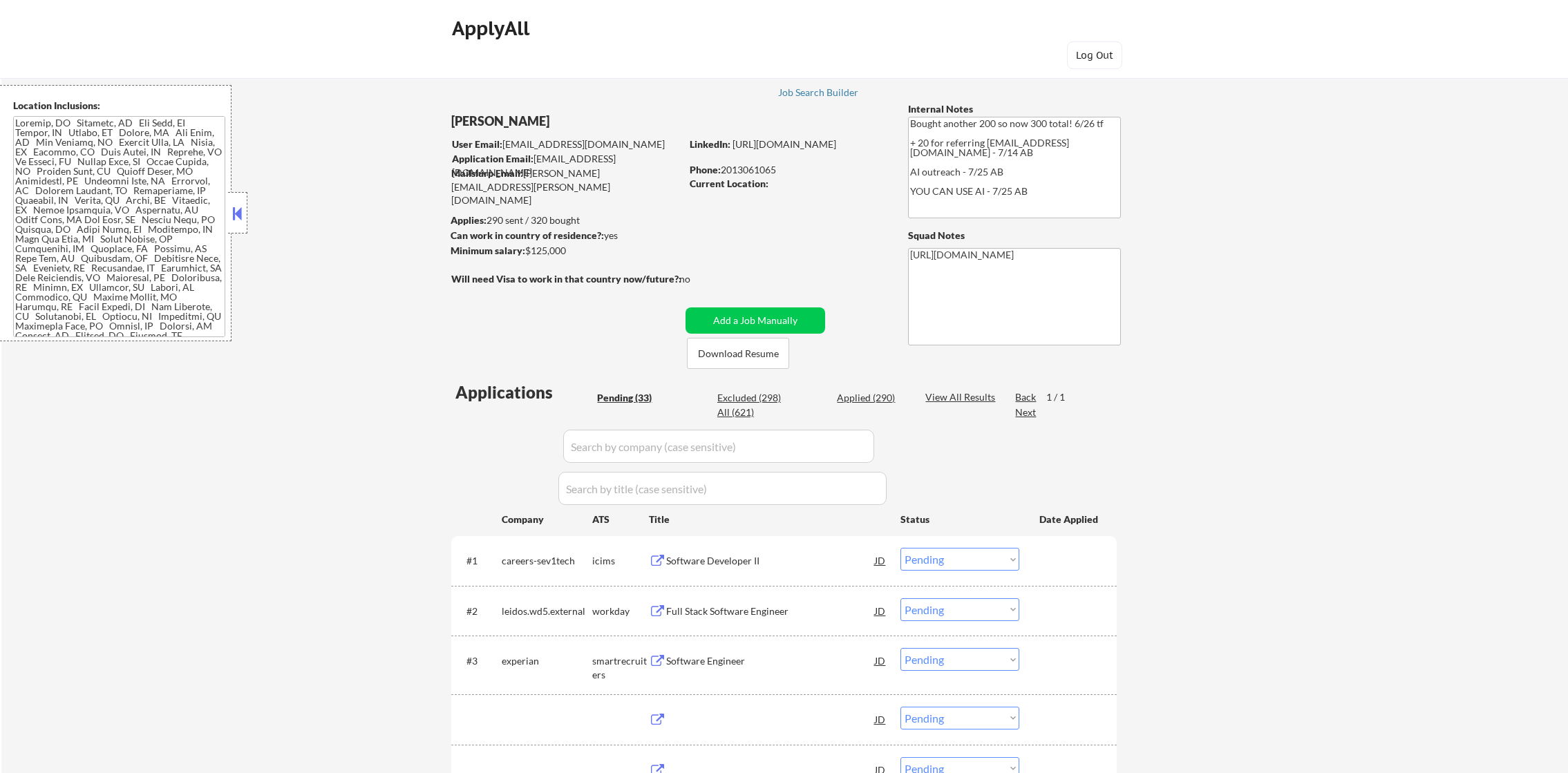
select select ""pending""
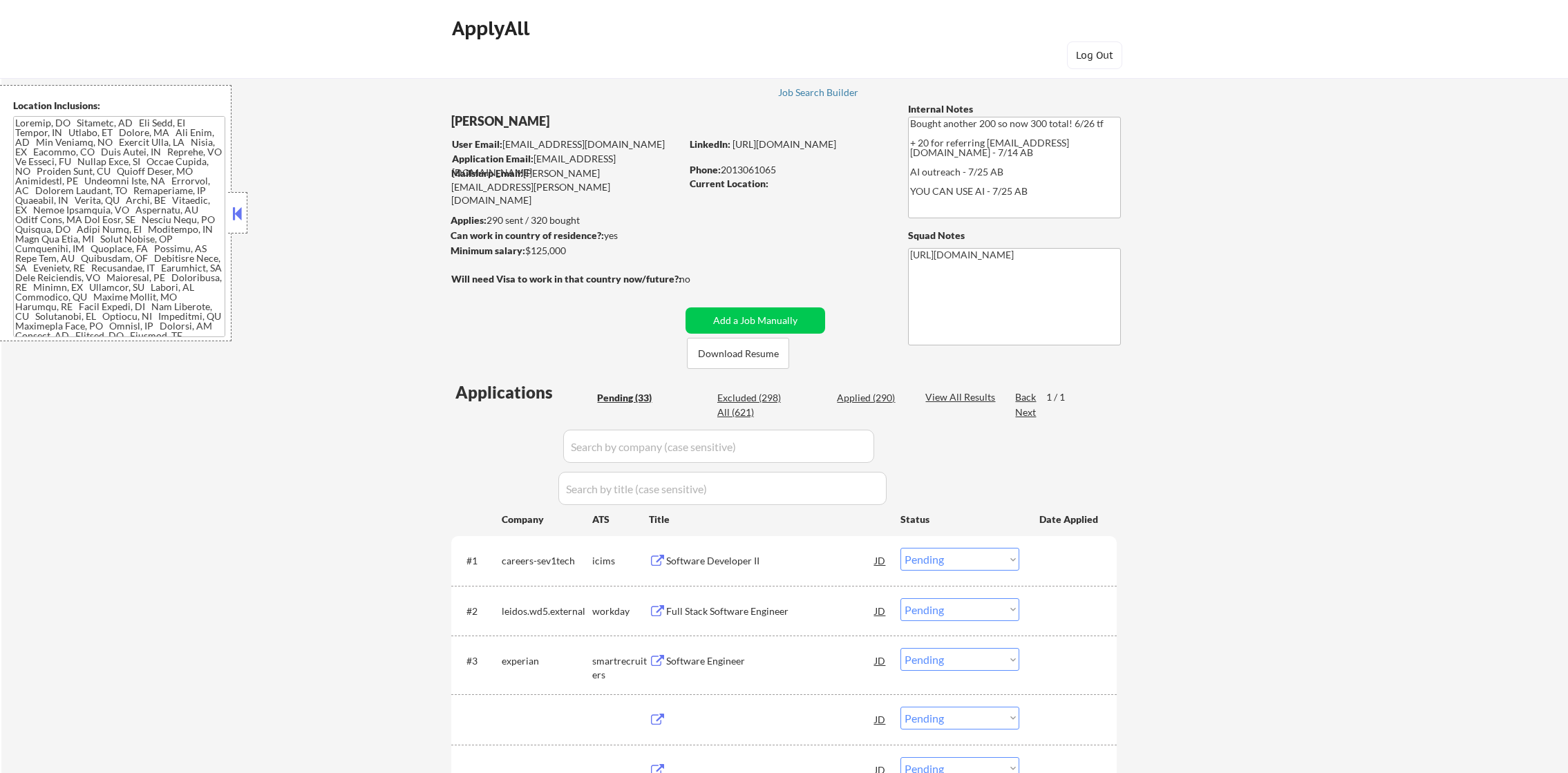
select select ""pending""
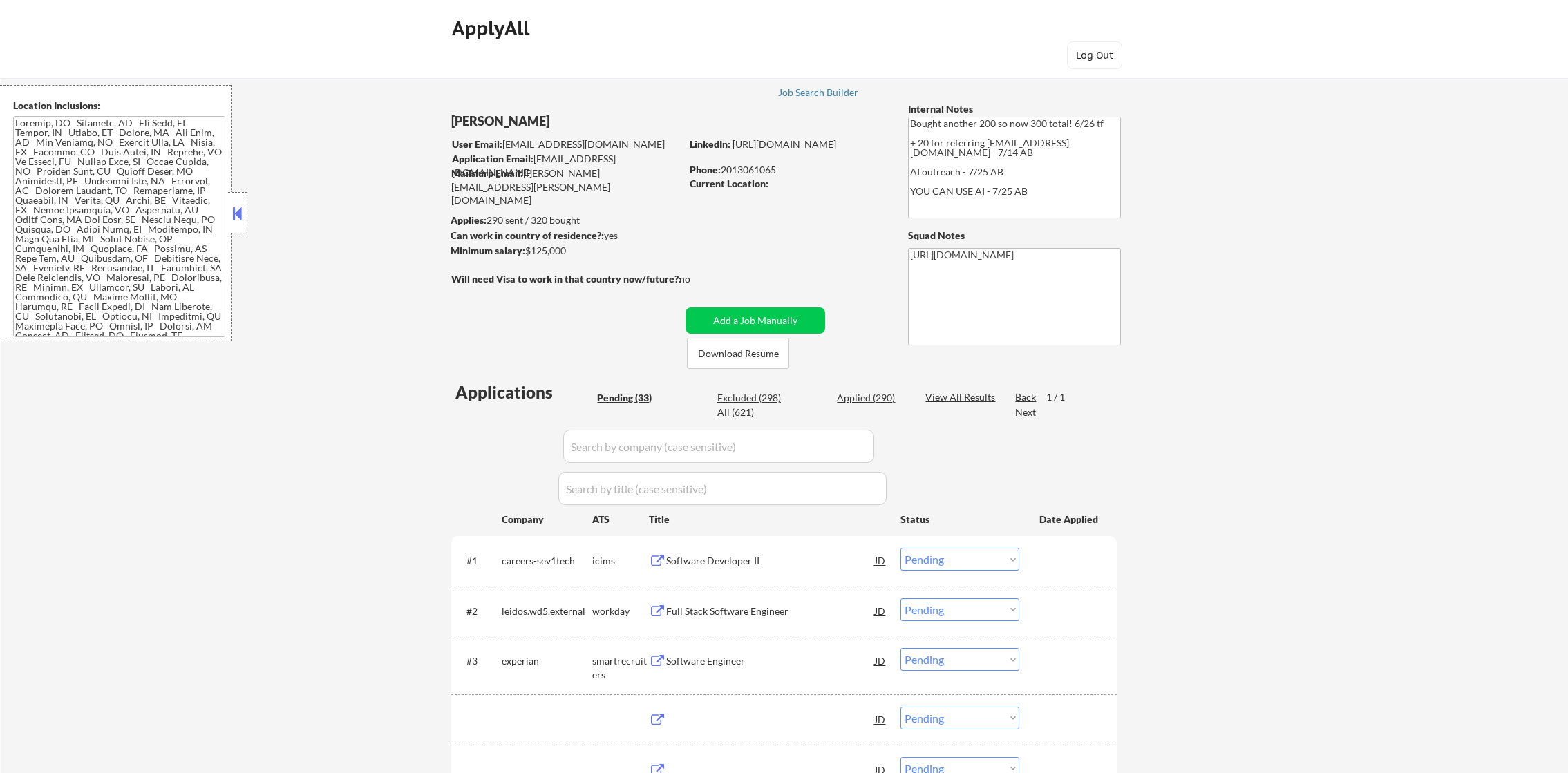
select select ""pending""
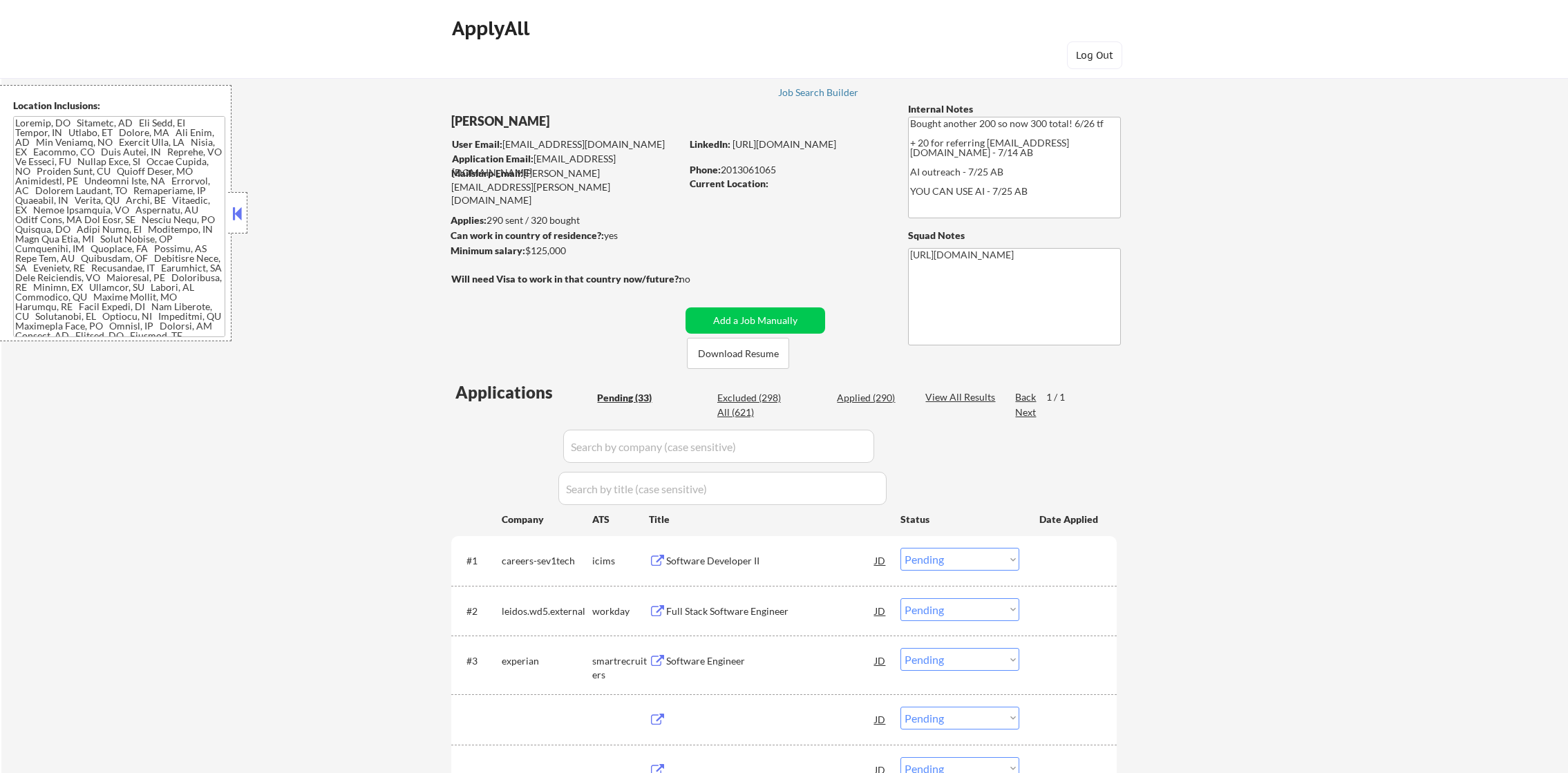
select select ""pending""
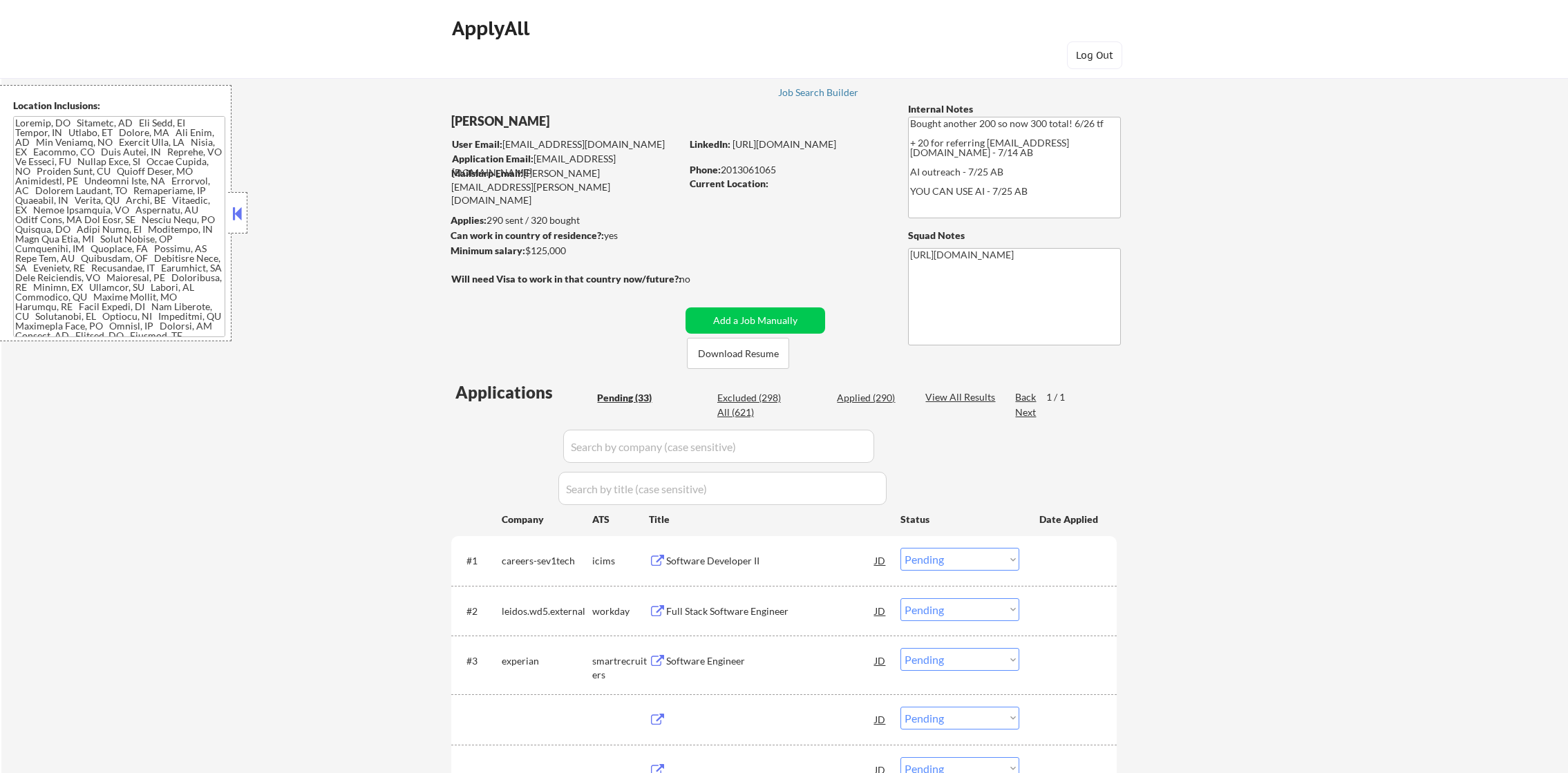
select select ""pending""
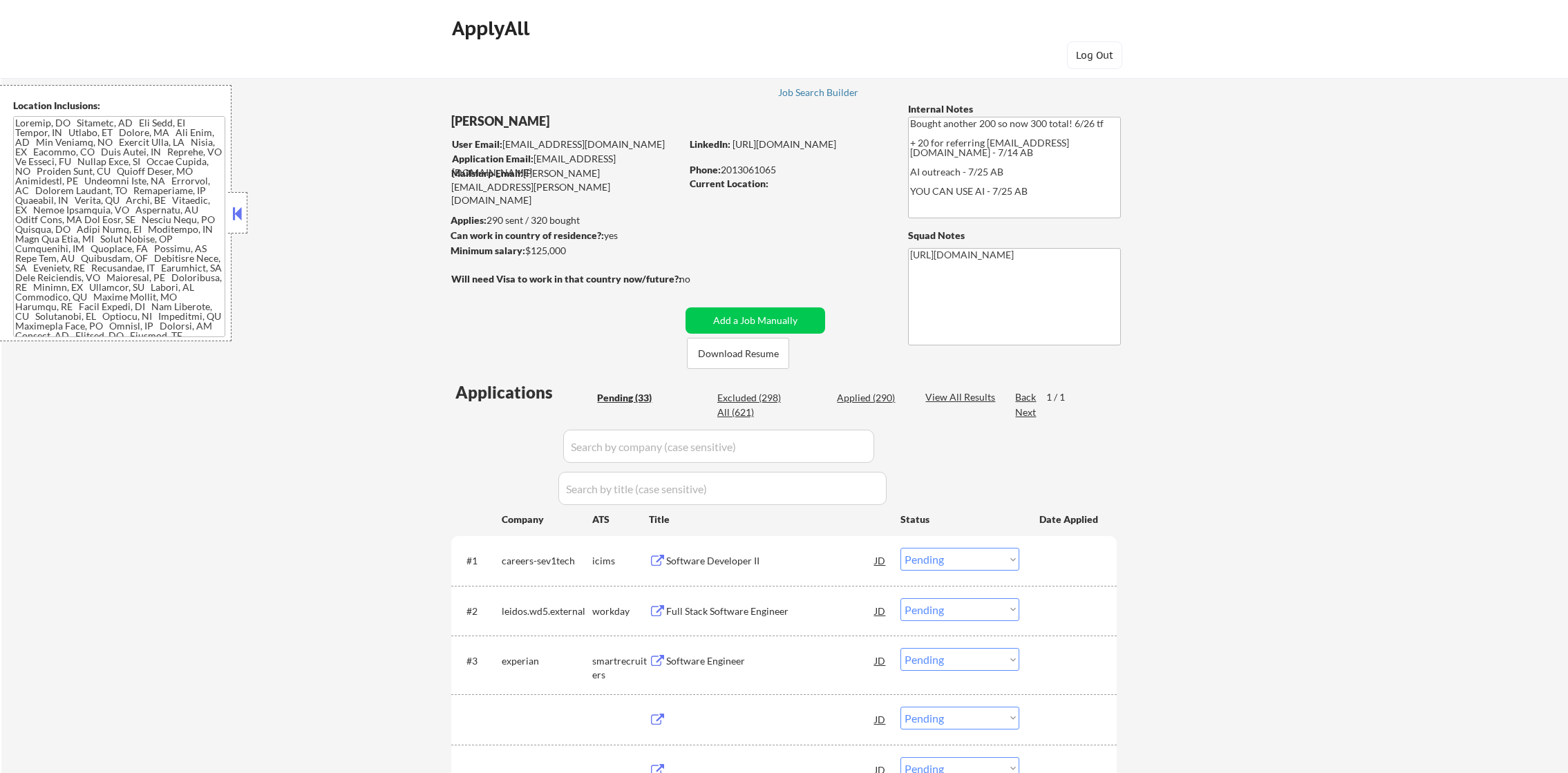
select select ""pending""
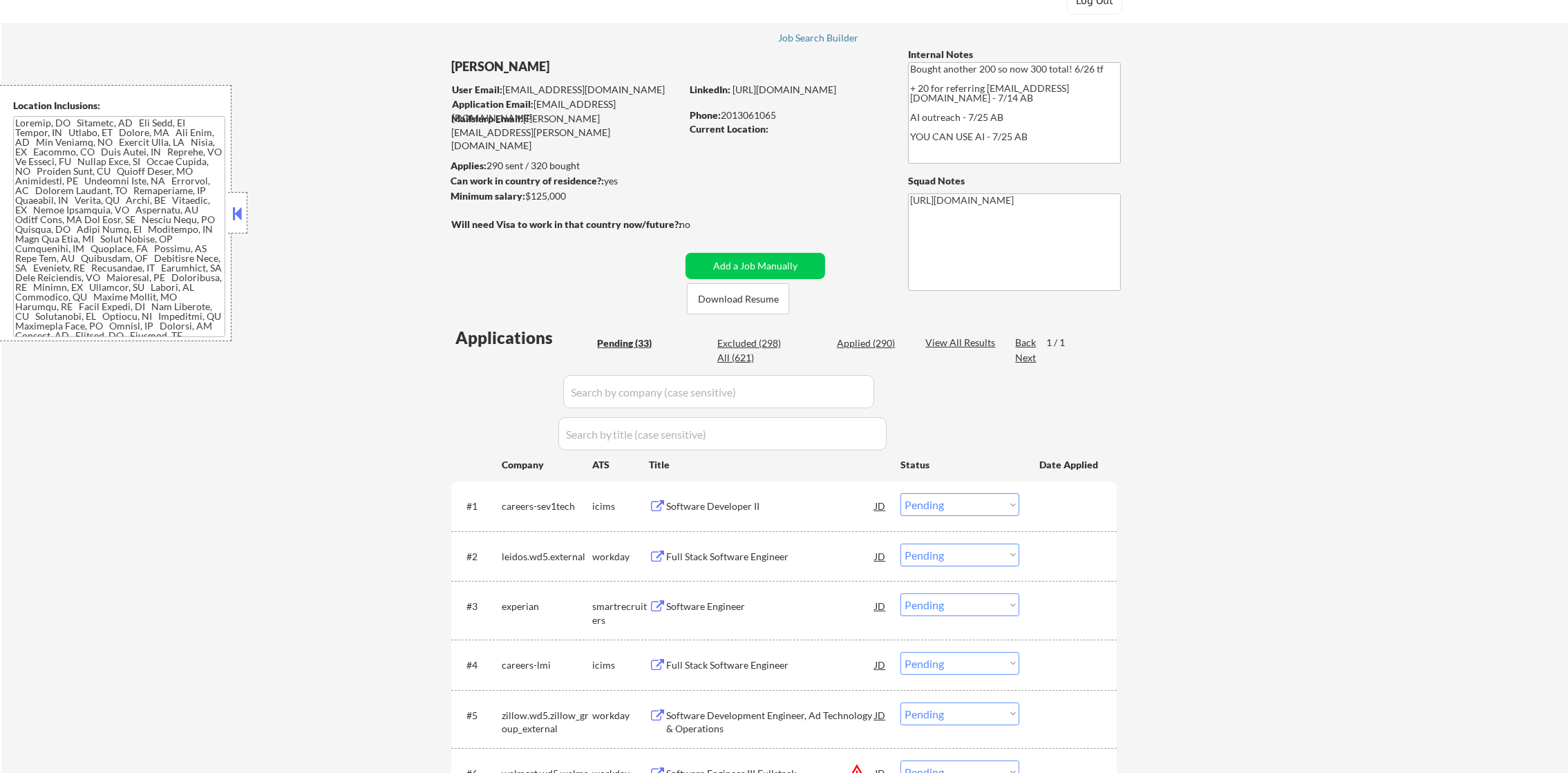
scroll to position [34, 0]
